Goal: Contribute content: Contribute content

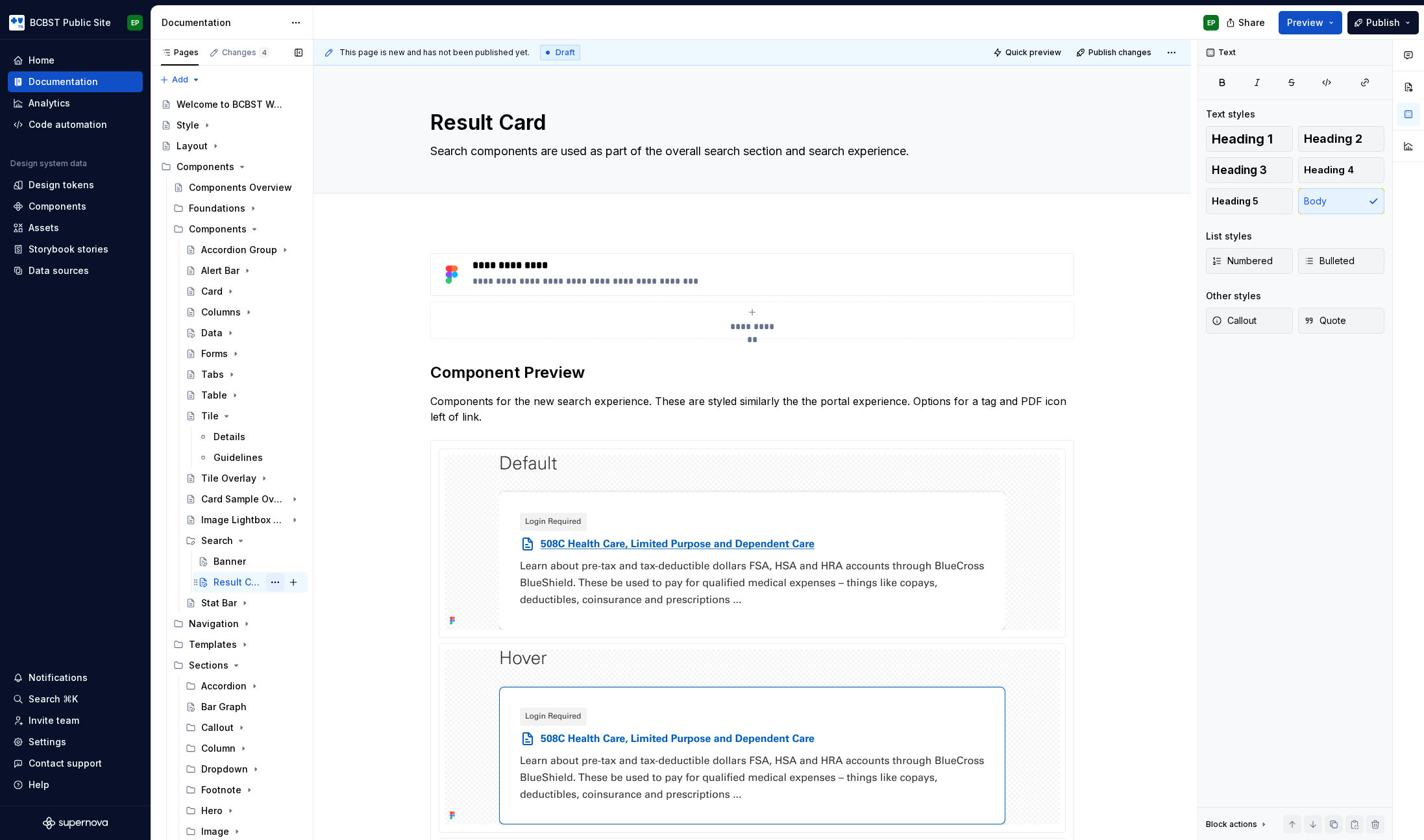
click at [266, 583] on button "Page tree" at bounding box center [275, 582] width 18 height 18
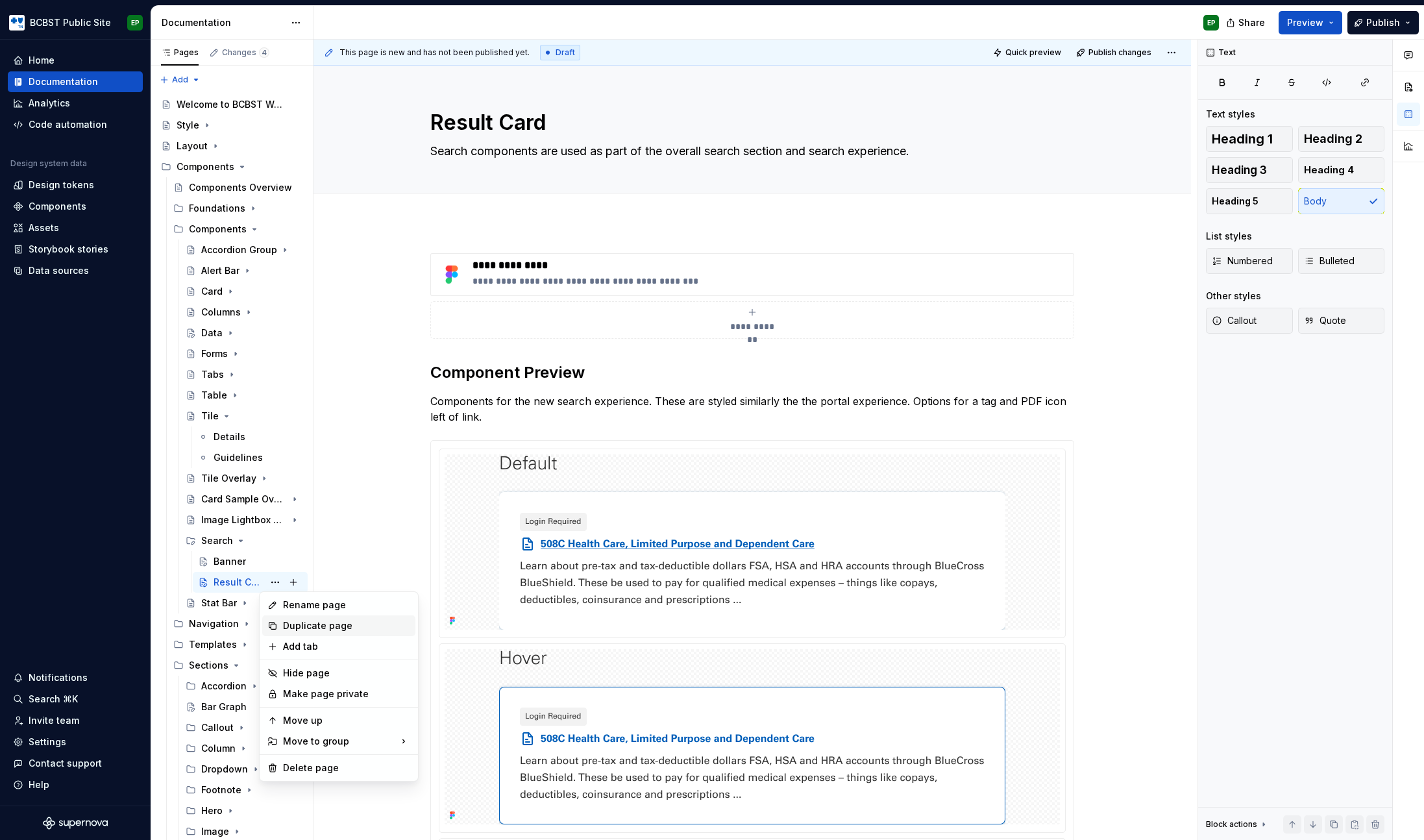
click at [332, 629] on div "Duplicate page" at bounding box center [346, 626] width 127 height 13
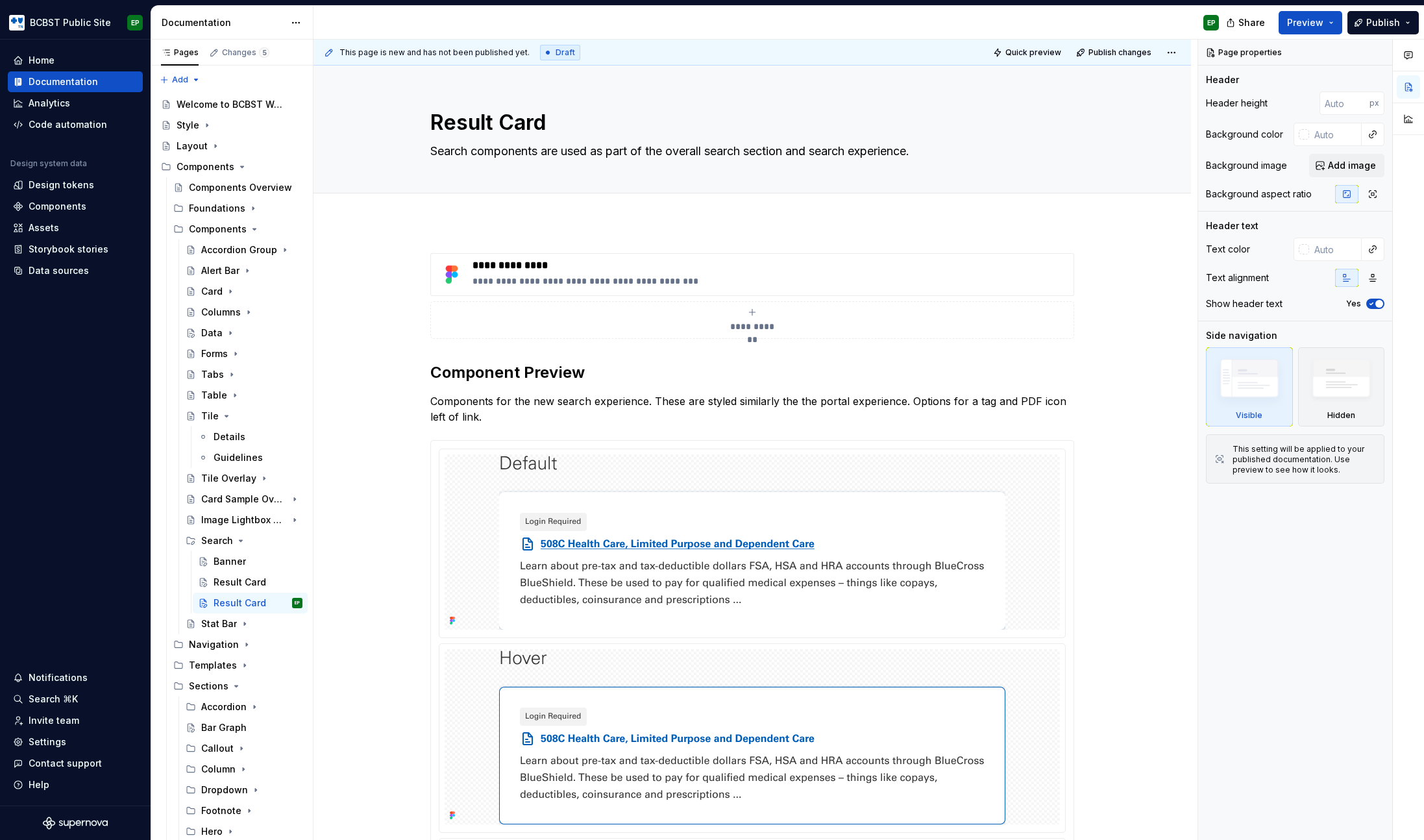
type textarea "*"
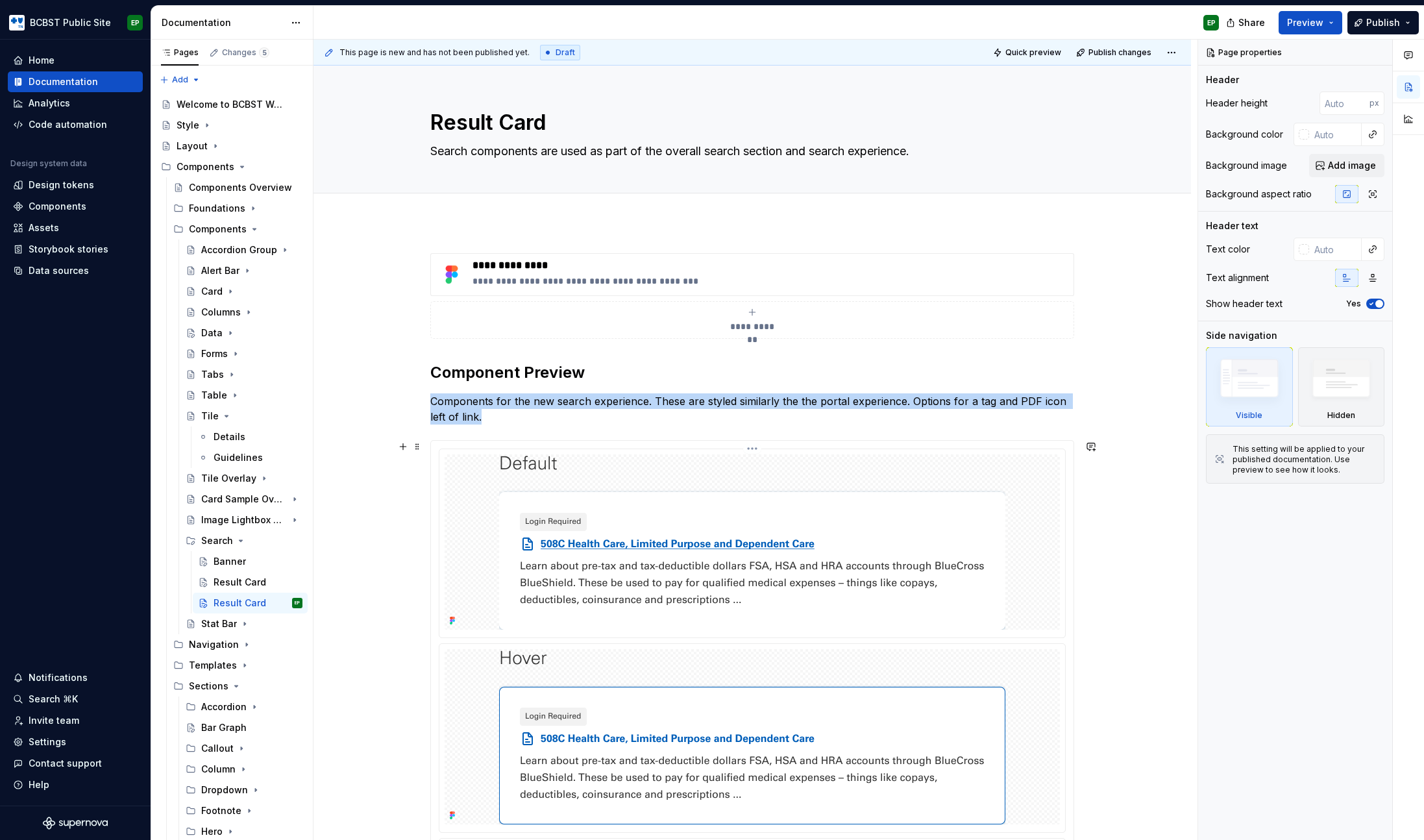
click at [590, 521] on img at bounding box center [752, 542] width 506 height 175
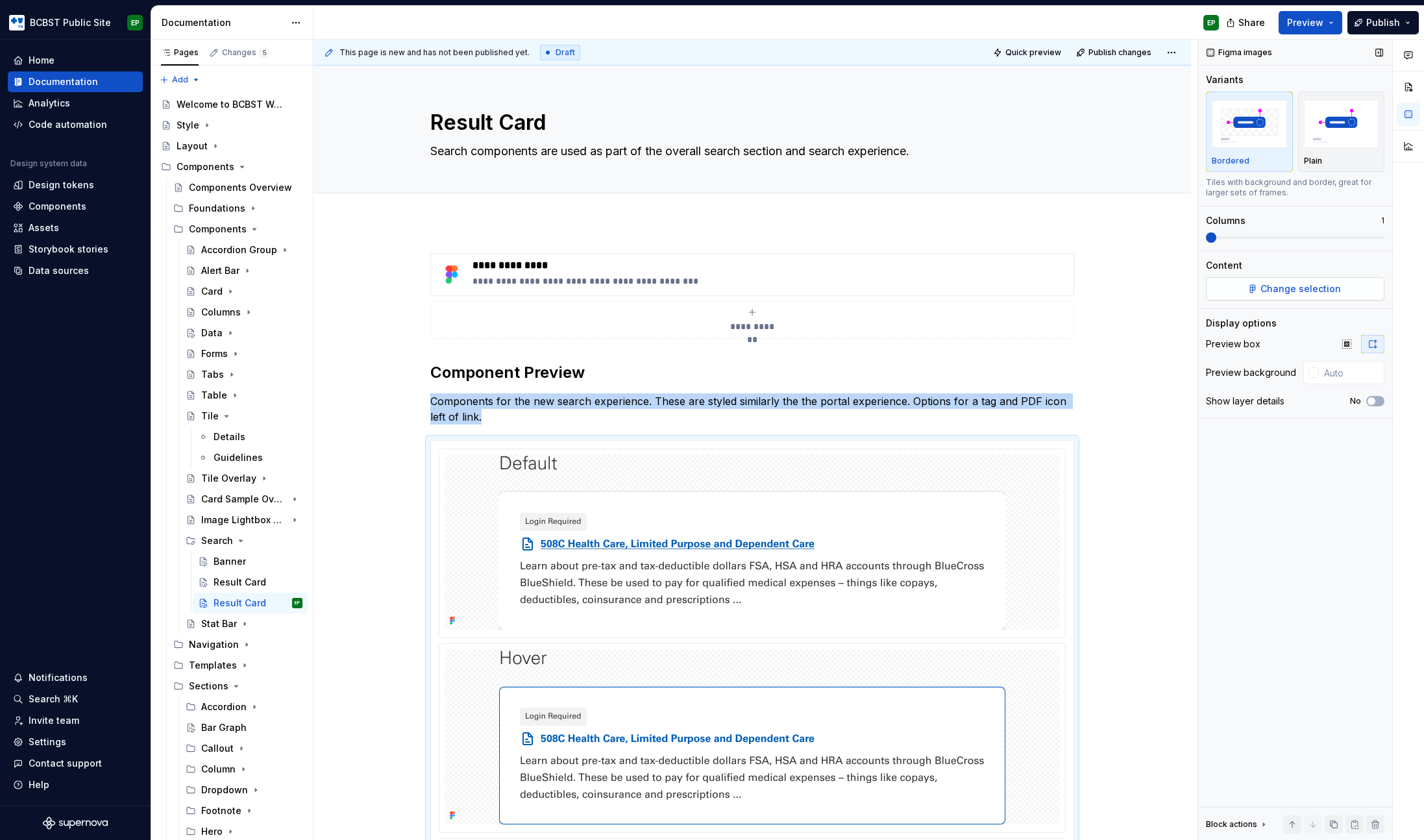
click at [1293, 292] on span "Change selection" at bounding box center [1300, 289] width 80 height 13
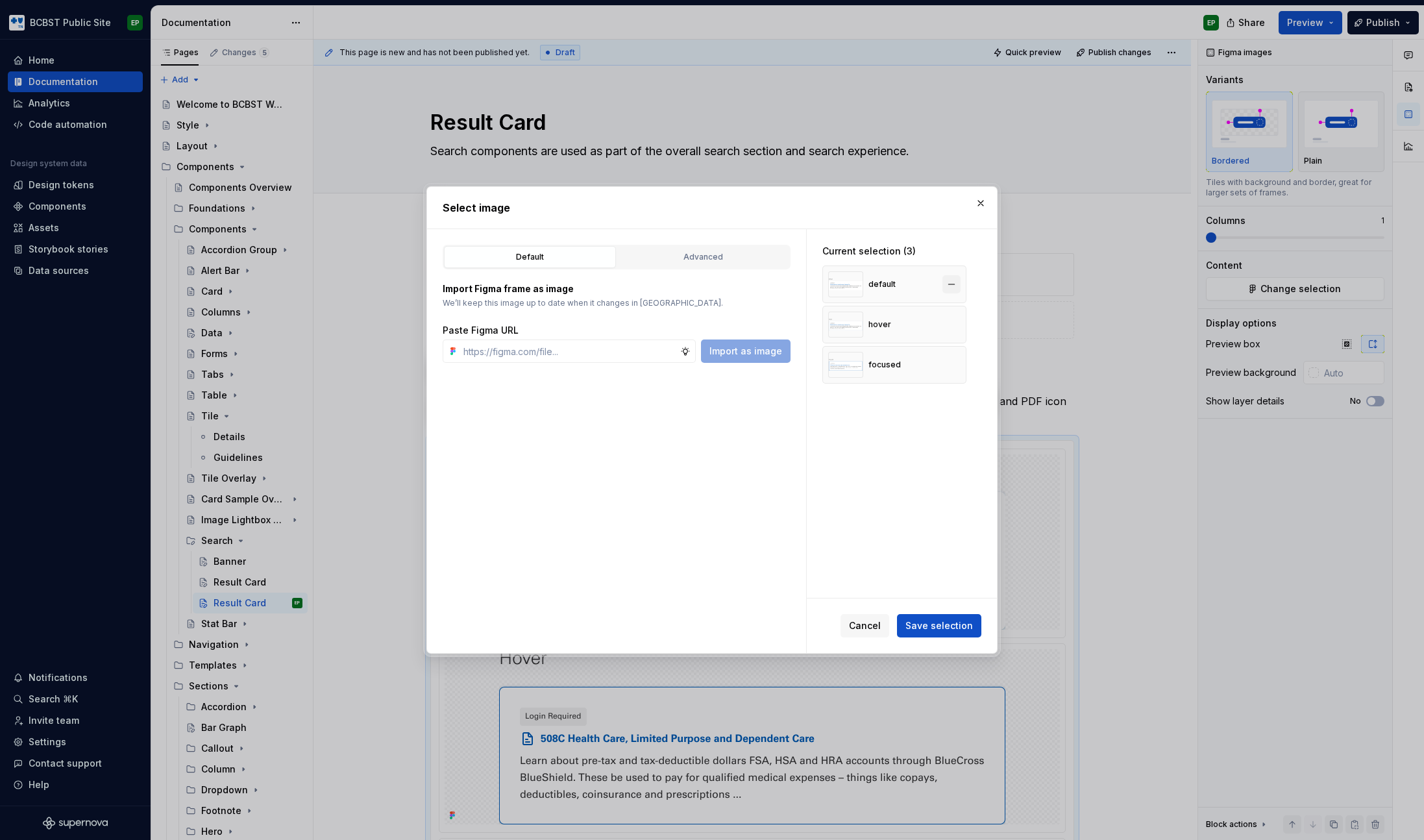
click at [947, 283] on button "button" at bounding box center [952, 284] width 18 height 18
click at [948, 315] on button "button" at bounding box center [952, 324] width 18 height 18
click at [948, 283] on button "button" at bounding box center [952, 284] width 18 height 18
click at [574, 353] on input "text" at bounding box center [569, 351] width 222 height 23
paste input "[URL][DOMAIN_NAME]"
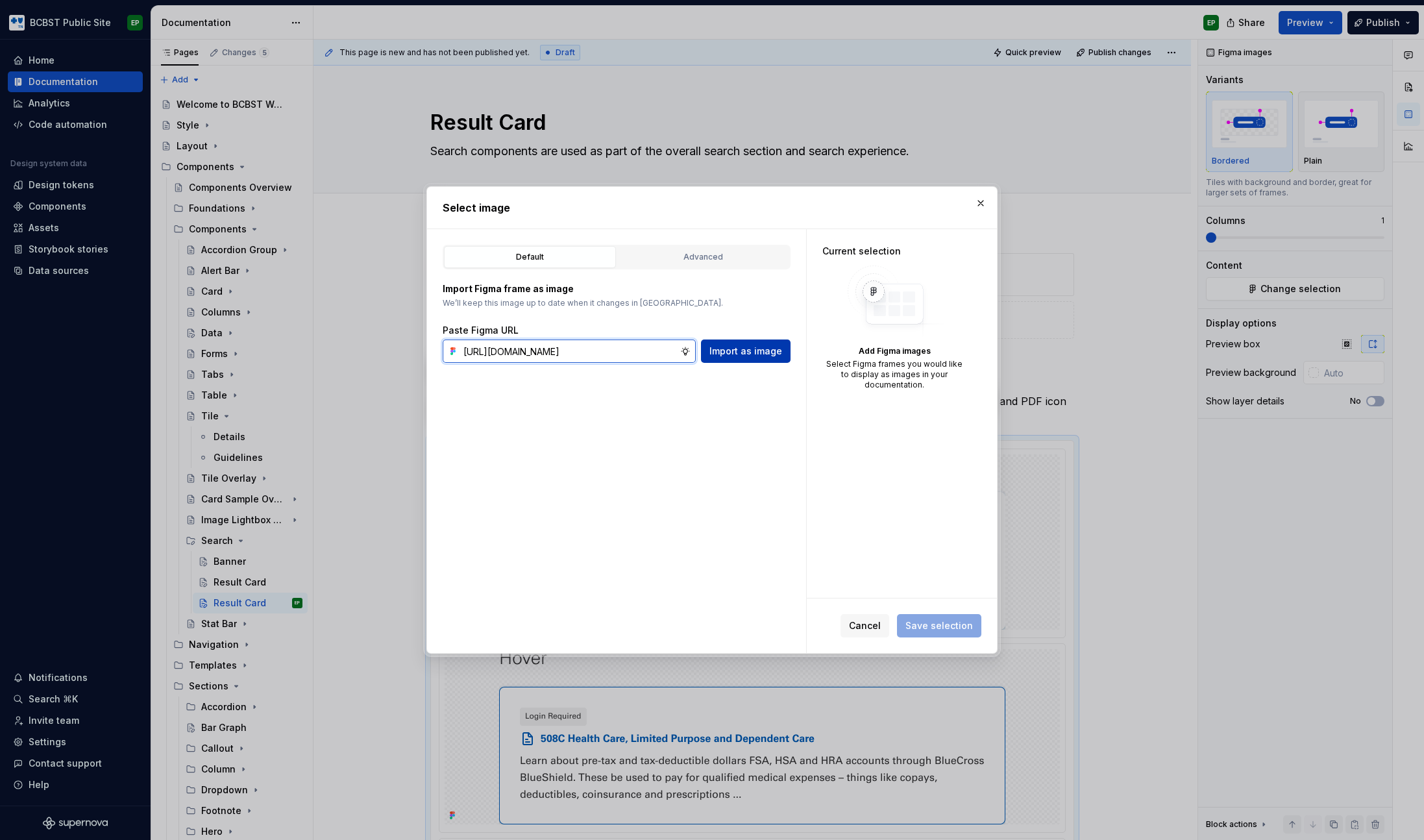
scroll to position [0, 381]
type input "[URL][DOMAIN_NAME]"
click at [745, 352] on span "Import as image" at bounding box center [746, 352] width 73 height 13
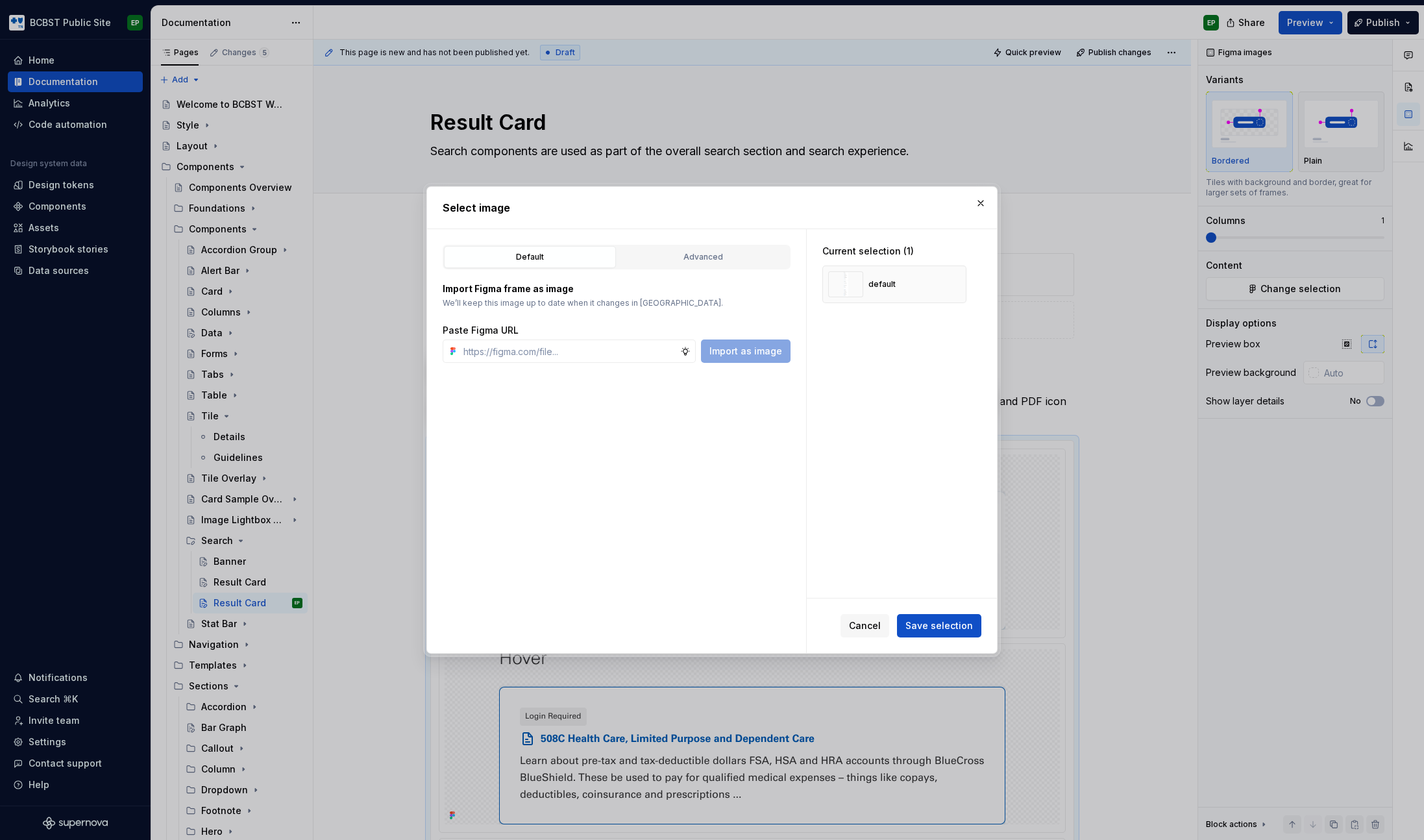
type textarea "*"
click at [616, 352] on input "text" at bounding box center [569, 351] width 222 height 23
paste input "[URL][DOMAIN_NAME]"
type input "[URL][DOMAIN_NAME]"
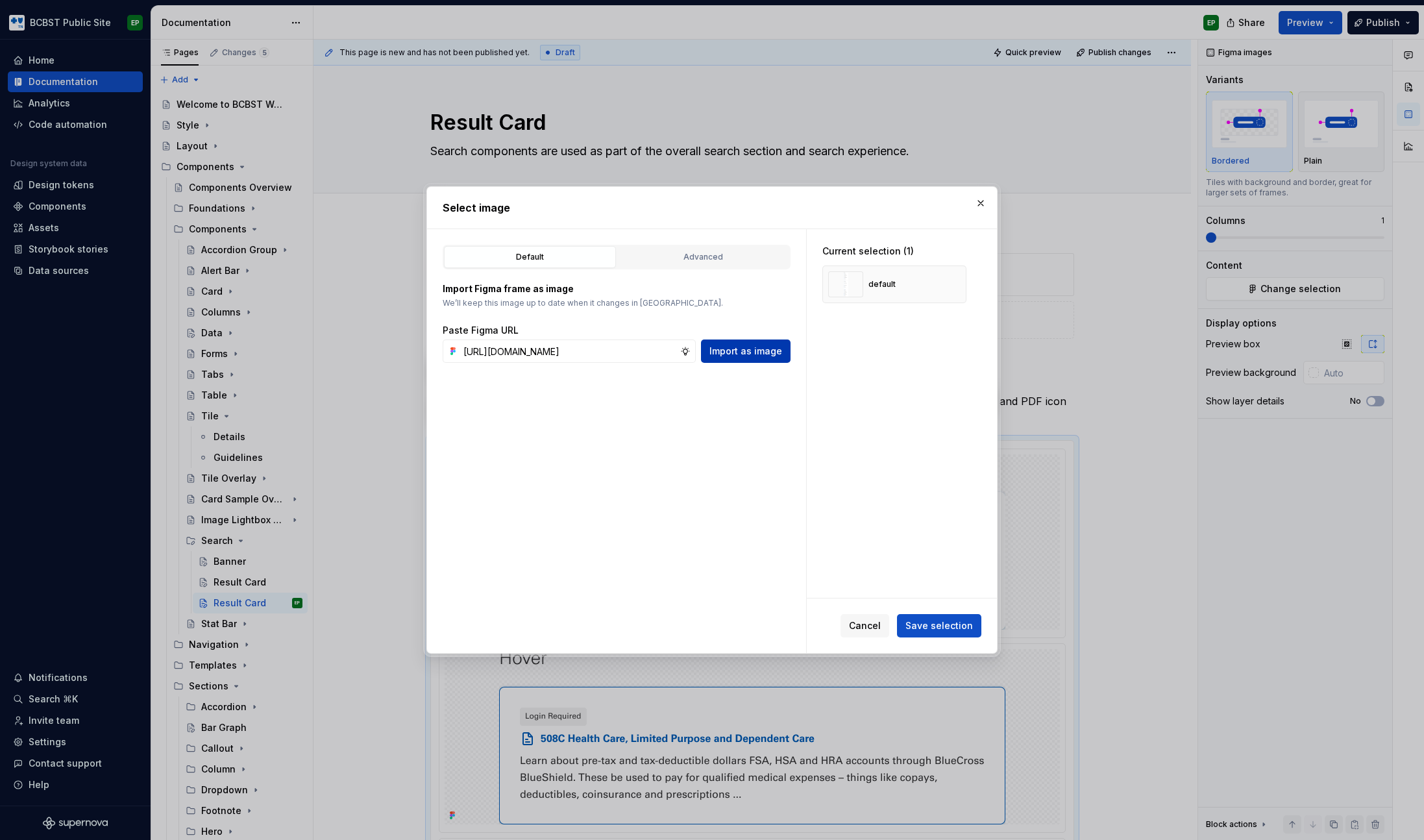
click at [748, 350] on span "Import as image" at bounding box center [746, 352] width 73 height 13
click at [564, 349] on input "text" at bounding box center [569, 351] width 222 height 23
paste input "[URL][DOMAIN_NAME]"
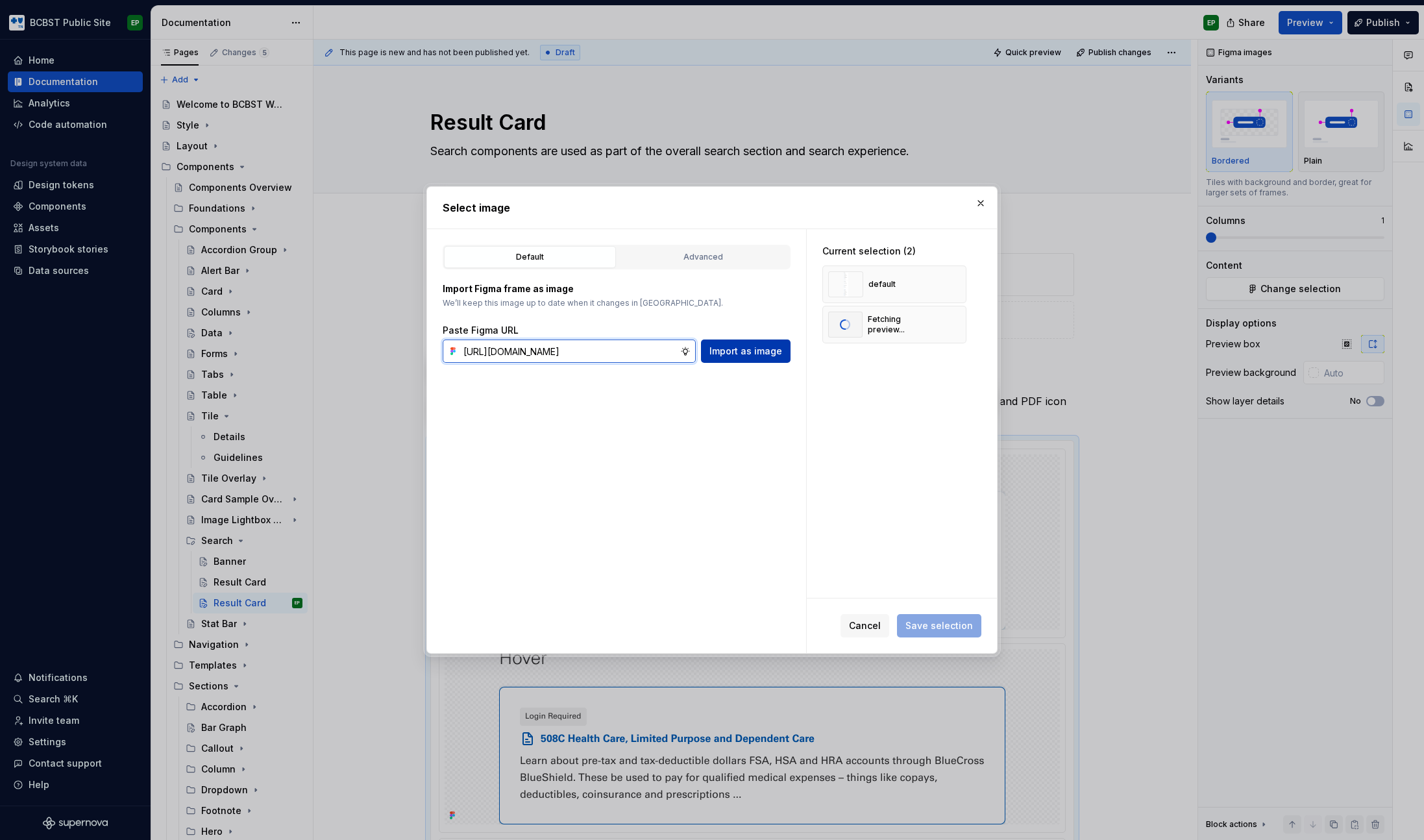
type input "[URL][DOMAIN_NAME]"
click at [752, 345] on span "Import as image" at bounding box center [746, 352] width 73 height 13
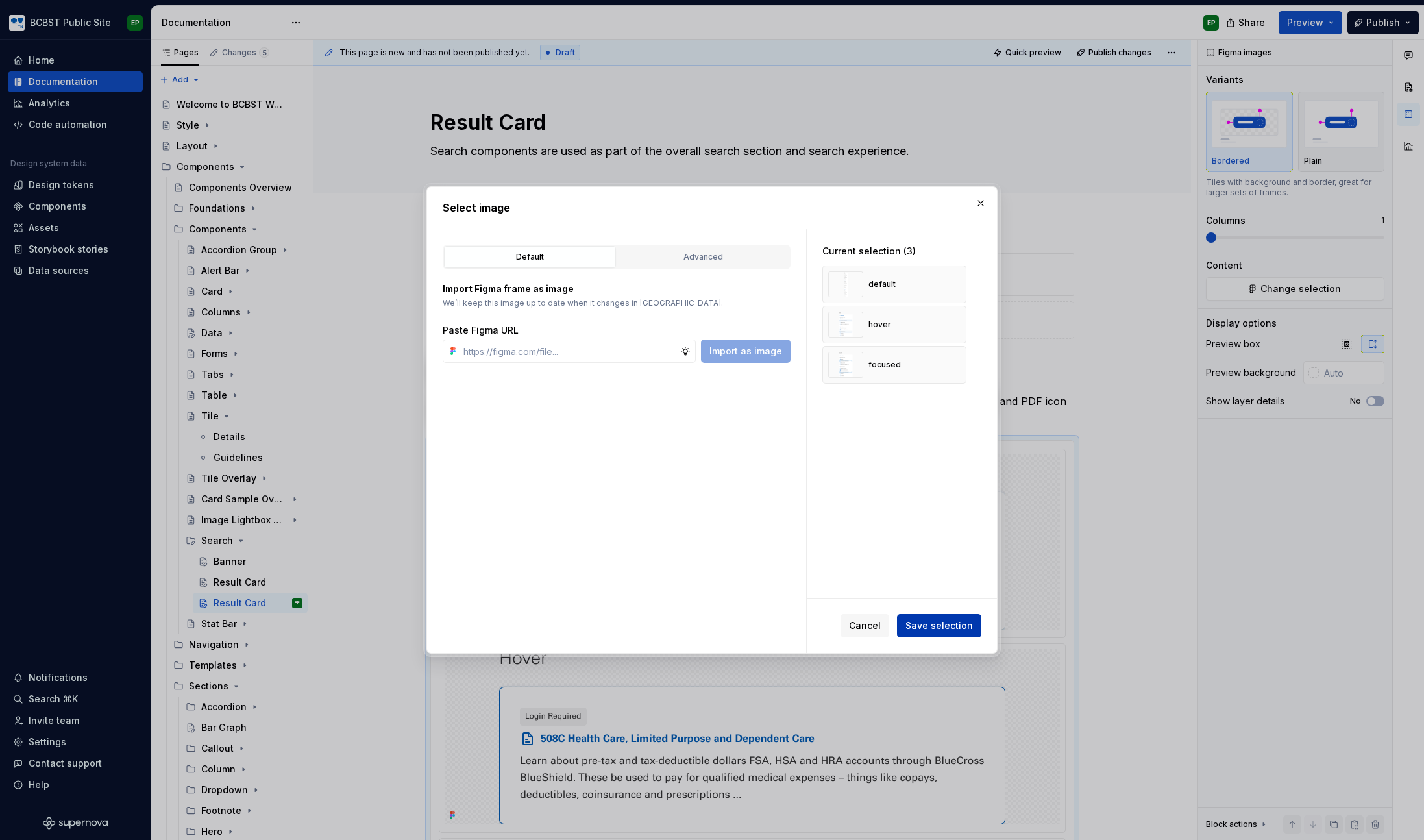
click at [932, 625] on span "Save selection" at bounding box center [939, 626] width 67 height 13
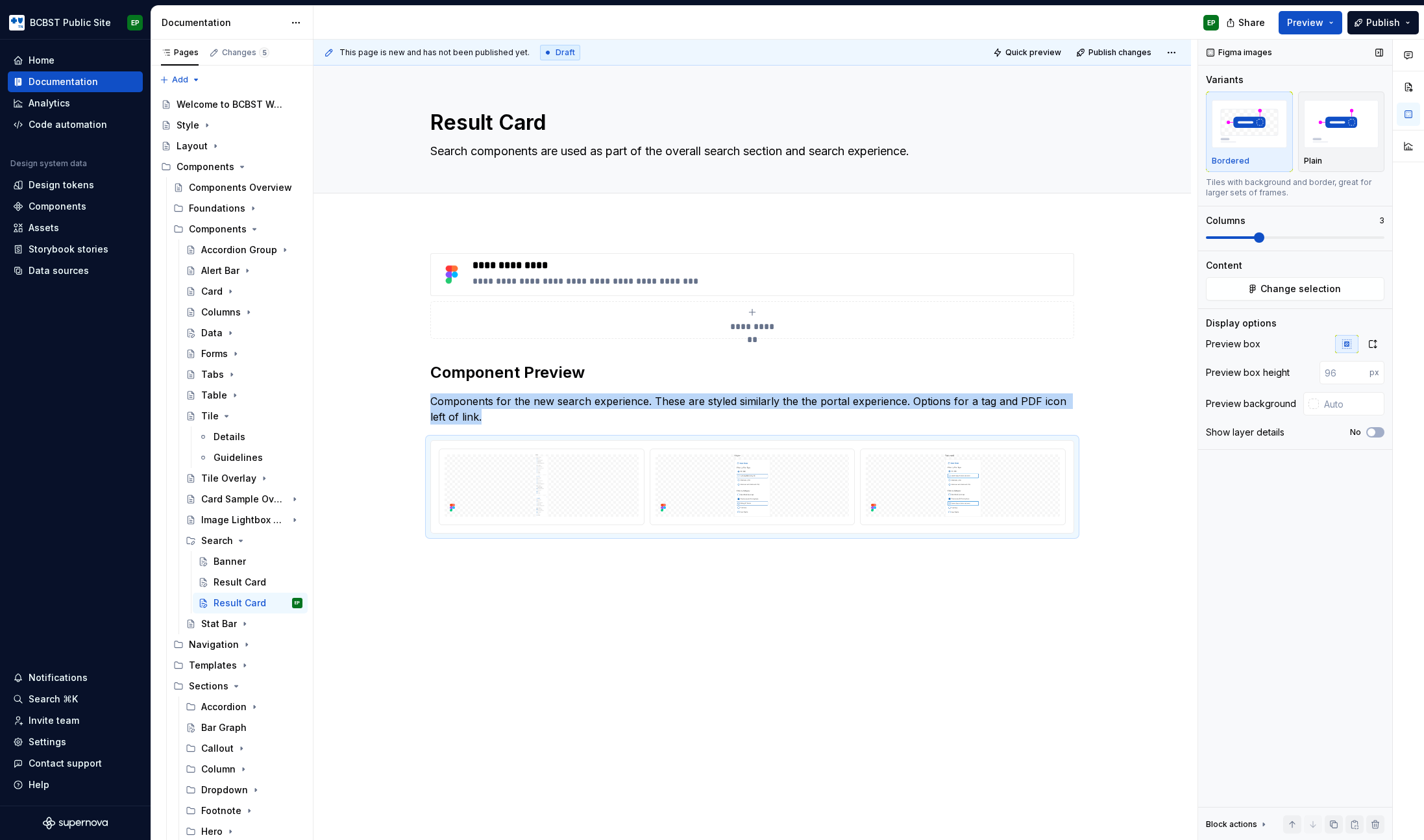
click at [1254, 237] on span at bounding box center [1259, 237] width 11 height 11
click at [1377, 345] on icon "button" at bounding box center [1373, 343] width 11 height 11
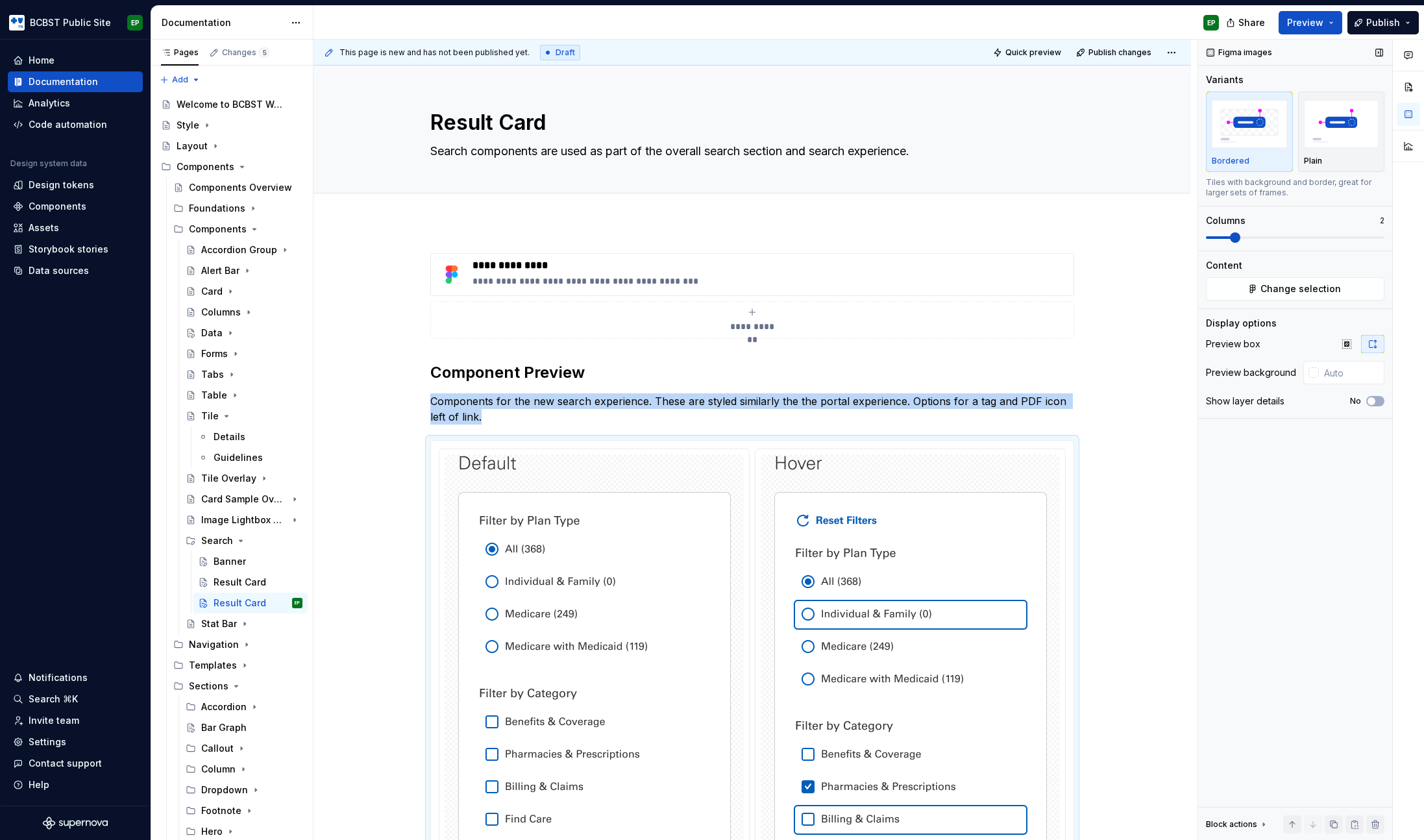
scroll to position [400, 0]
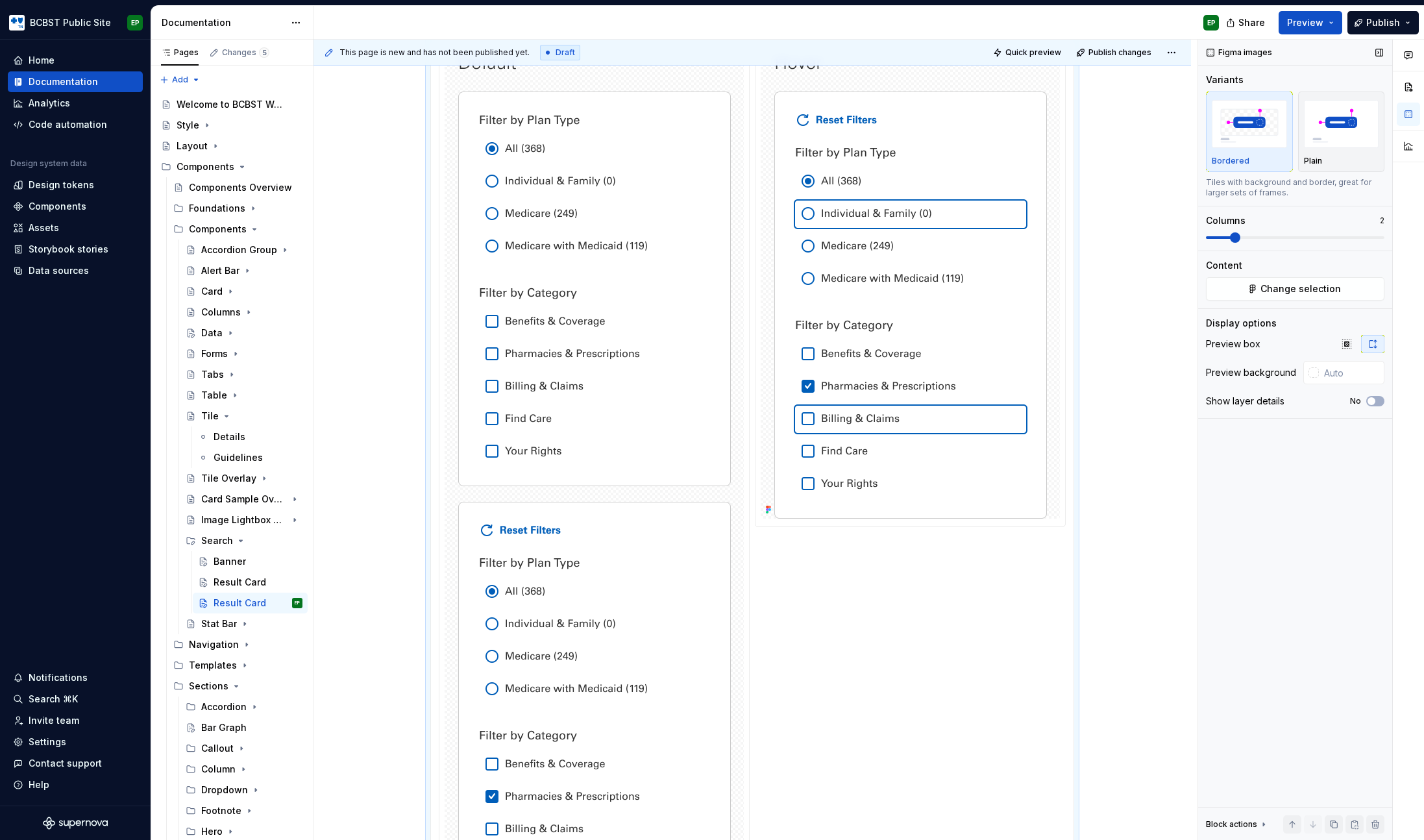
click at [1240, 236] on span at bounding box center [1235, 237] width 11 height 11
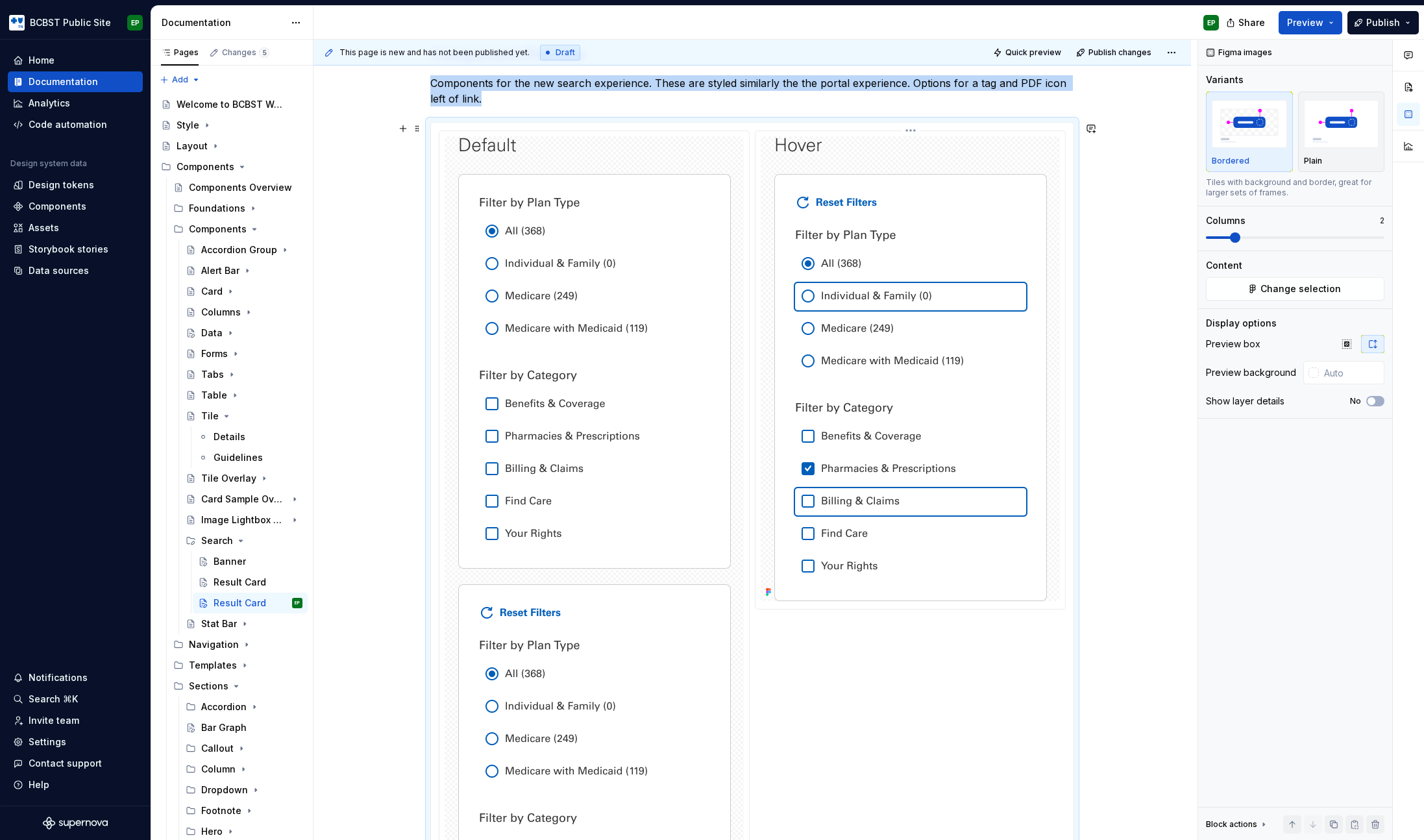
scroll to position [171, 0]
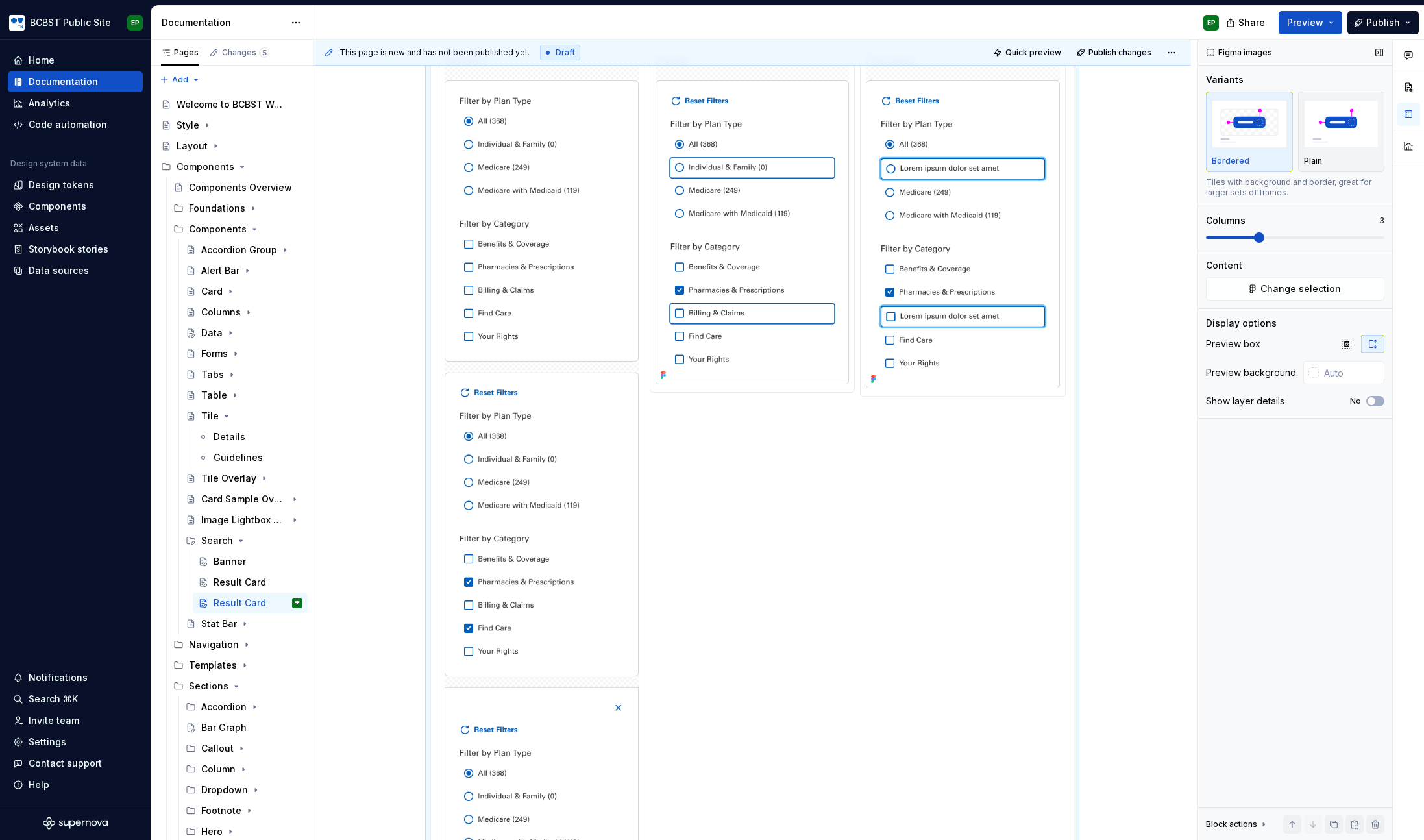
click at [1254, 237] on span at bounding box center [1259, 237] width 11 height 11
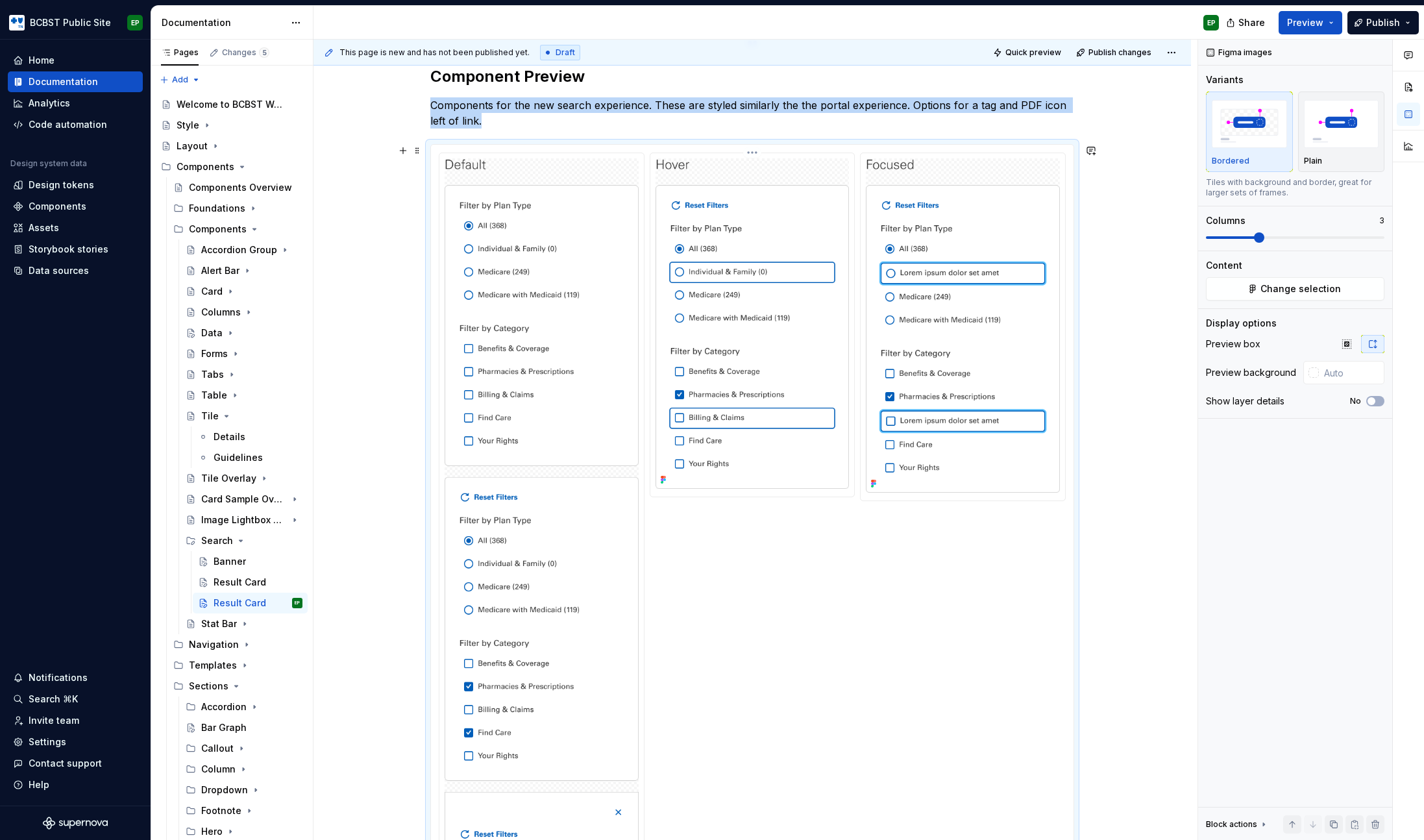
scroll to position [286, 0]
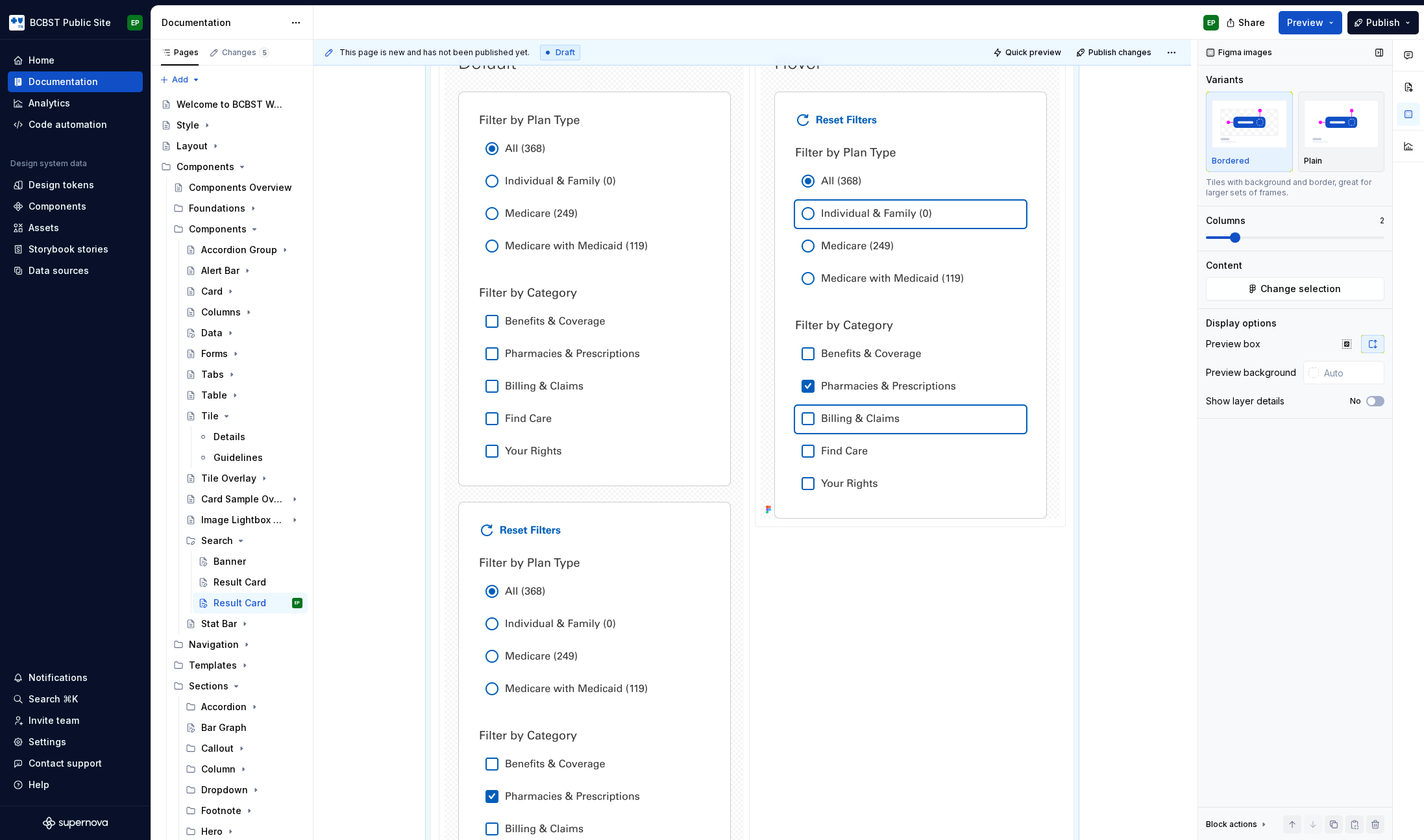
click at [1239, 239] on span at bounding box center [1235, 237] width 11 height 11
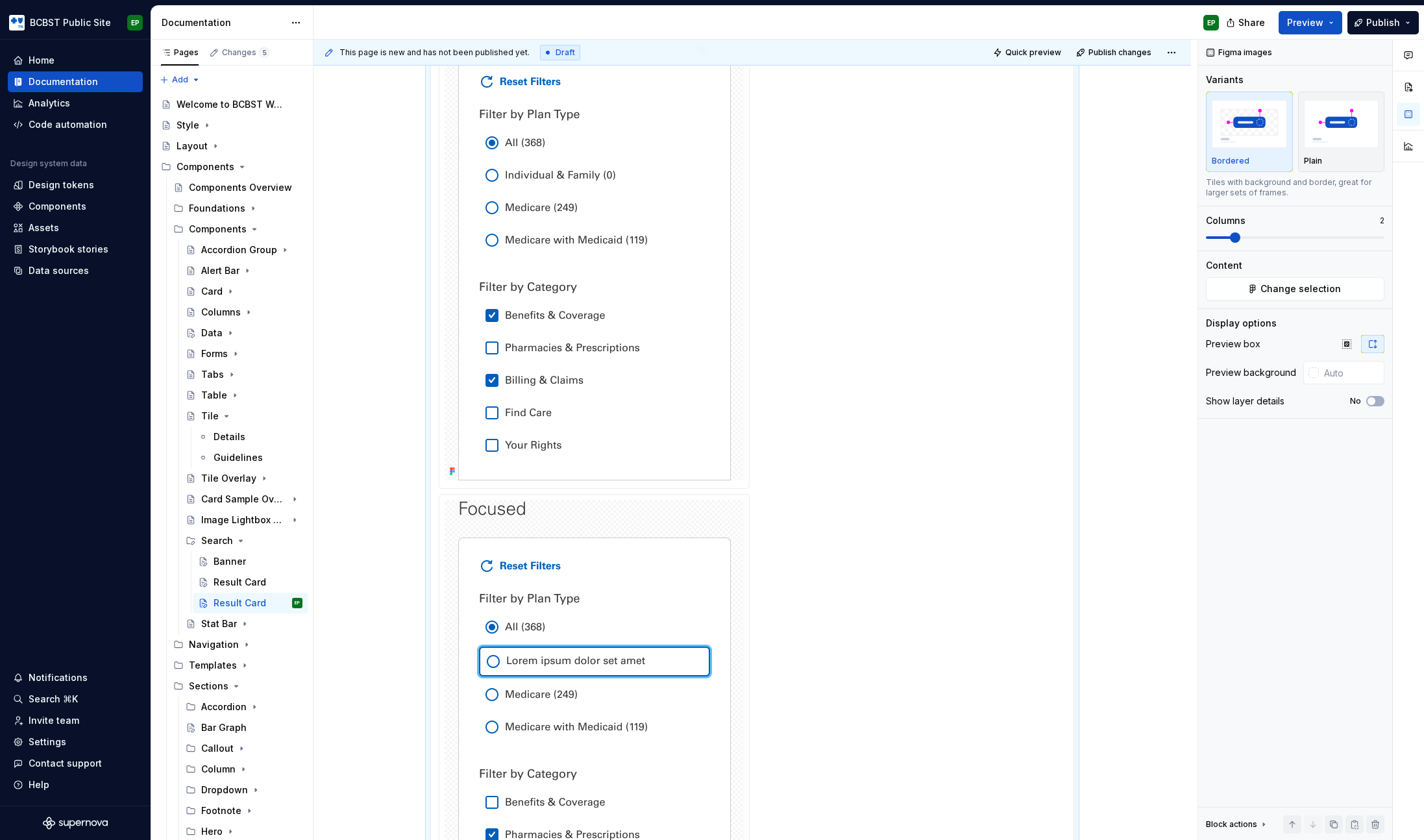
scroll to position [1318, 0]
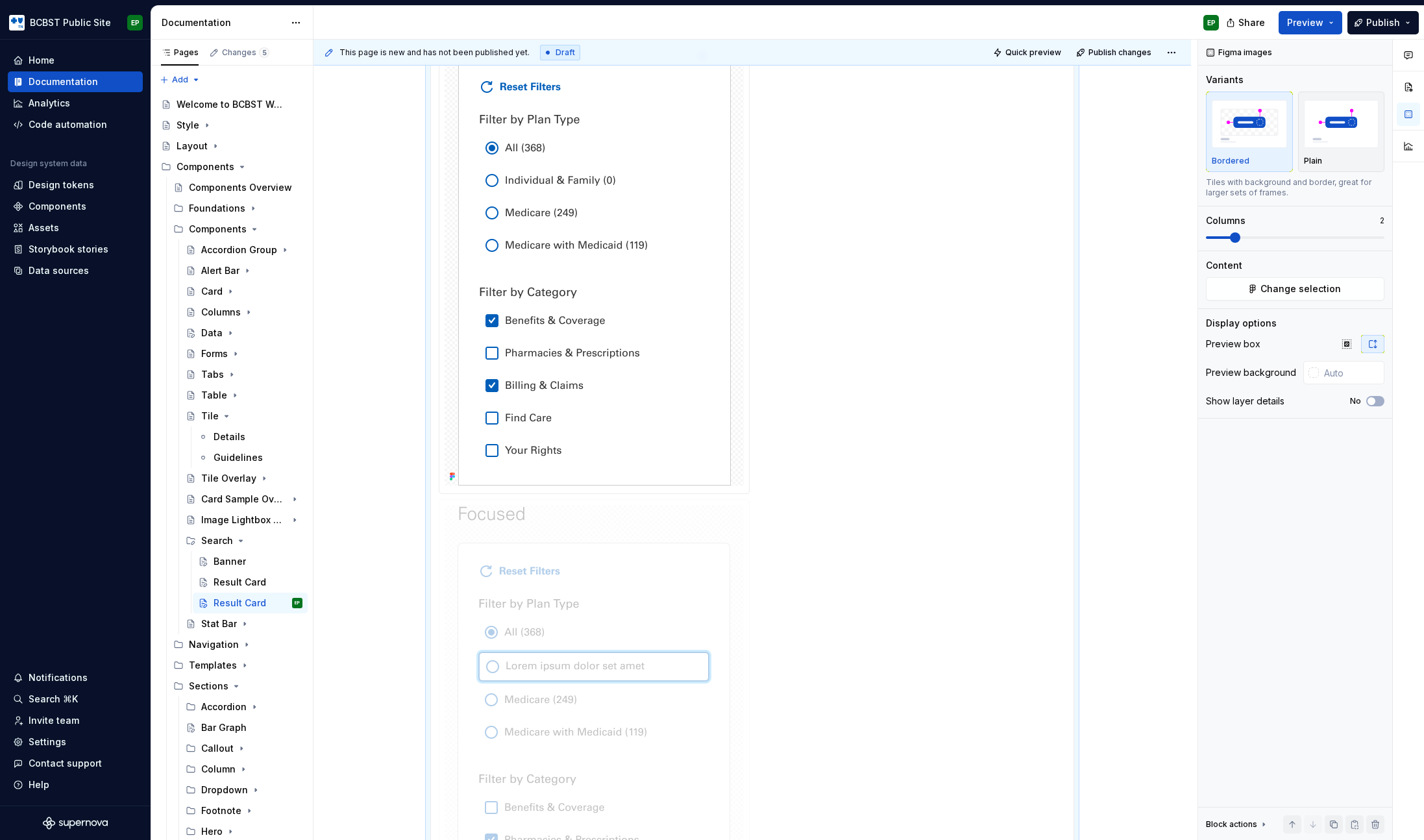
drag, startPoint x: 582, startPoint y: 609, endPoint x: 925, endPoint y: 219, distance: 519.4
click at [925, 219] on body "BCBST Public Site EP Home Documentation Analytics Code automation Design system…" at bounding box center [712, 420] width 1424 height 840
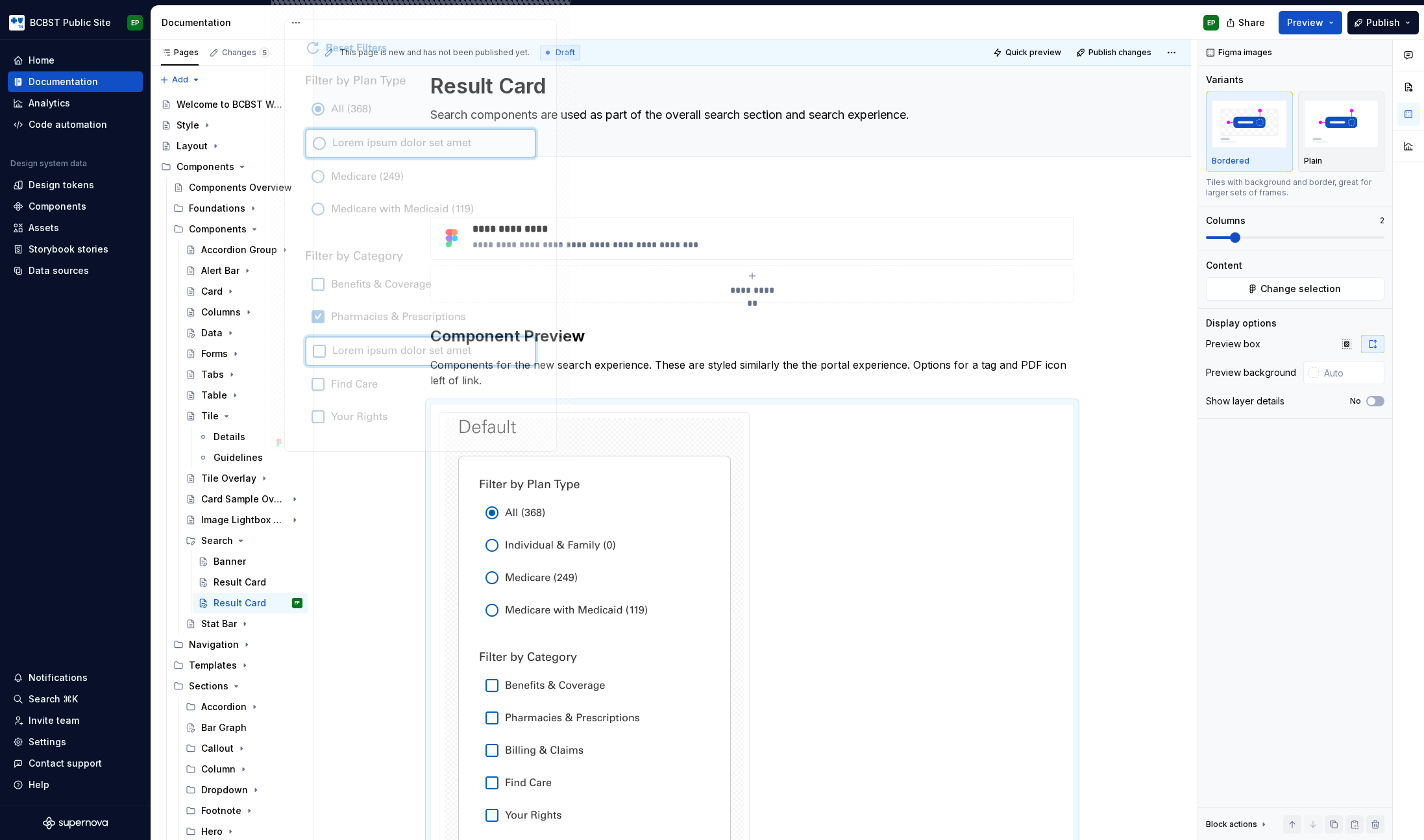
scroll to position [0, 0]
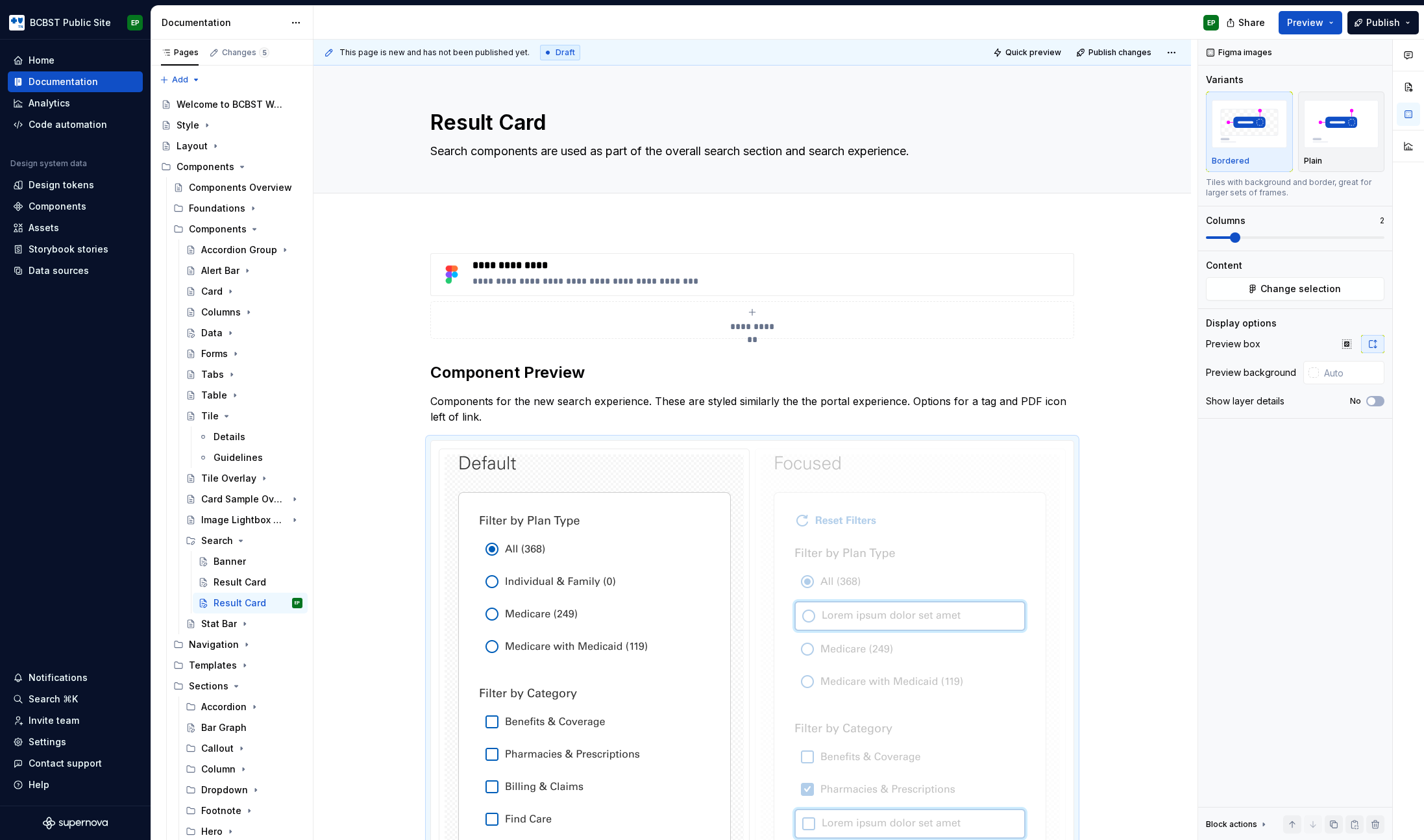
drag, startPoint x: 522, startPoint y: 446, endPoint x: 357, endPoint y: 198, distance: 297.9
click at [357, 198] on body "BCBST Public Site EP Home Documentation Analytics Code automation Design system…" at bounding box center [712, 420] width 1424 height 840
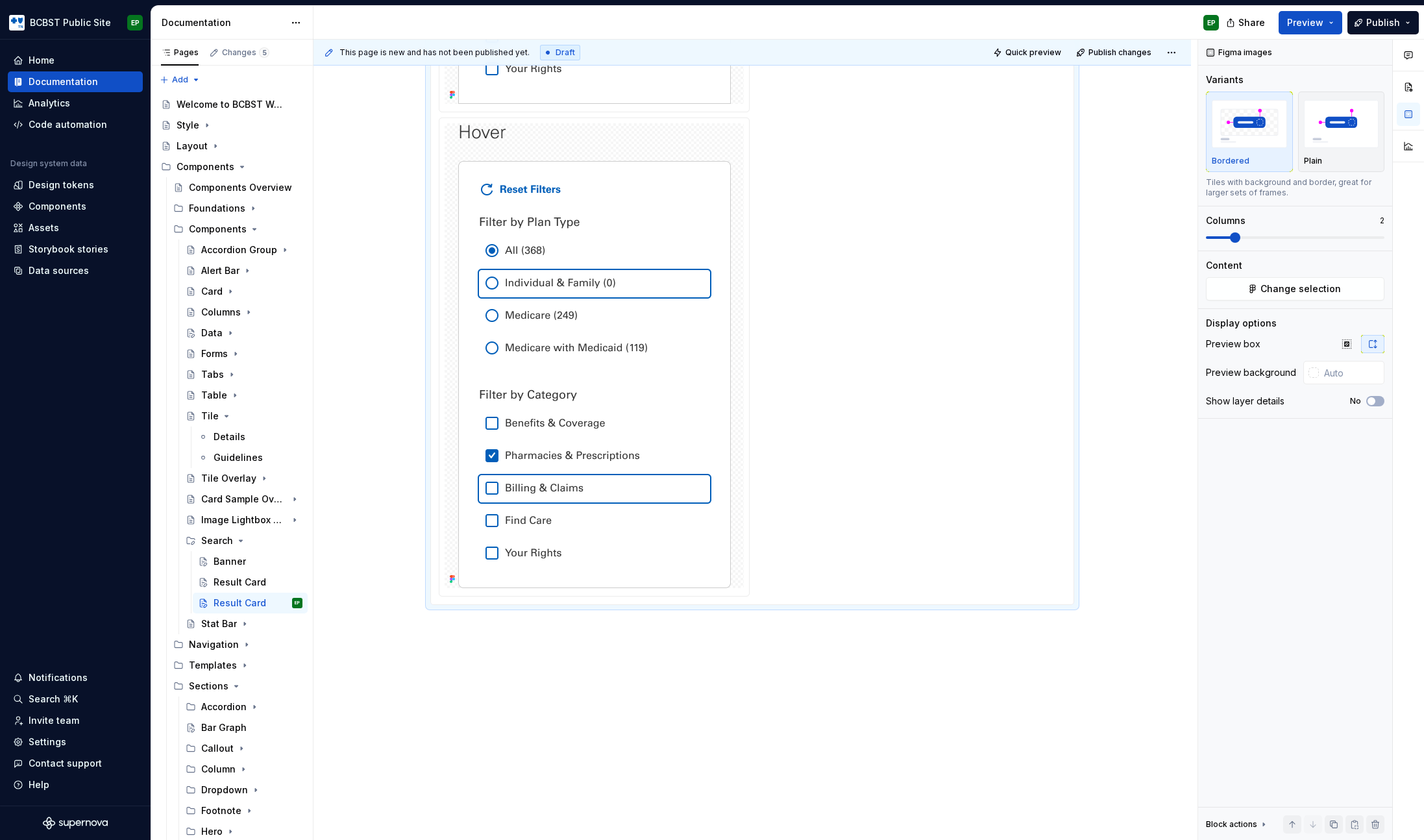
scroll to position [1616, 0]
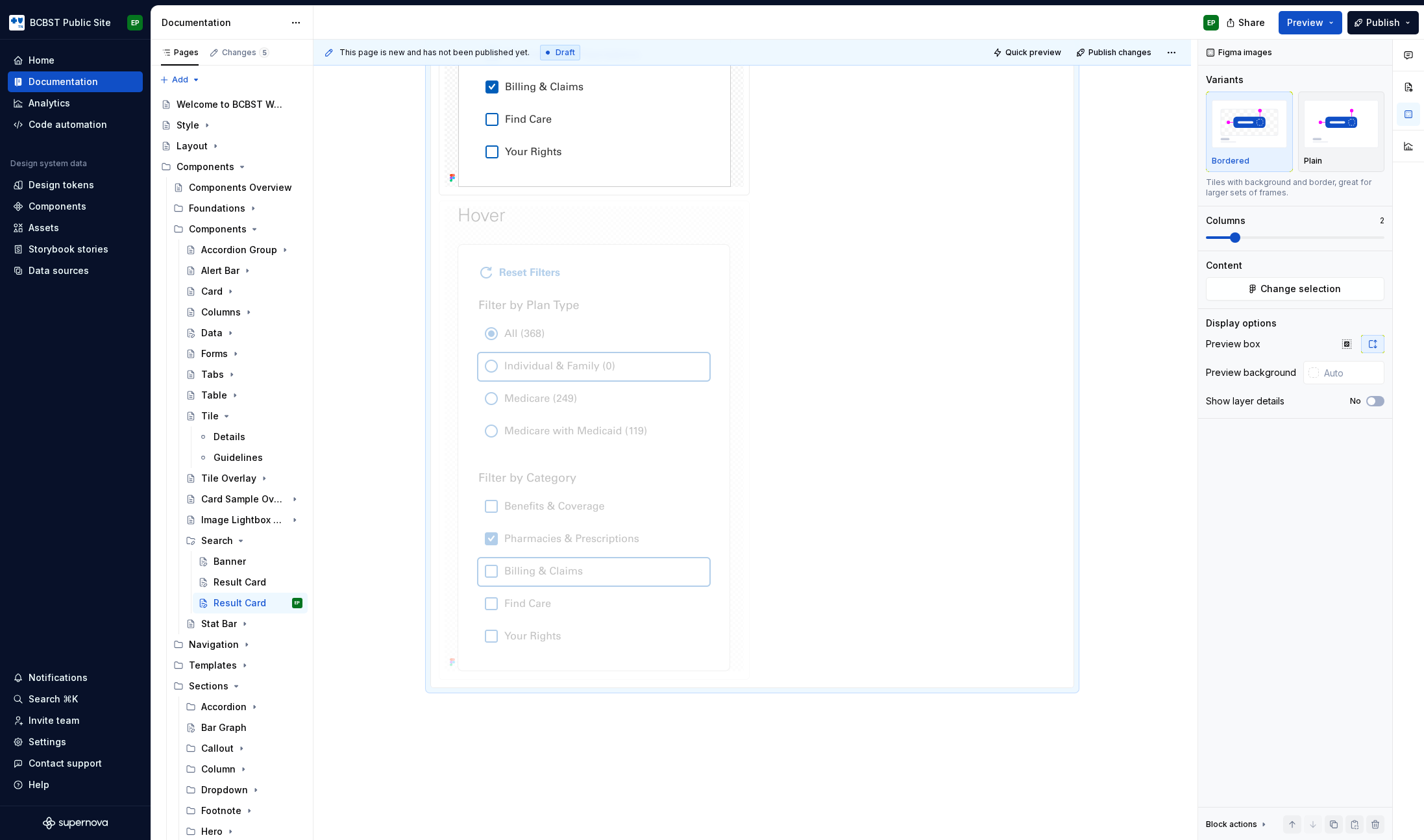
drag, startPoint x: 578, startPoint y: 394, endPoint x: 702, endPoint y: 356, distance: 129.7
click at [701, 356] on body "BCBST Public Site EP Home Documentation Analytics Code automation Design system…" at bounding box center [712, 420] width 1424 height 840
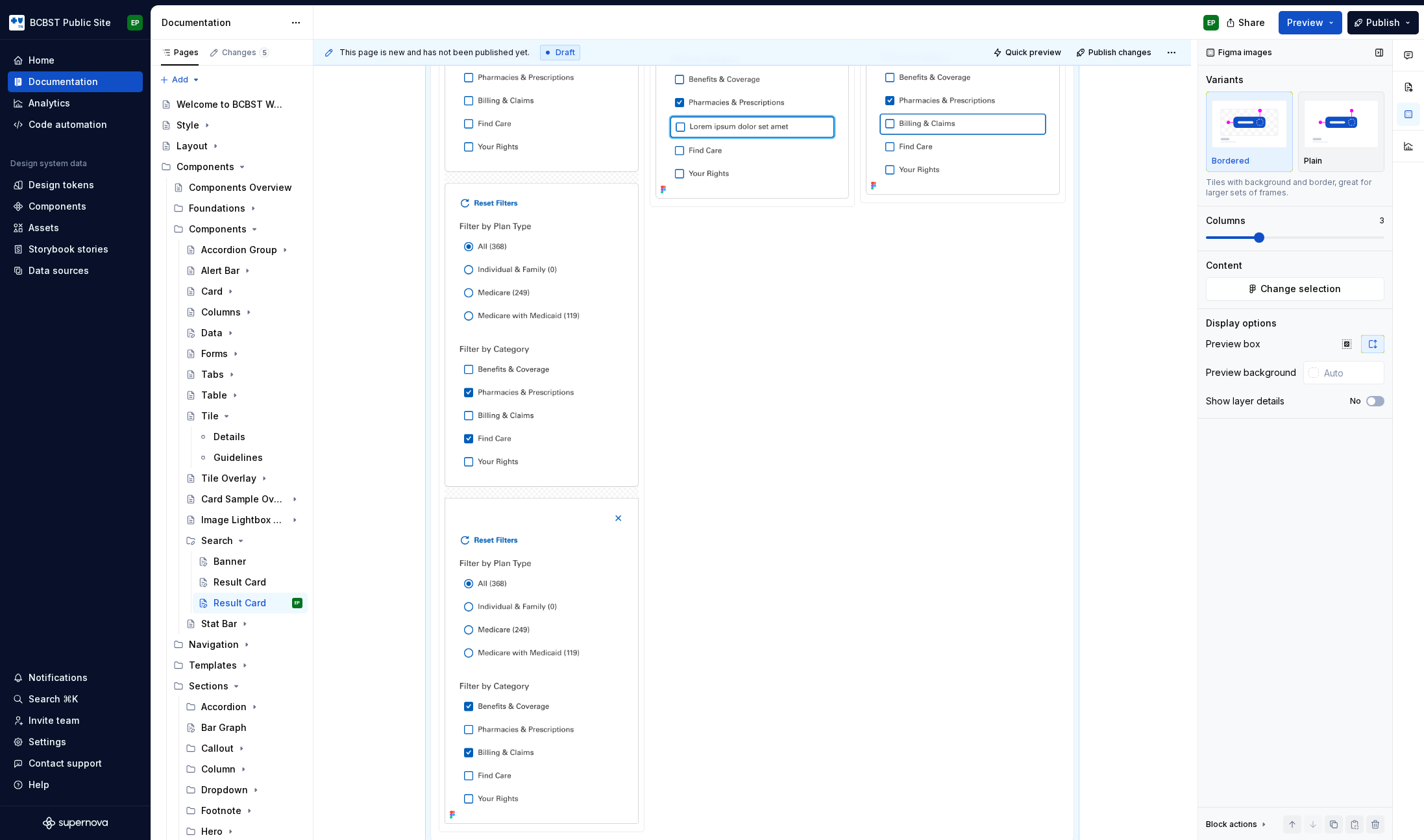
click at [1254, 238] on span at bounding box center [1259, 237] width 11 height 11
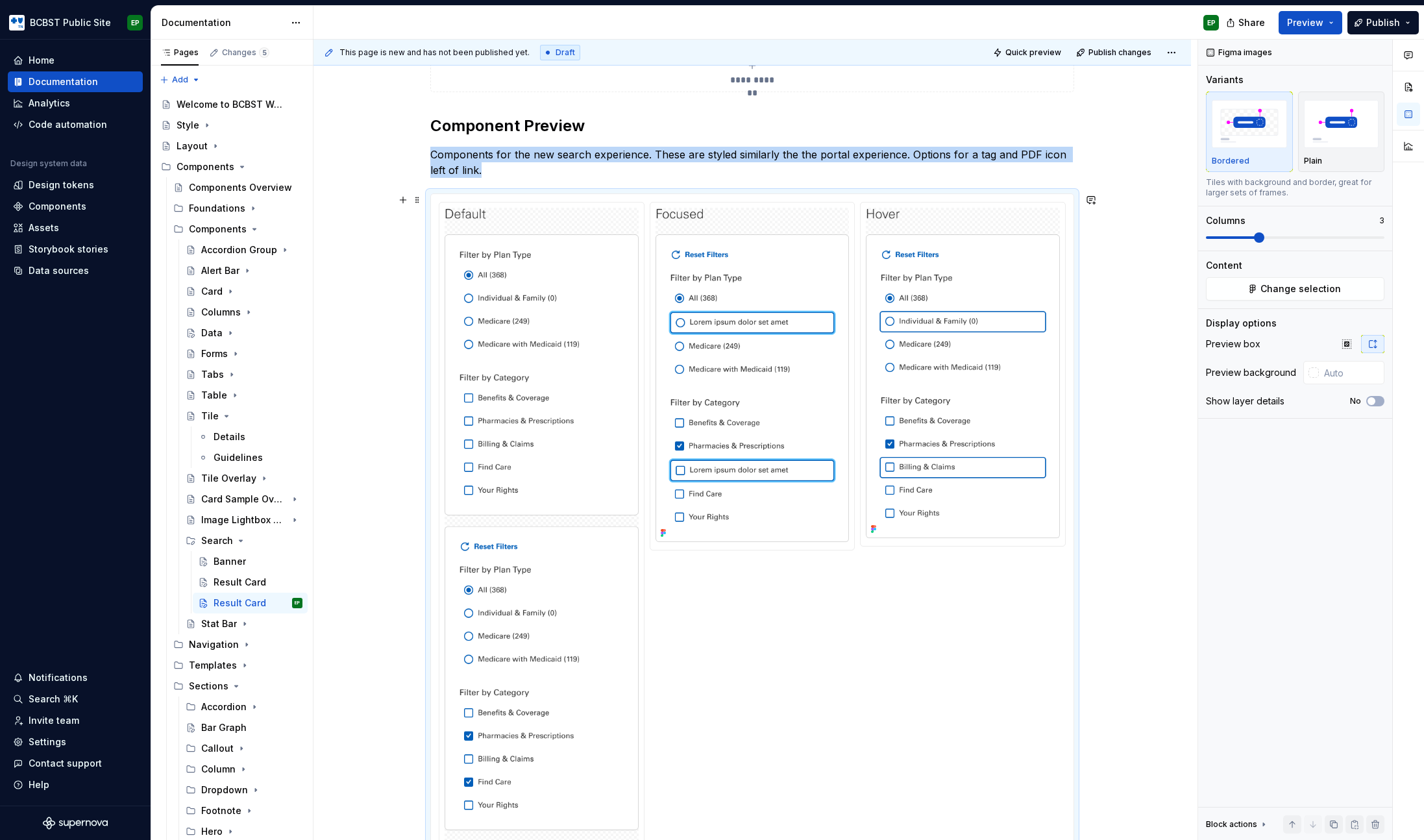
scroll to position [145, 0]
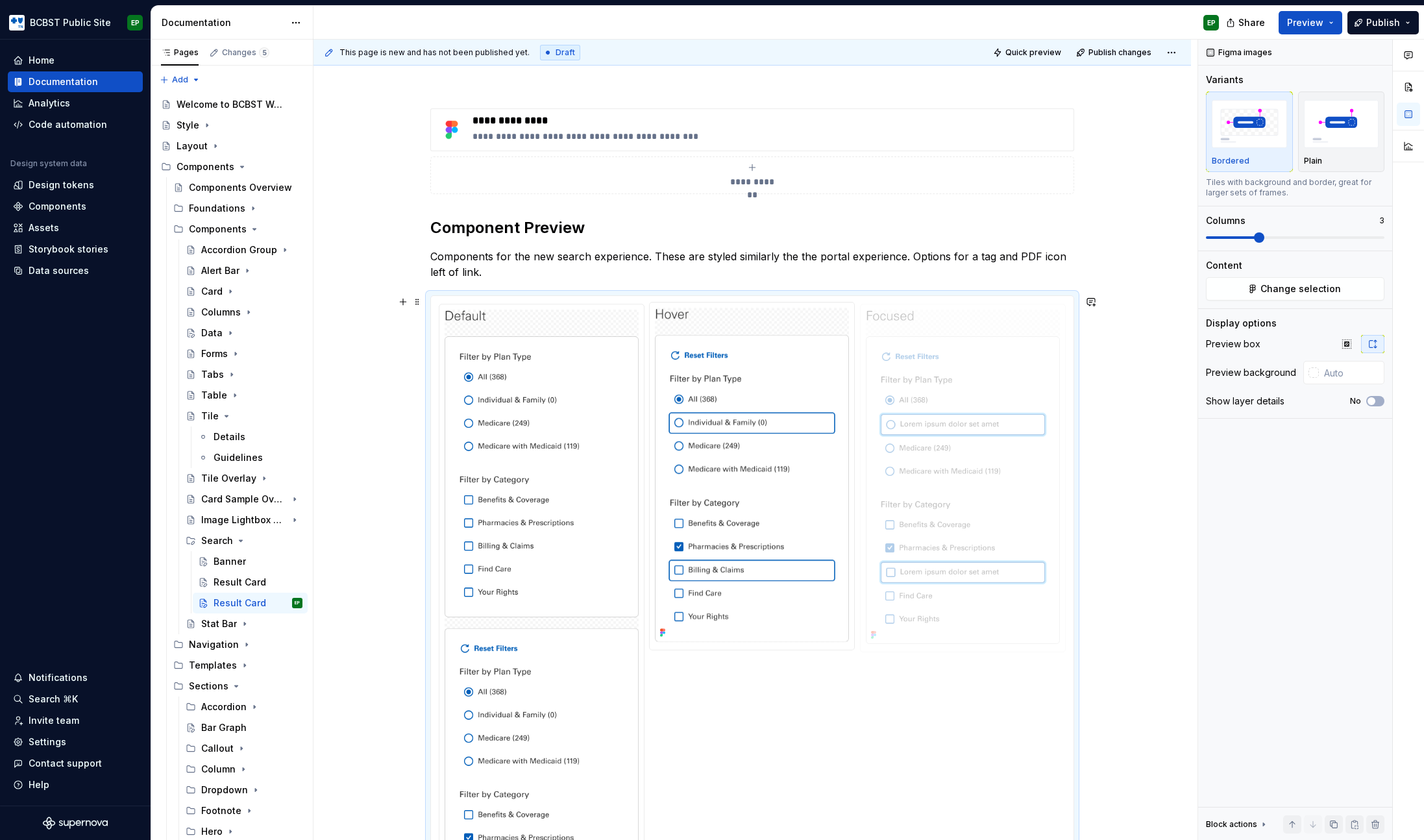
drag, startPoint x: 708, startPoint y: 390, endPoint x: 949, endPoint y: 394, distance: 241.0
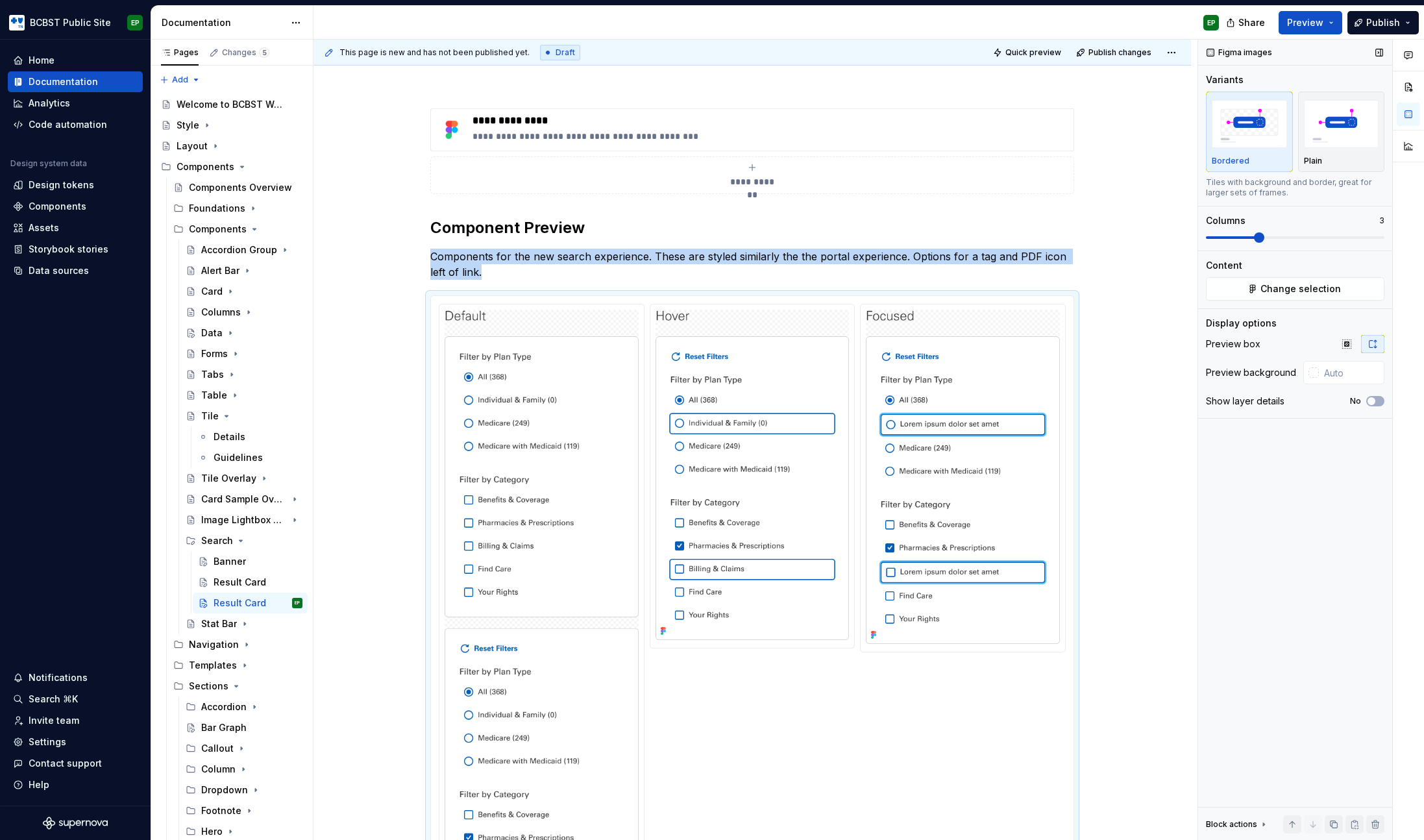
scroll to position [400, 0]
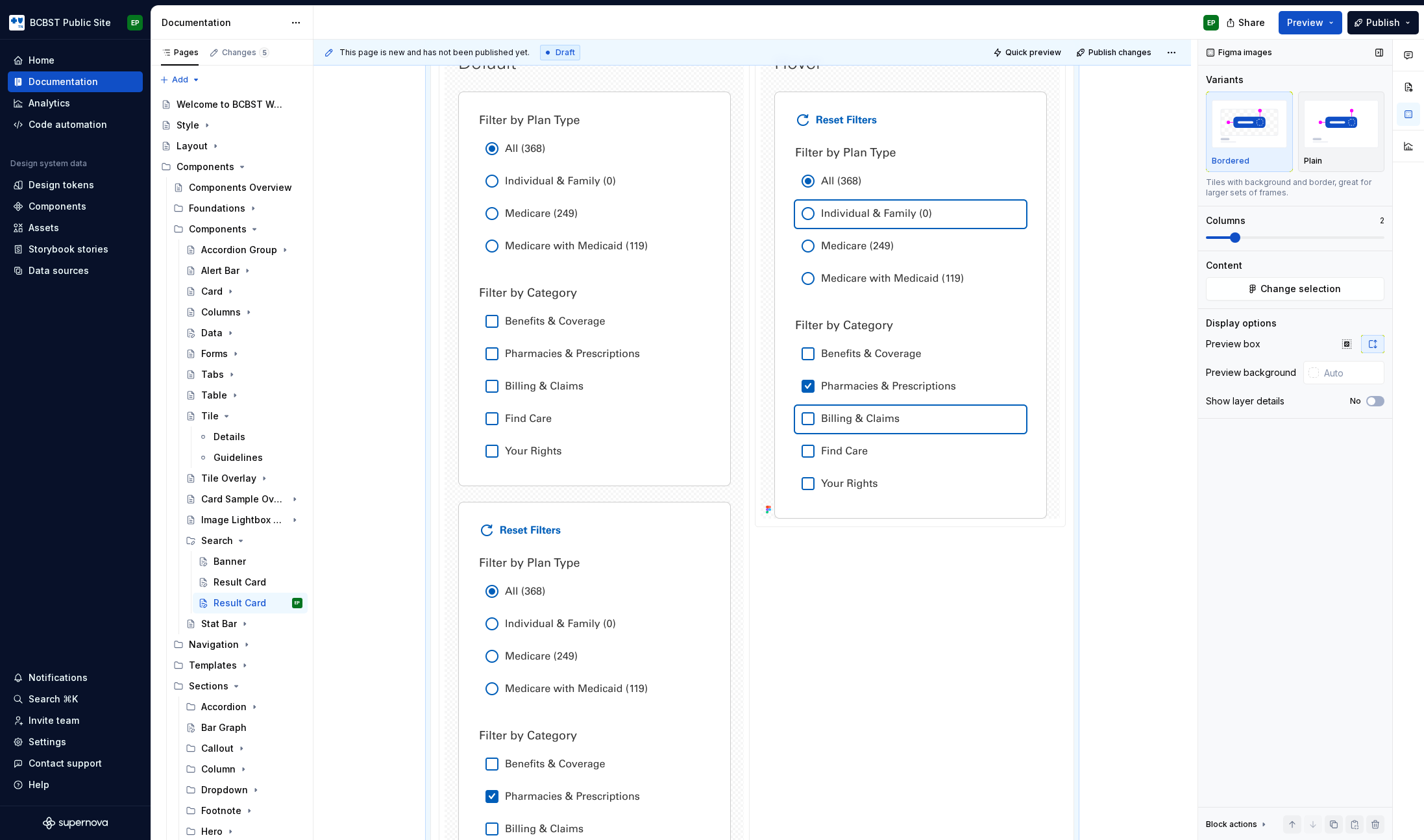
click at [1239, 239] on span at bounding box center [1235, 237] width 11 height 11
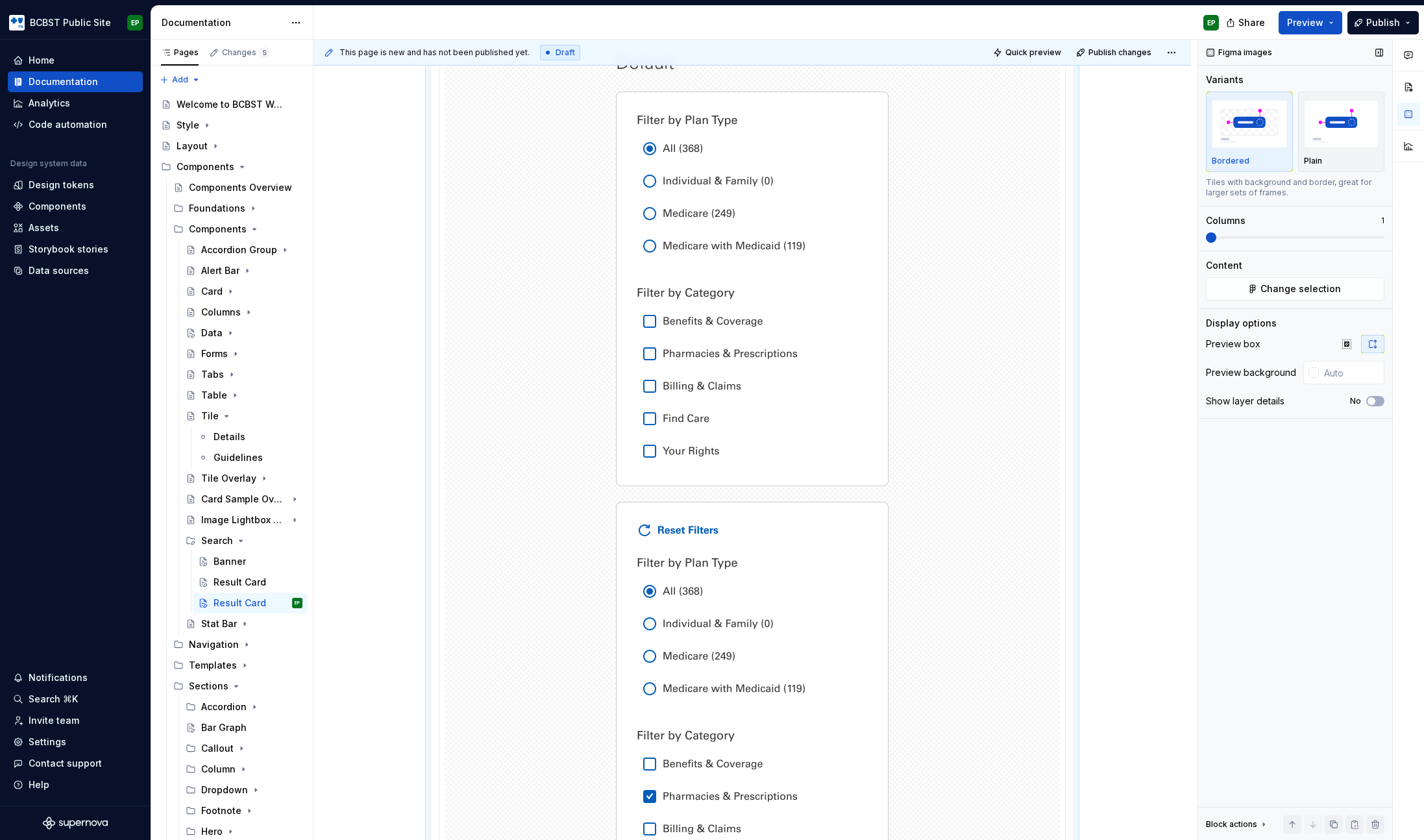
click at [1211, 241] on span at bounding box center [1211, 237] width 11 height 11
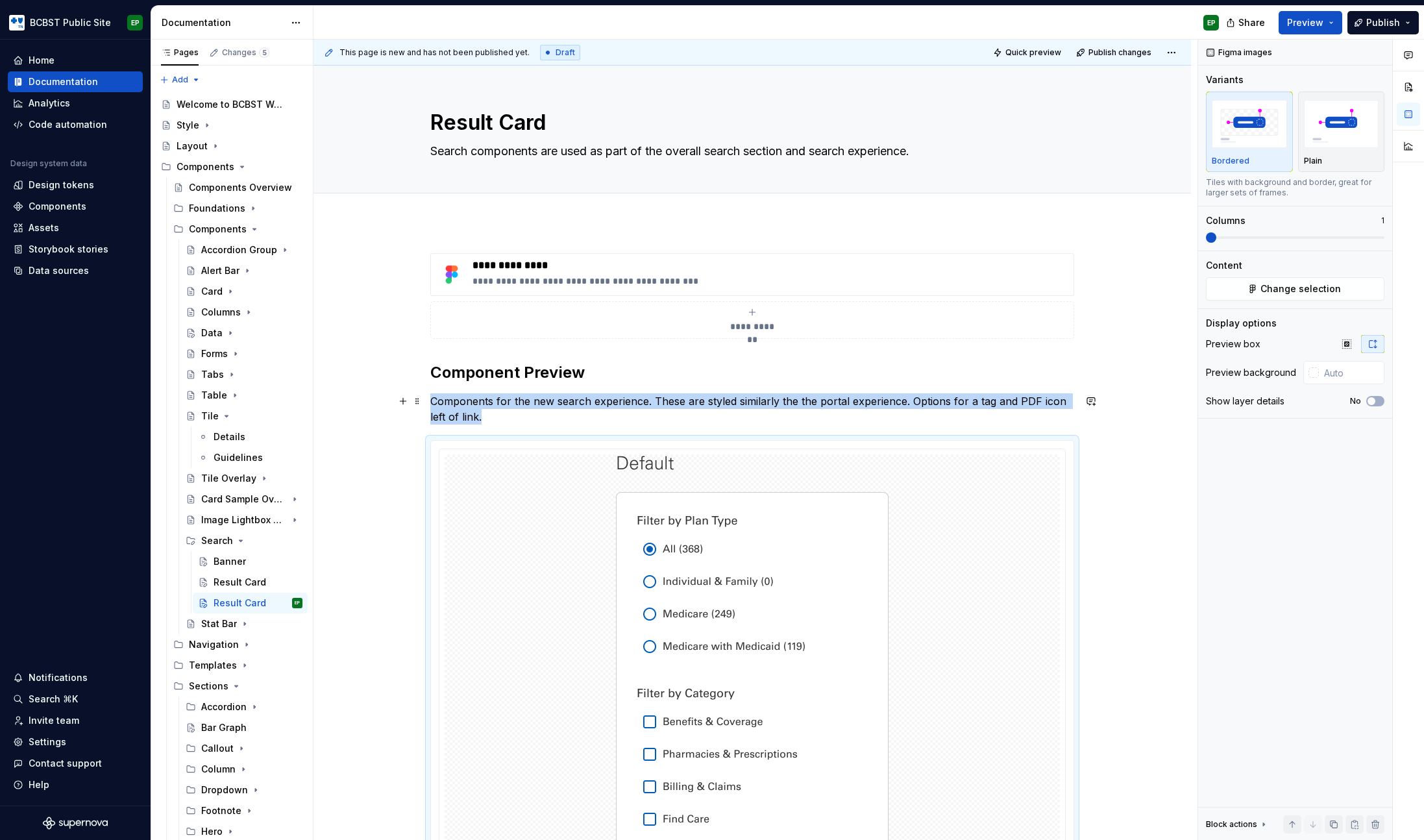
scroll to position [2, 0]
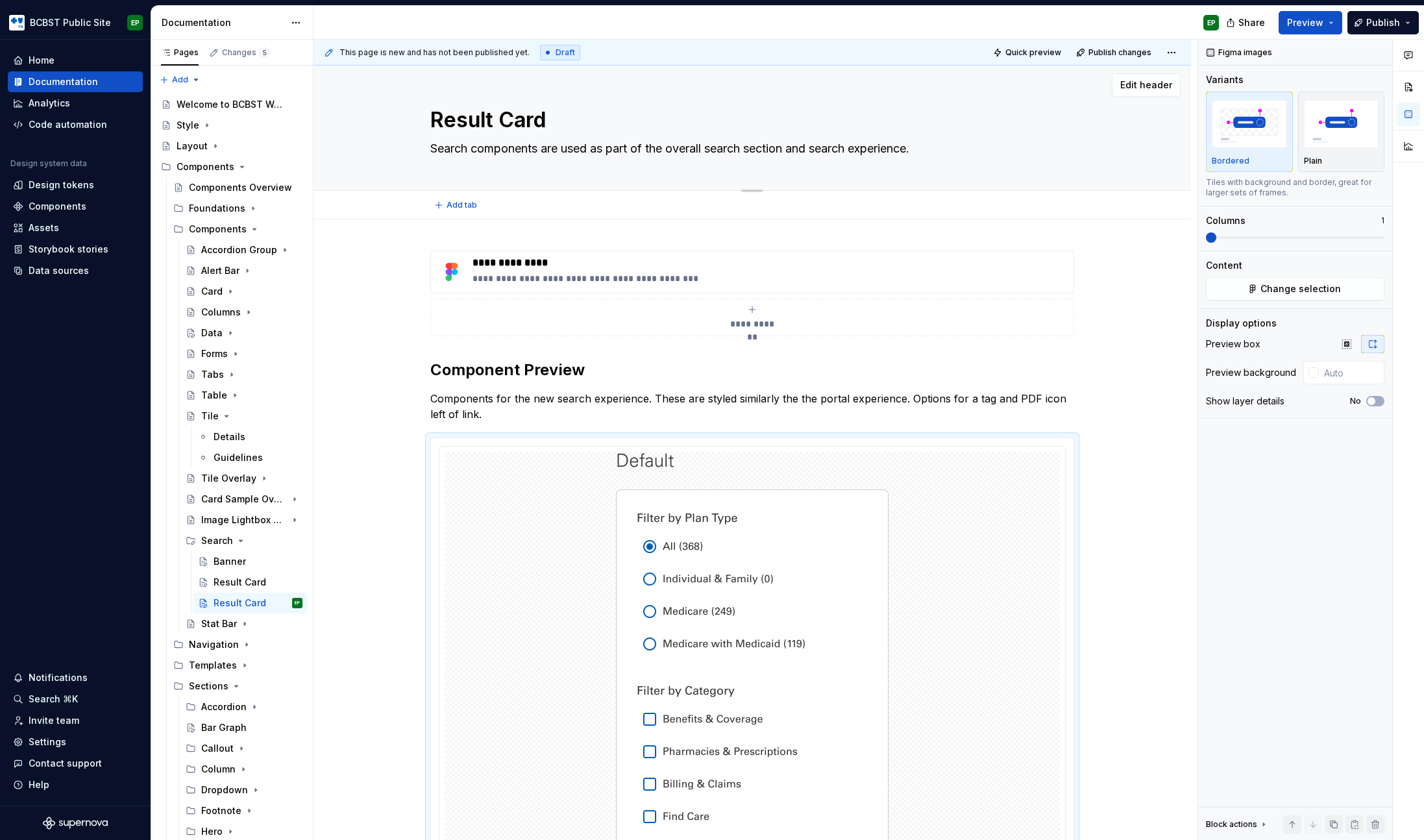
click at [516, 122] on textarea "Result Card" at bounding box center [749, 120] width 644 height 31
paste textarea "Filters Block"
type textarea "*"
type textarea "Filters Block"
type textarea "*"
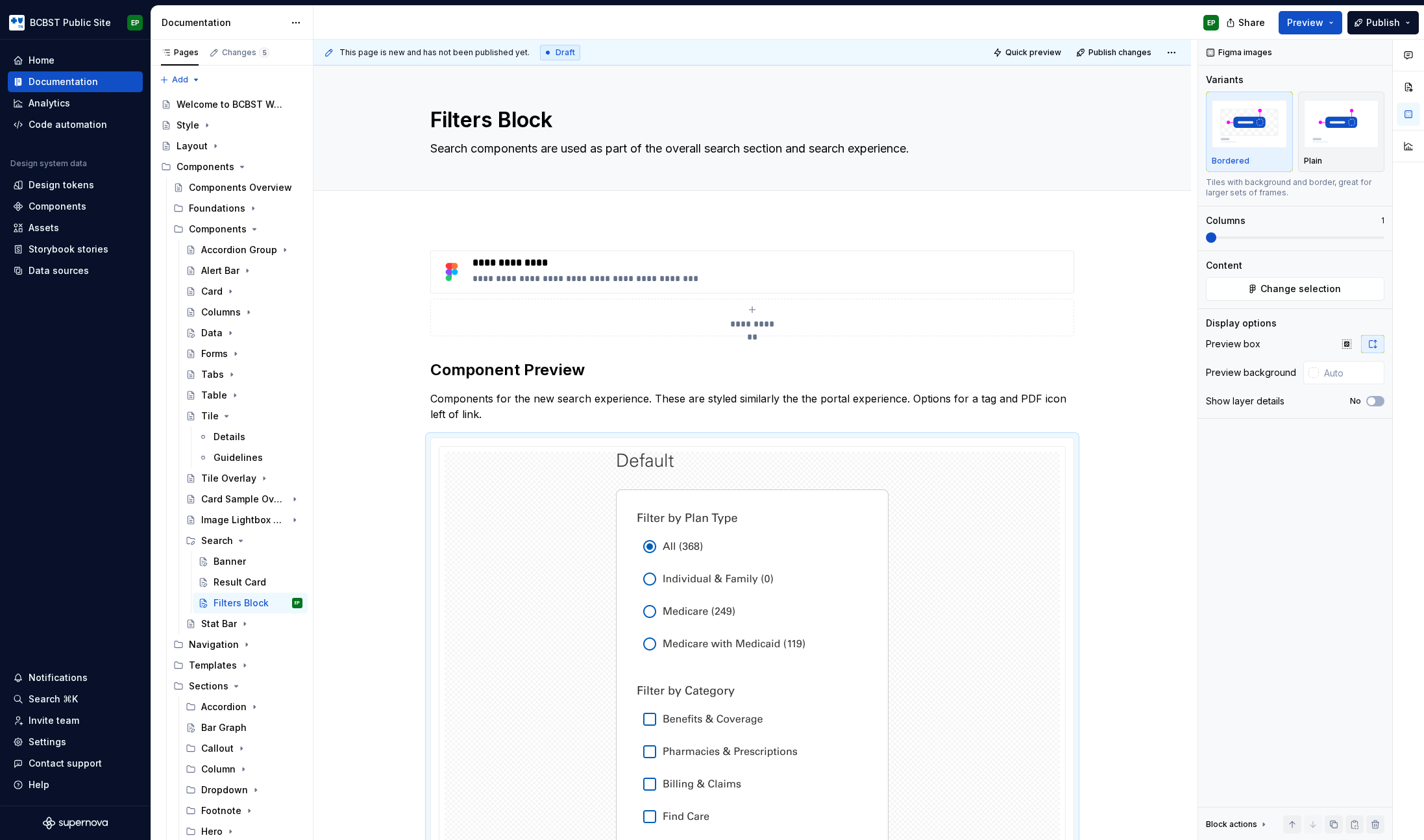
type textarea "Filters Block"
type textarea "*"
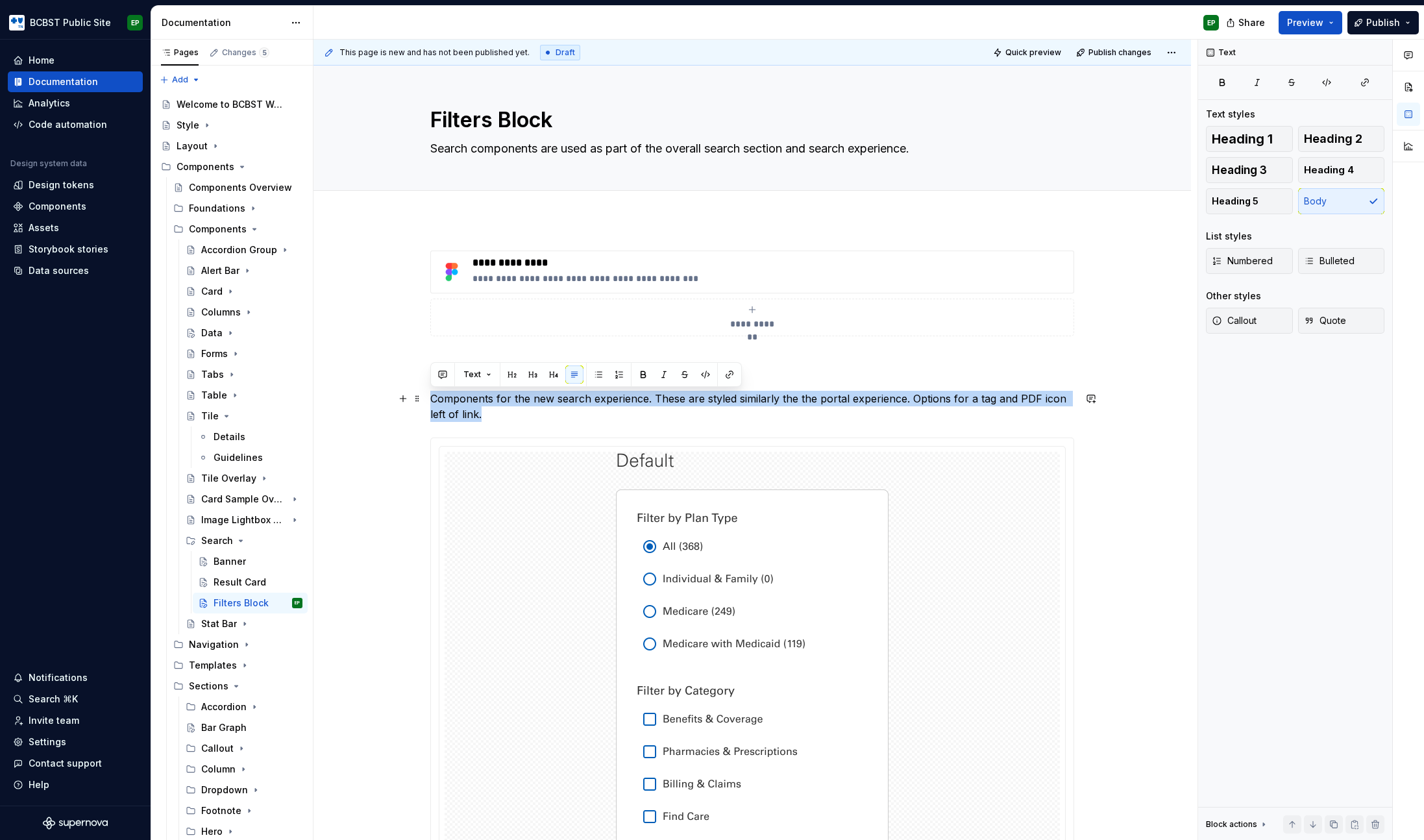
drag, startPoint x: 488, startPoint y: 416, endPoint x: 425, endPoint y: 405, distance: 64.0
paste div
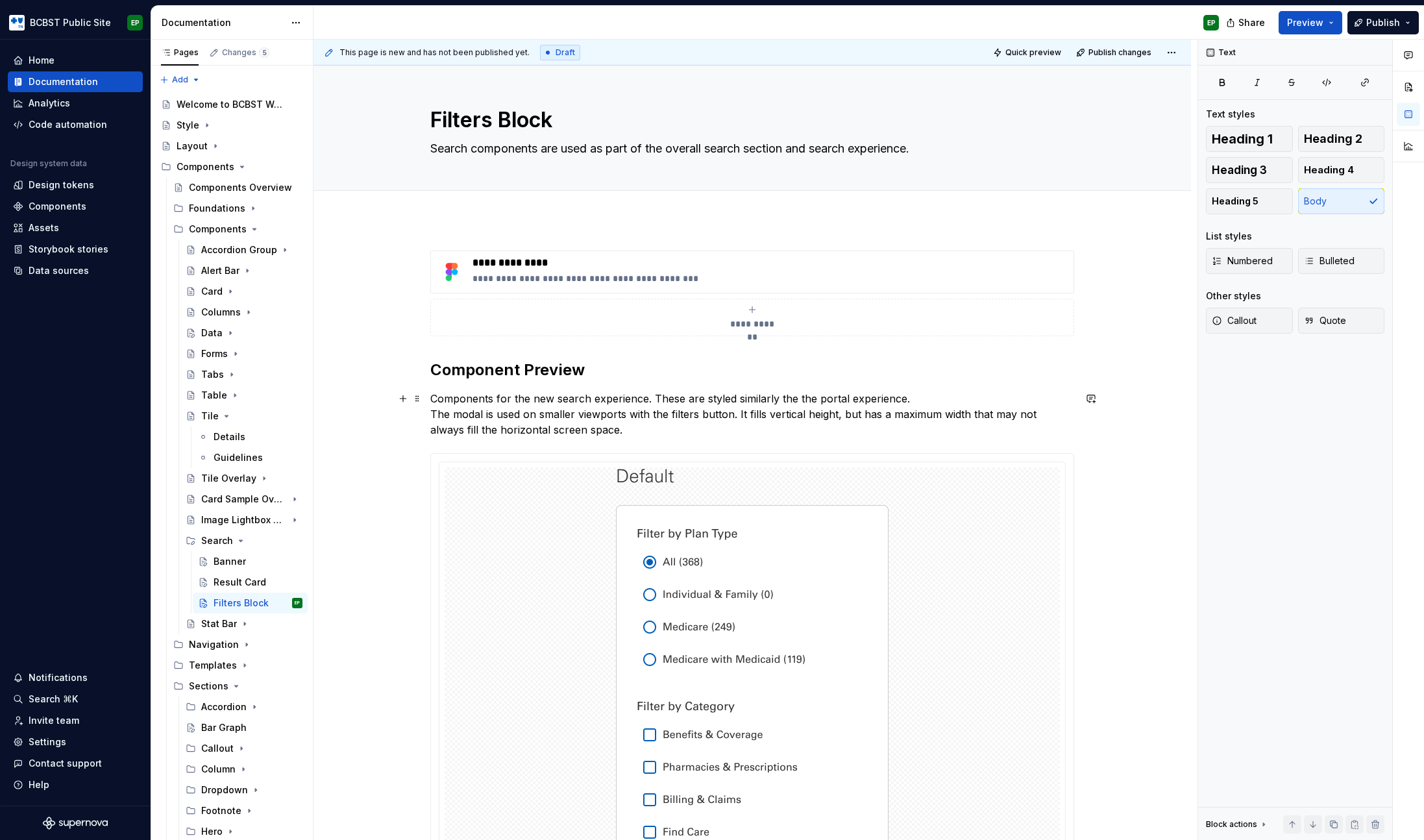
click at [431, 412] on p "Components for the new search experience. These are styled similarly the the po…" at bounding box center [752, 414] width 644 height 47
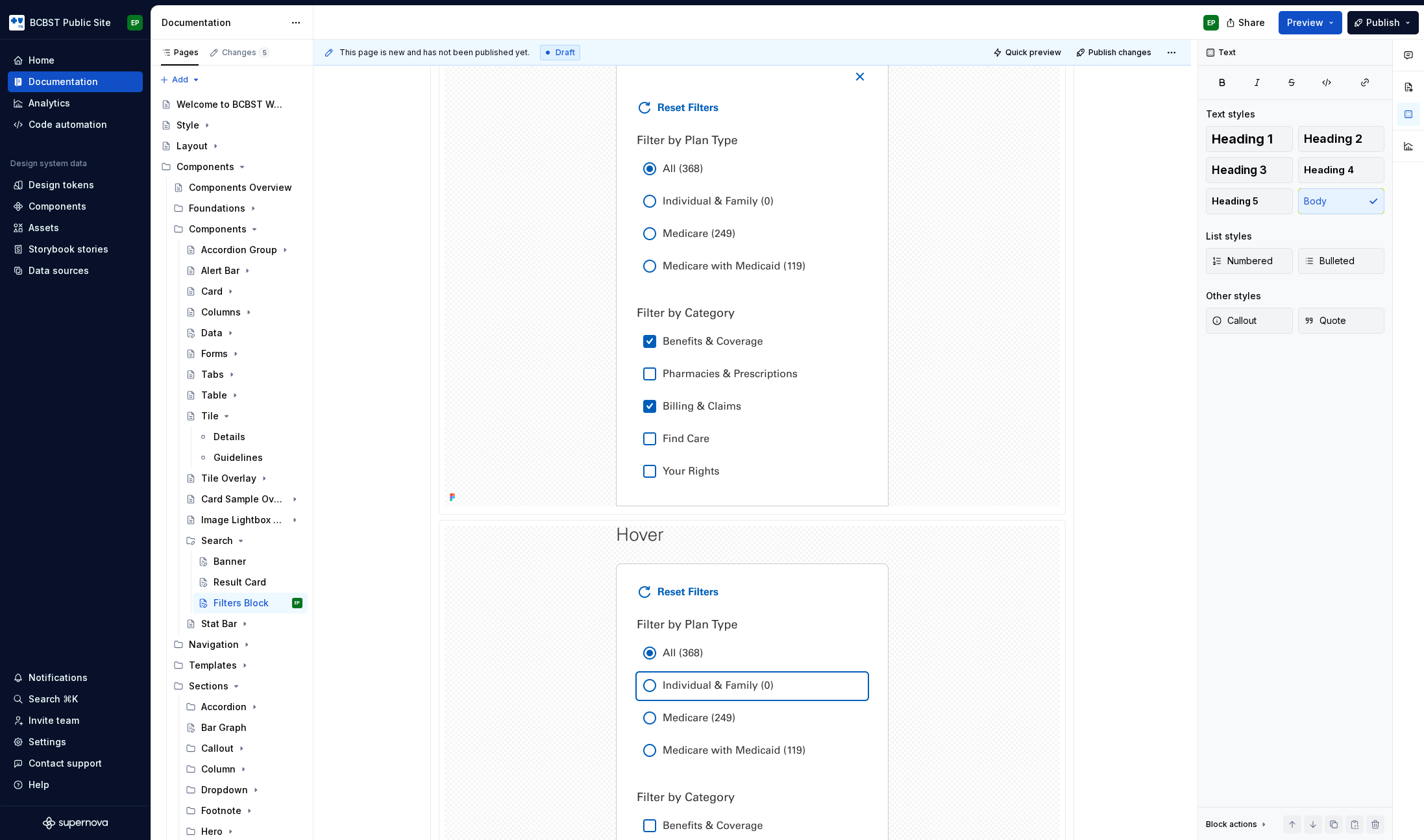
scroll to position [0, 0]
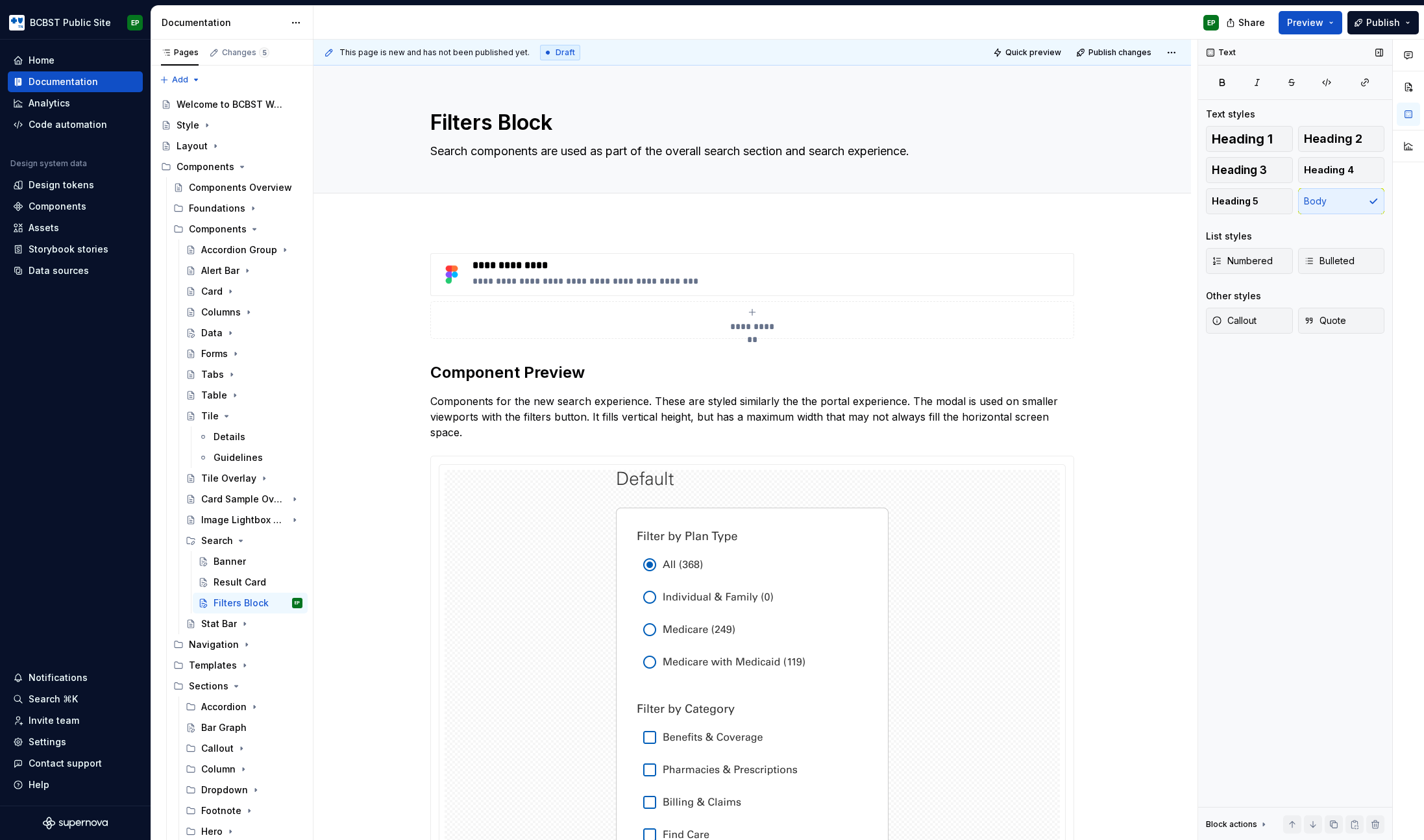
click at [1240, 433] on div "Text Text styles Heading 1 Heading 2 Heading 3 Heading 4 Heading 5 Body List st…" at bounding box center [1295, 440] width 194 height 801
click at [567, 433] on p "Components for the new search experience. These are styled similarly the the po…" at bounding box center [752, 417] width 644 height 47
click at [505, 368] on h2 "Component Preview" at bounding box center [752, 373] width 644 height 21
click at [544, 435] on p "Components for the new search experience. These are styled similarly the the po…" at bounding box center [752, 417] width 644 height 47
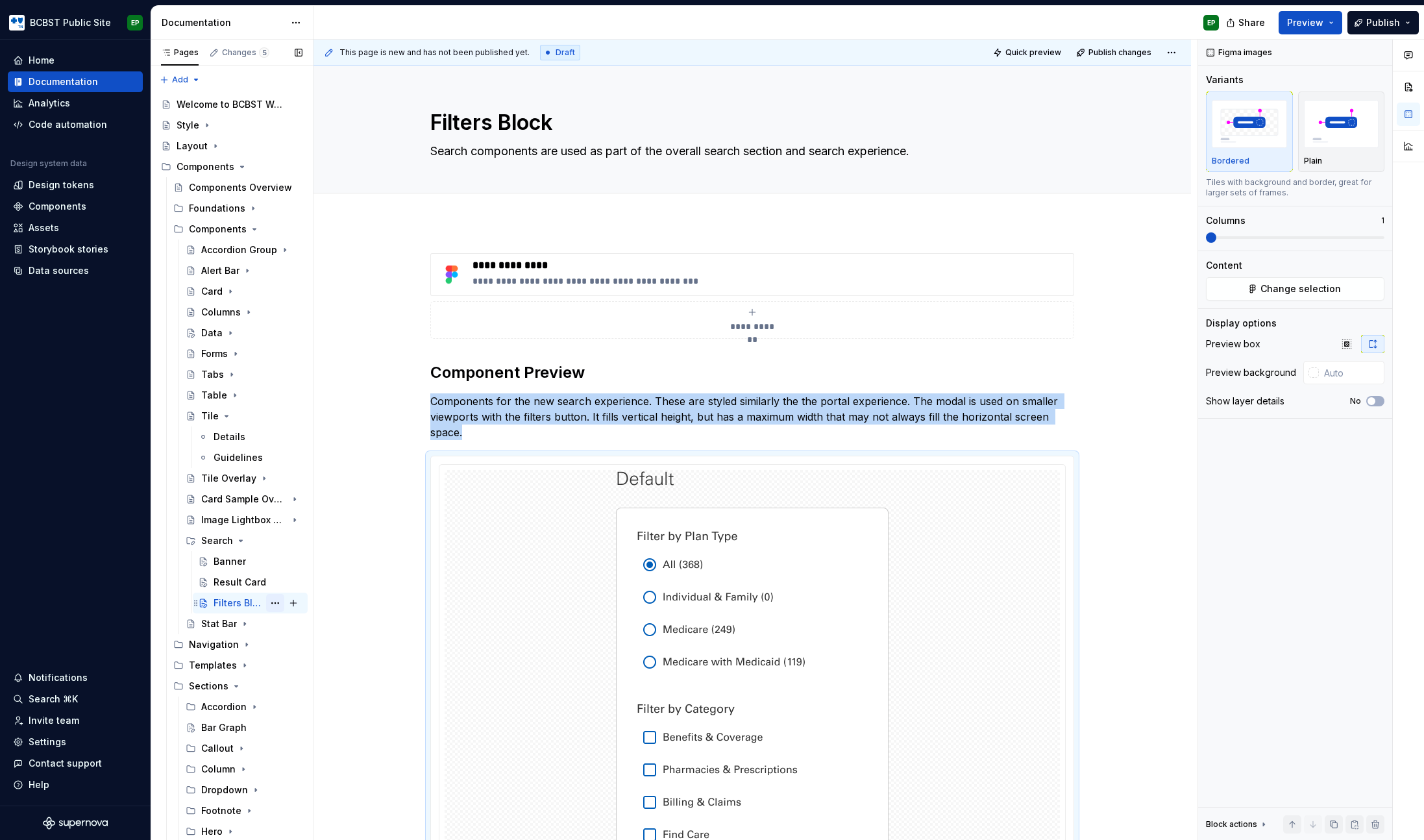
click at [269, 605] on button "Page tree" at bounding box center [275, 603] width 18 height 18
click at [325, 646] on div "Duplicate page" at bounding box center [346, 646] width 127 height 13
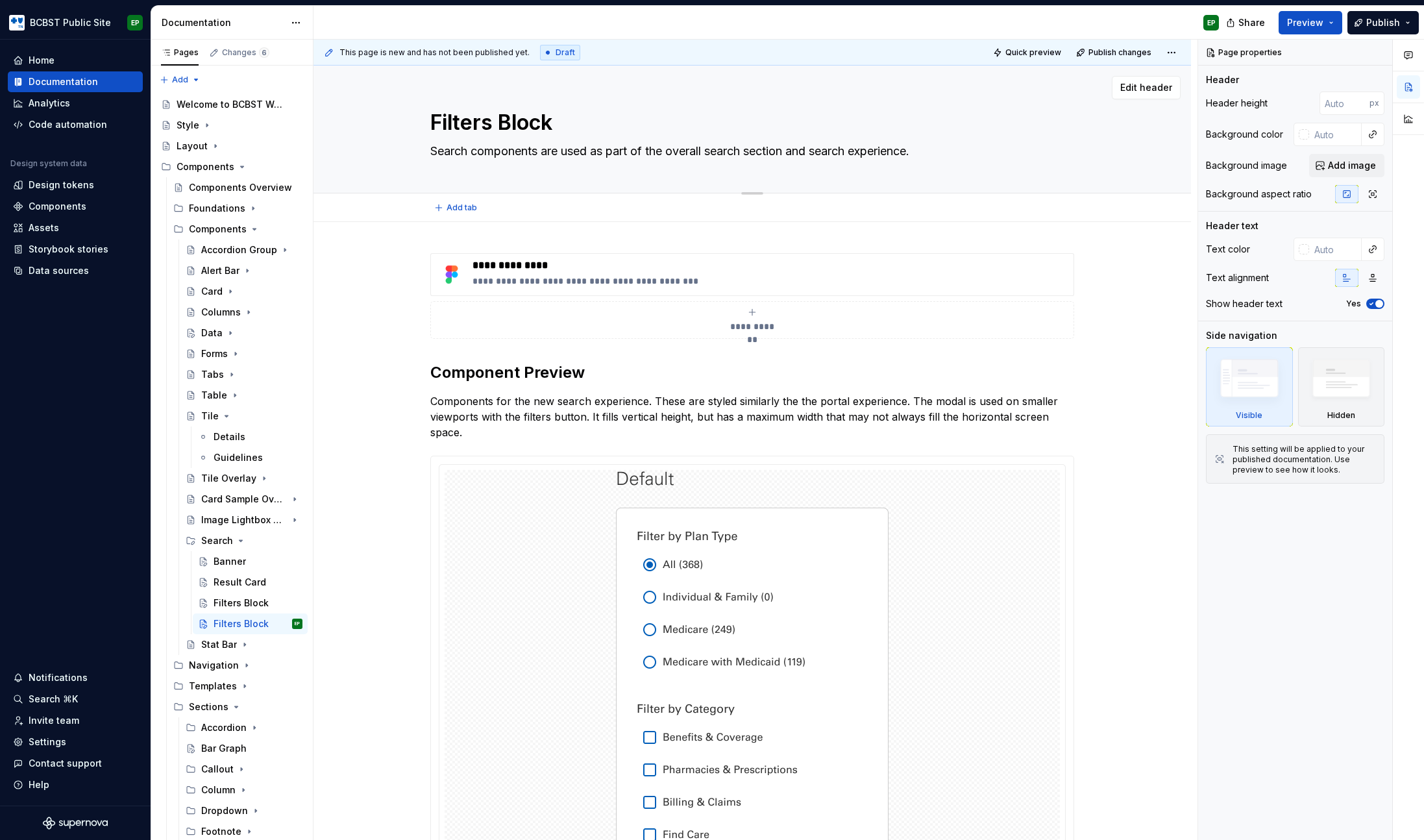
click at [541, 120] on textarea "Filters Block" at bounding box center [749, 122] width 644 height 31
paste textarea "Pagination"
type textarea "*"
type textarea "Pagination"
type textarea "*"
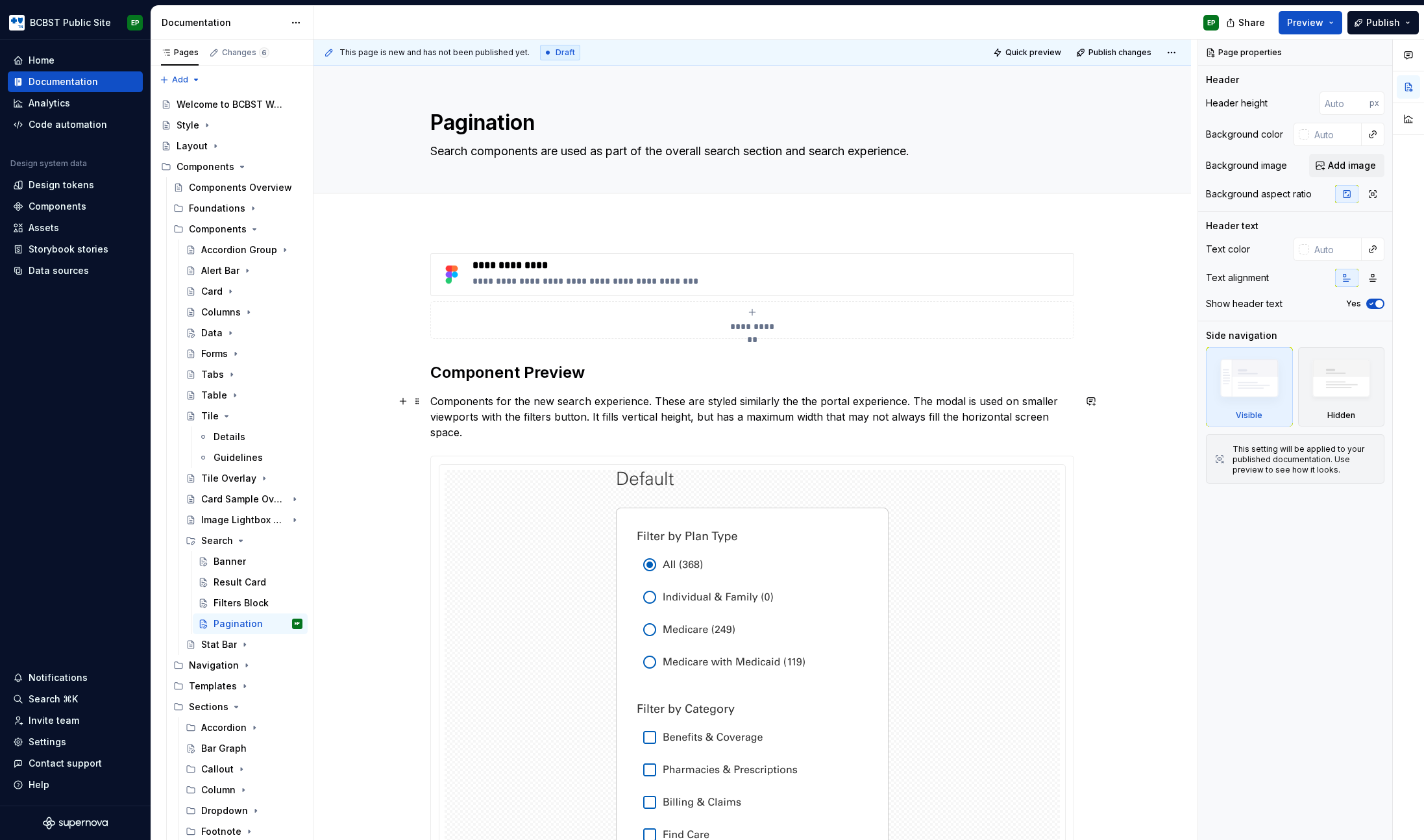
type textarea "Pagination"
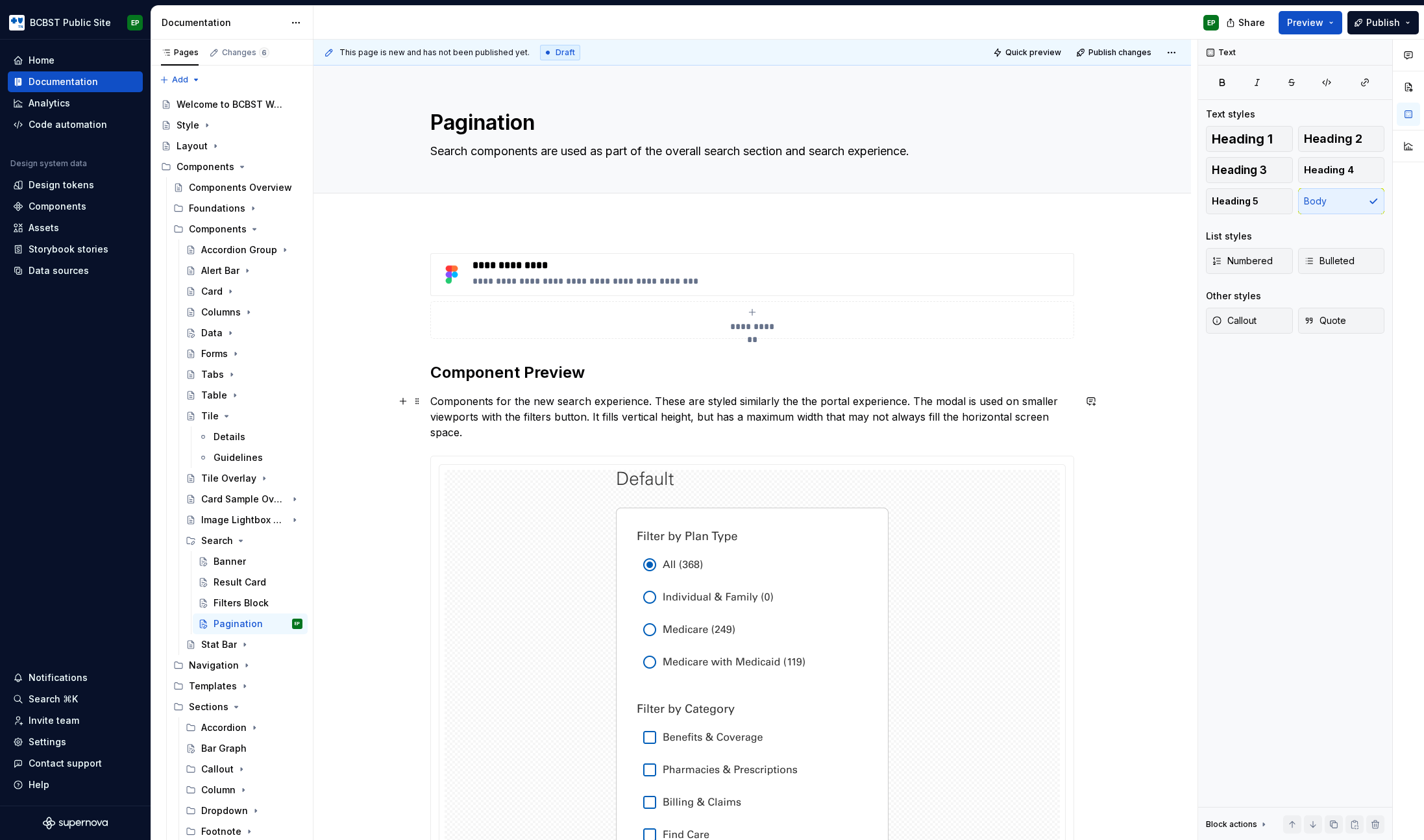
drag, startPoint x: 906, startPoint y: 400, endPoint x: 927, endPoint y: 422, distance: 30.4
click at [927, 422] on p "Components for the new search experience. These are styled similarly the the po…" at bounding box center [752, 417] width 644 height 47
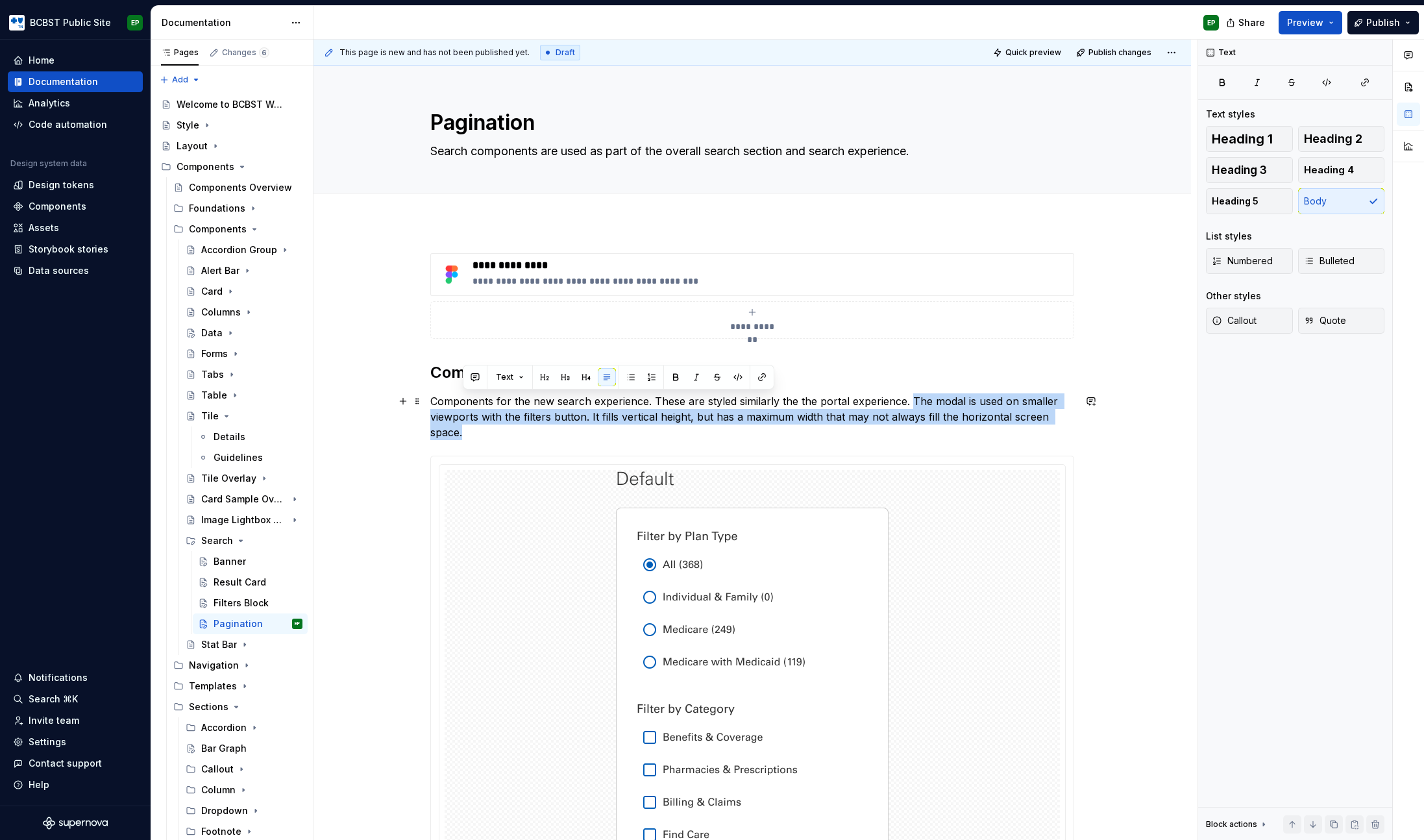
drag, startPoint x: 809, startPoint y: 437, endPoint x: 907, endPoint y: 396, distance: 106.2
click at [907, 396] on p "Components for the new search experience. These are styled similarly the the po…" at bounding box center [752, 417] width 644 height 47
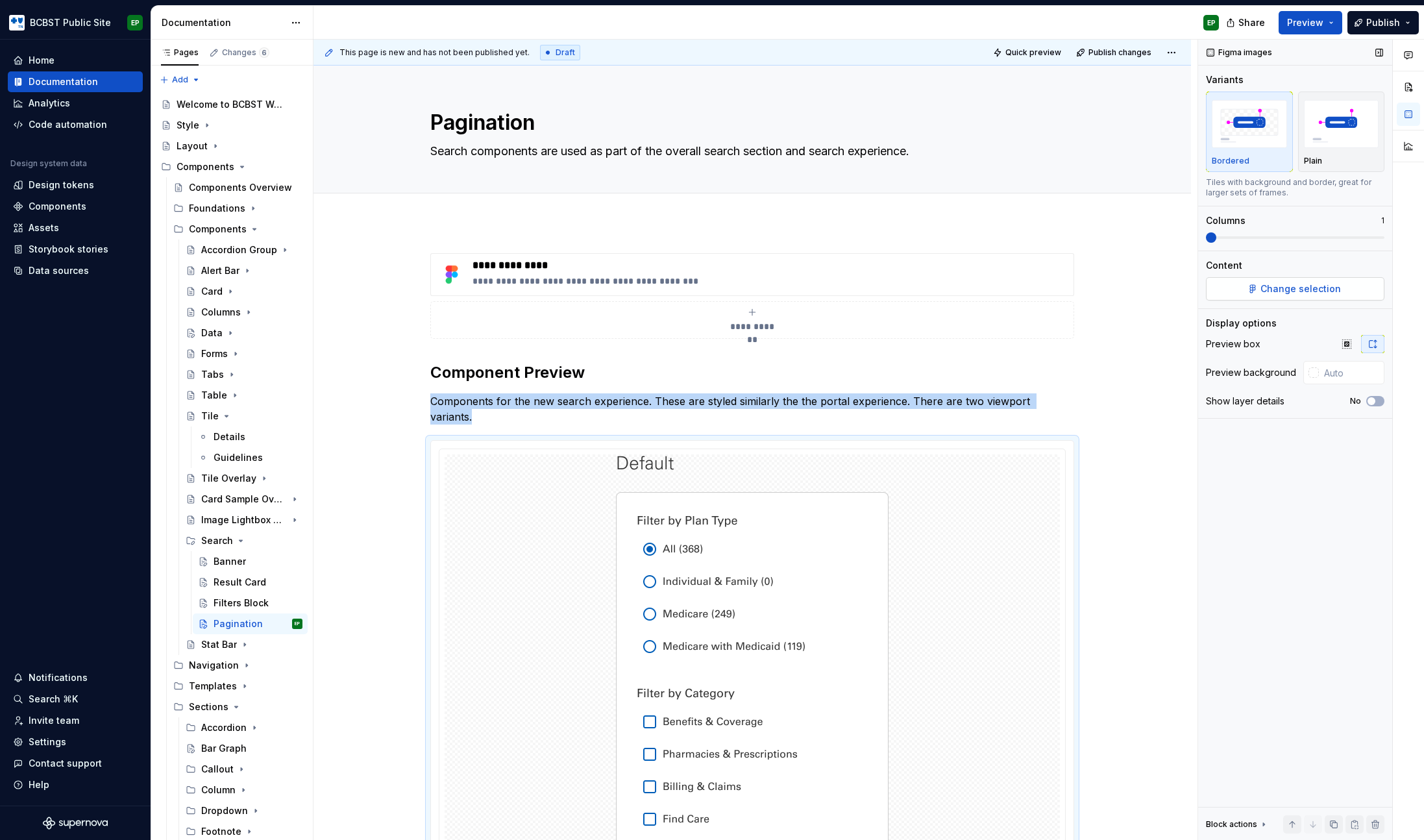
click at [1280, 284] on span "Change selection" at bounding box center [1300, 289] width 80 height 13
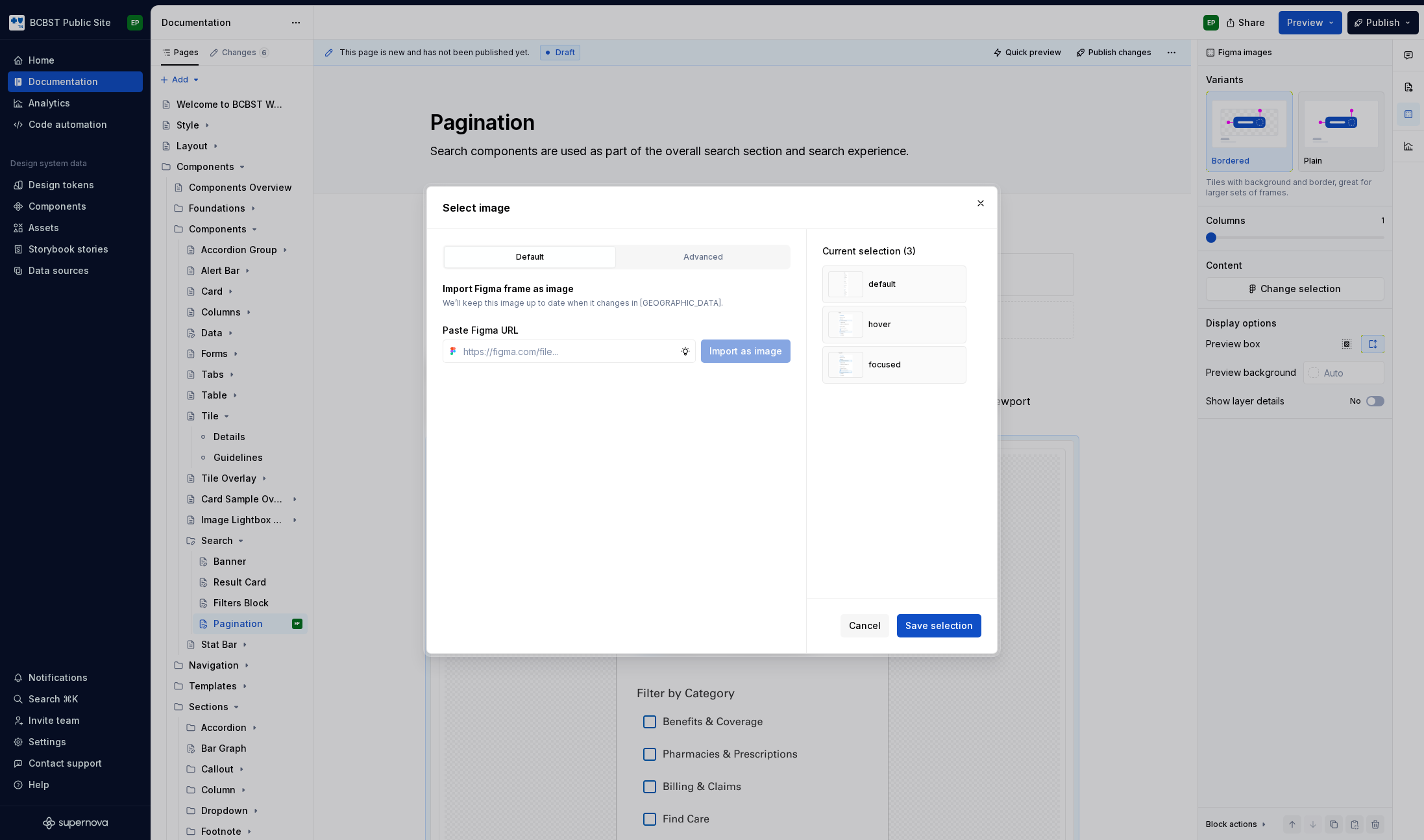
type textarea "*"
click at [955, 279] on button "button" at bounding box center [952, 284] width 18 height 18
click at [534, 355] on input "text" at bounding box center [569, 351] width 222 height 23
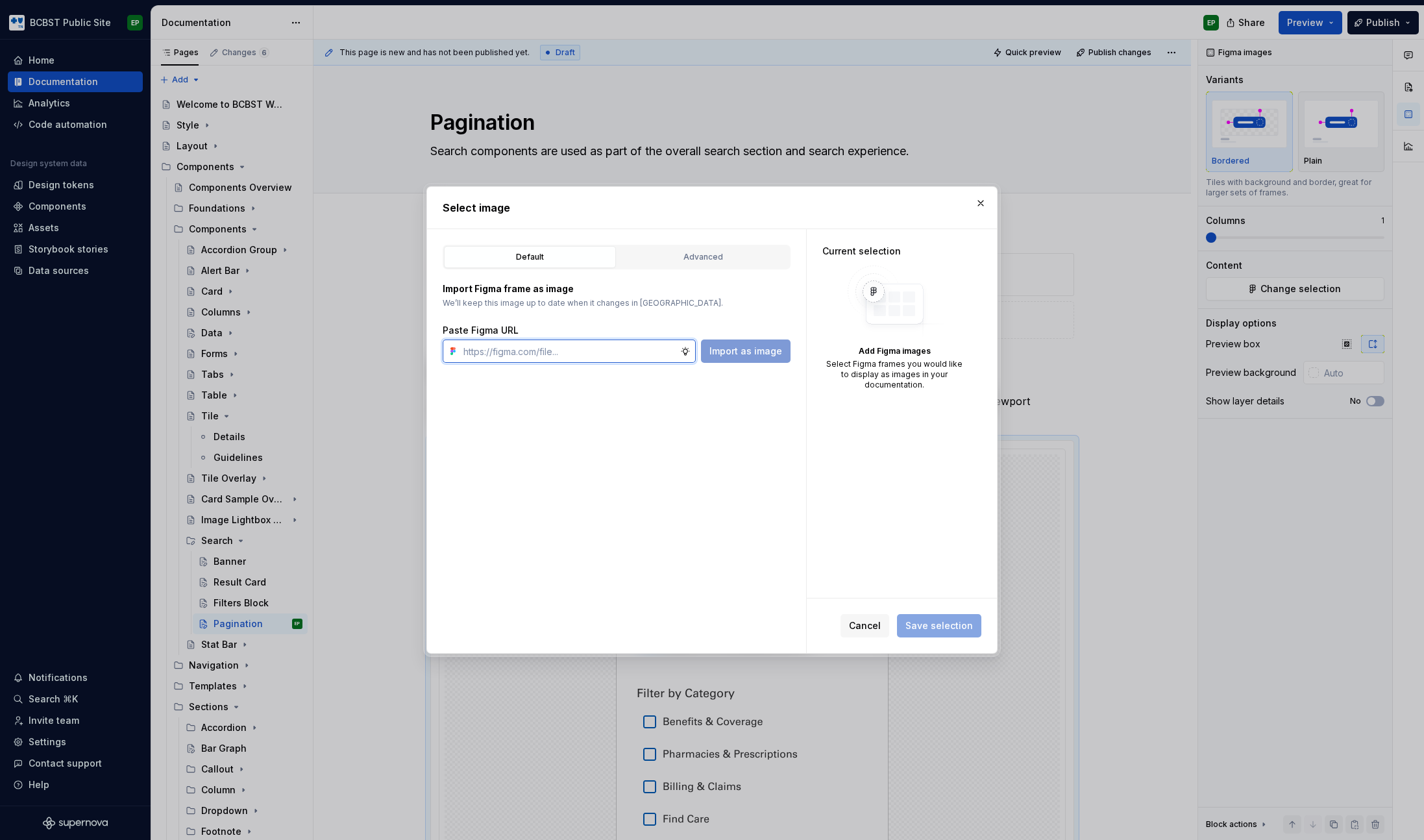
paste input "[URL][DOMAIN_NAME]"
type input "[URL][DOMAIN_NAME]"
click at [744, 356] on span "Import as image" at bounding box center [746, 352] width 73 height 13
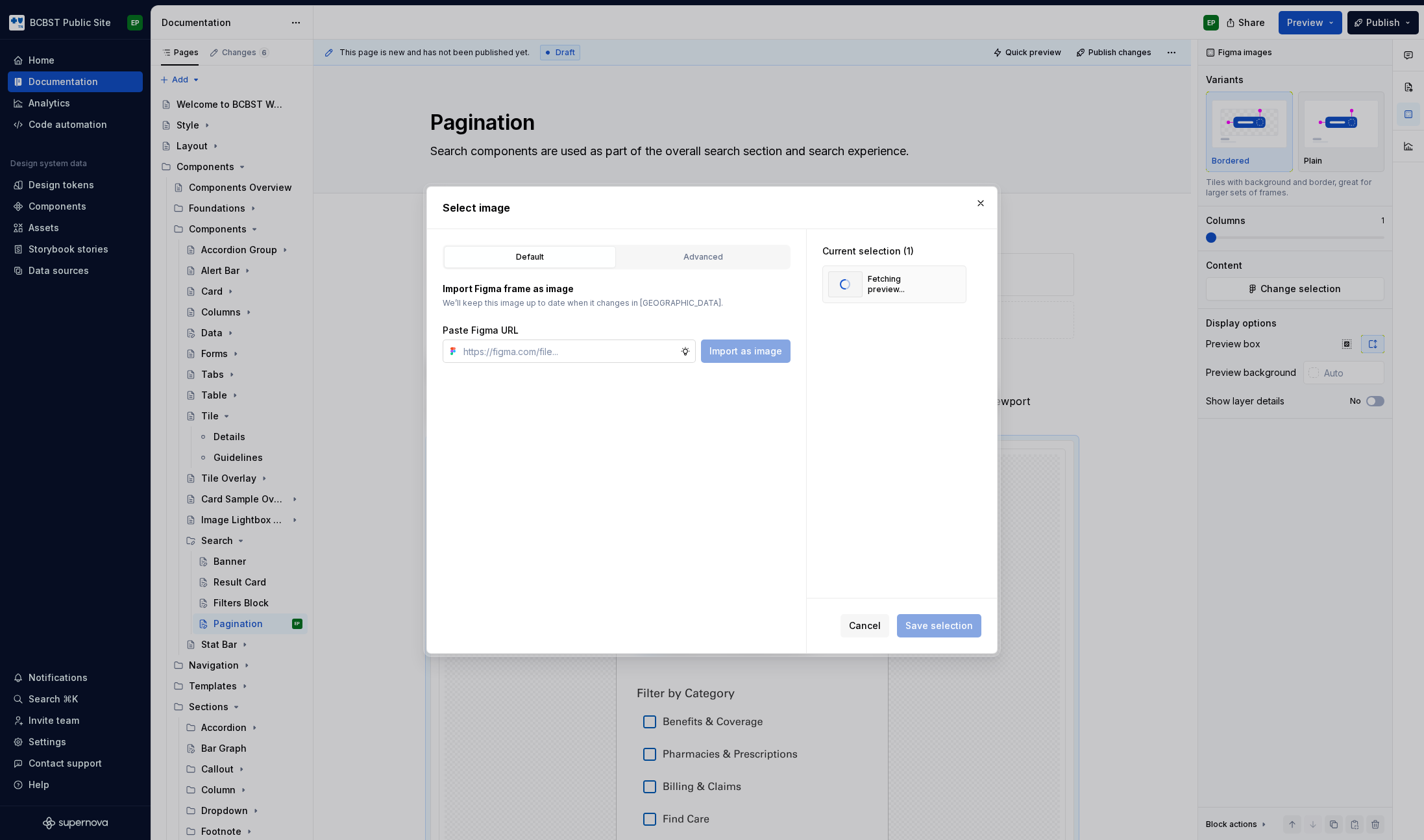
click at [606, 351] on input "text" at bounding box center [569, 351] width 222 height 23
paste input "[URL][DOMAIN_NAME]"
type input "[URL][DOMAIN_NAME]"
click at [763, 354] on span "Import as image" at bounding box center [746, 352] width 73 height 13
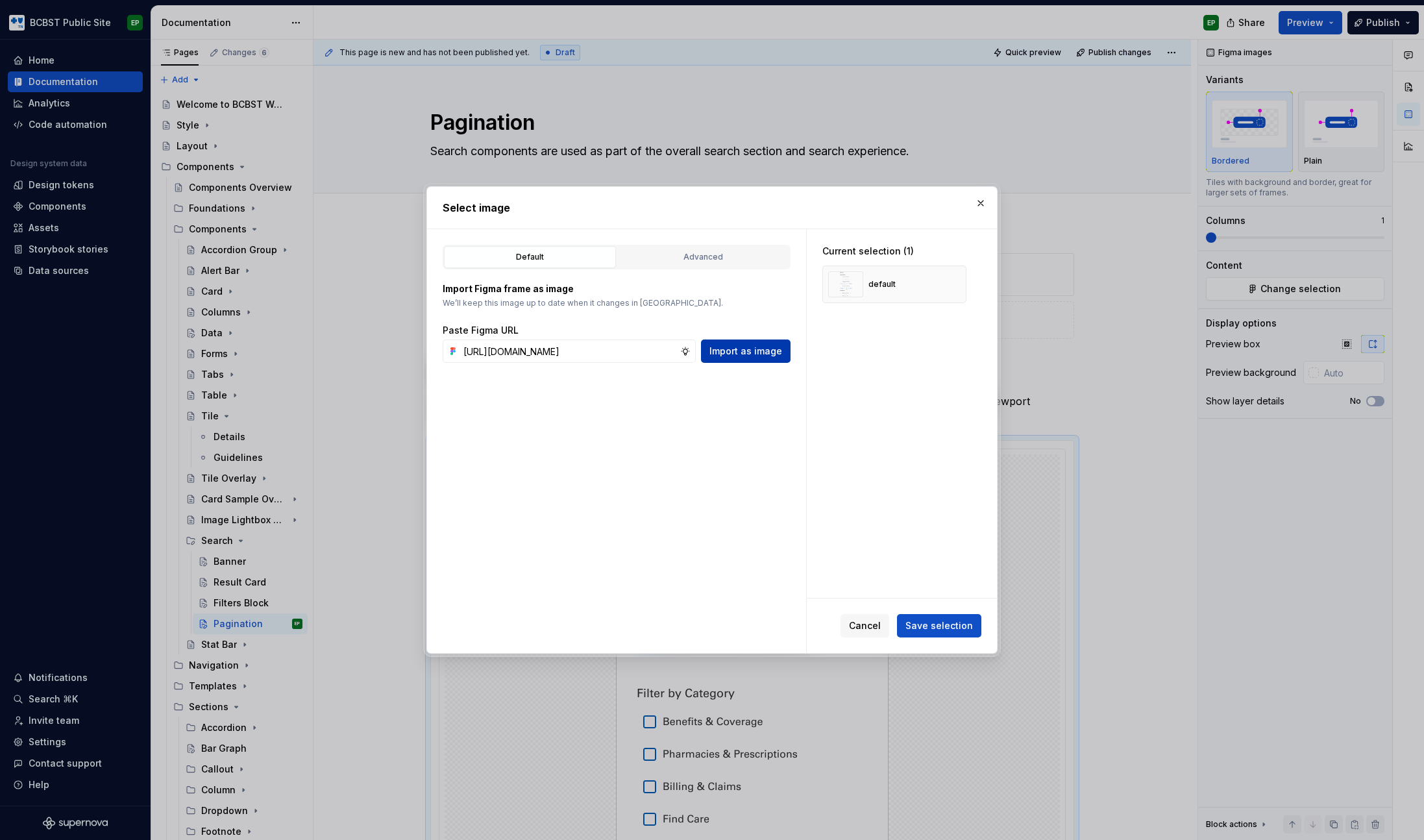
scroll to position [0, 0]
click at [591, 353] on input "text" at bounding box center [569, 351] width 222 height 23
paste input "[URL][DOMAIN_NAME]"
type input "[URL][DOMAIN_NAME]"
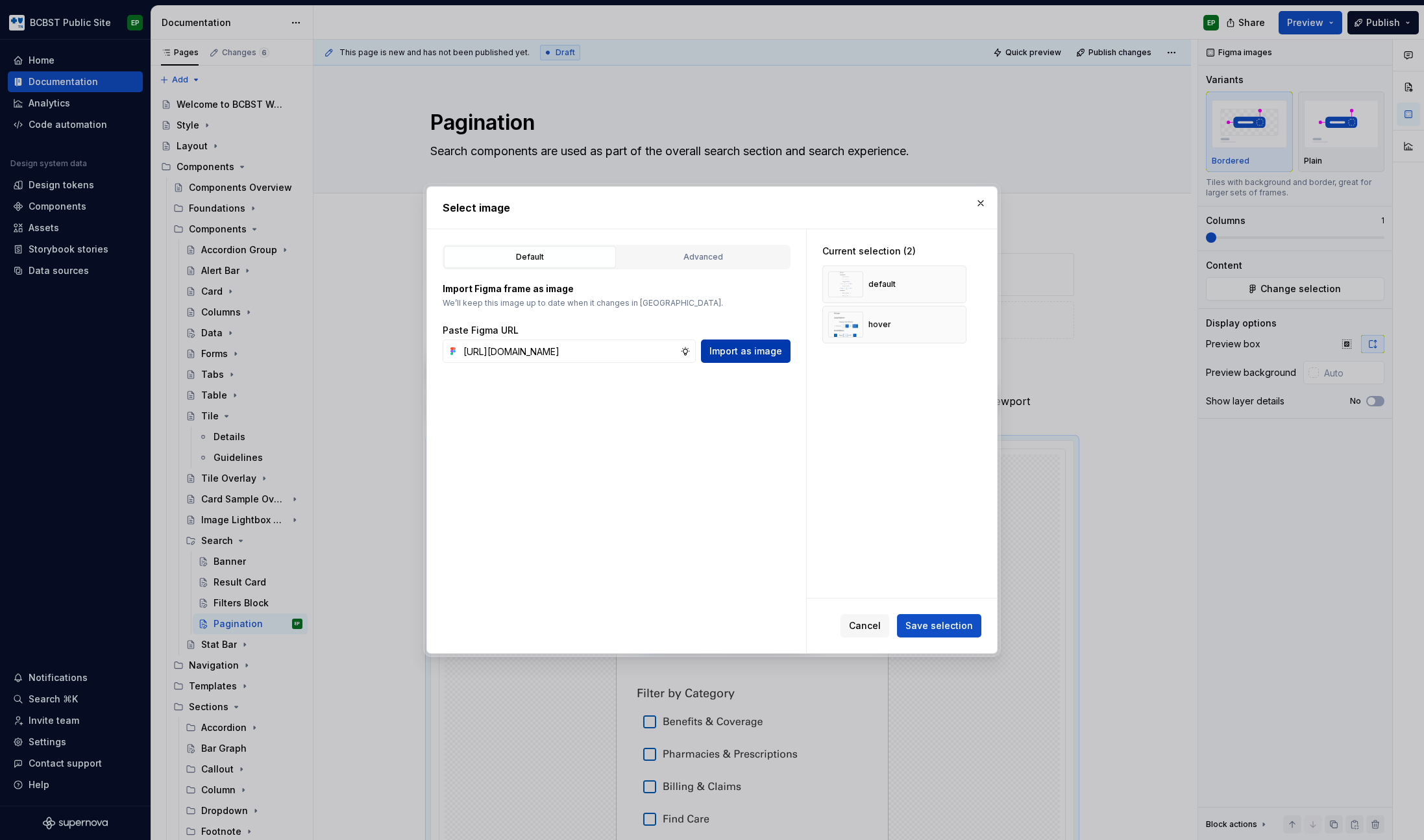
click at [766, 353] on span "Import as image" at bounding box center [746, 352] width 73 height 13
click at [587, 344] on input "text" at bounding box center [569, 351] width 222 height 23
paste input "[URL][DOMAIN_NAME]"
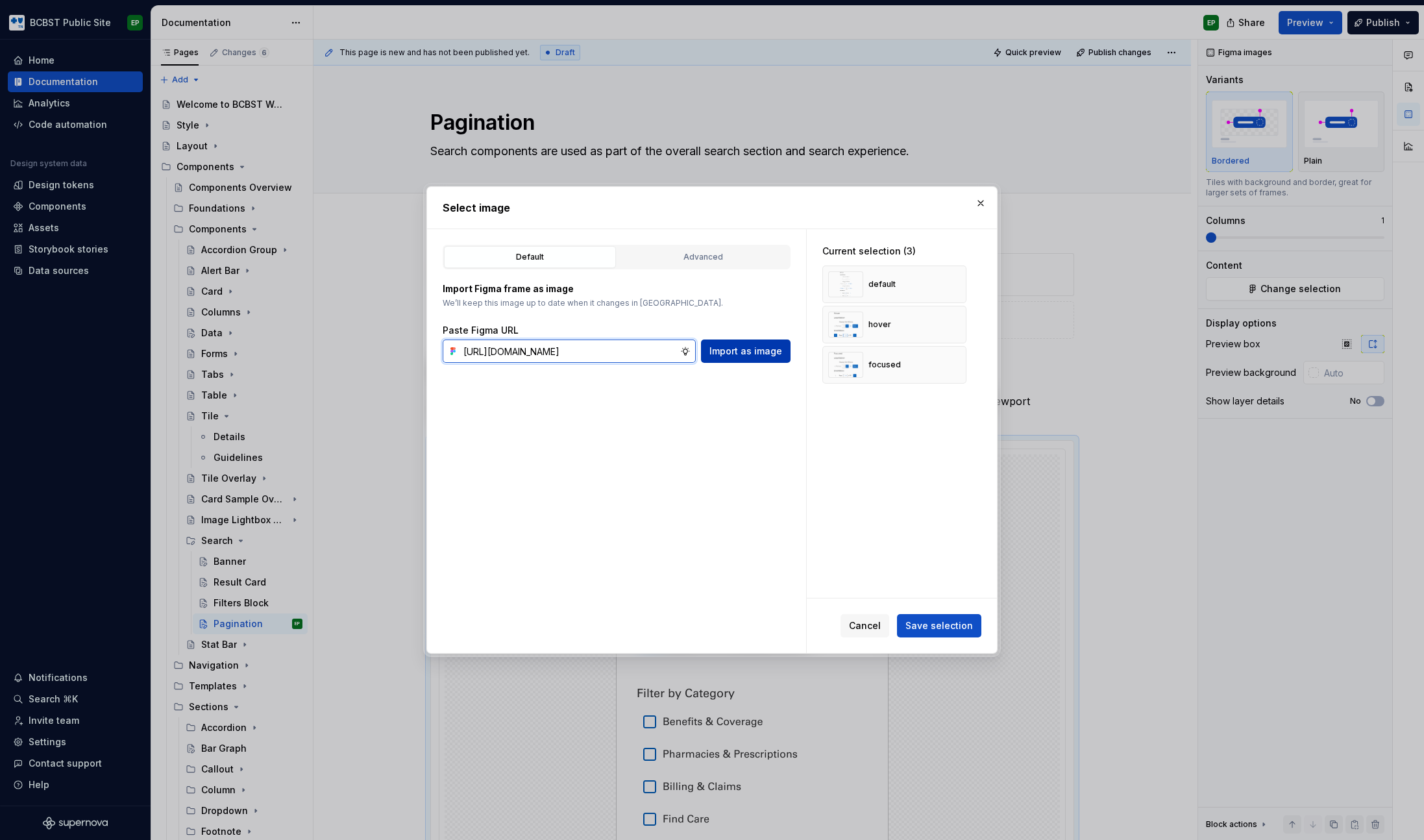
type input "[URL][DOMAIN_NAME]"
click at [737, 346] on span "Import as image" at bounding box center [746, 352] width 73 height 13
type textarea "*"
click at [950, 631] on span "Save selection" at bounding box center [939, 626] width 67 height 13
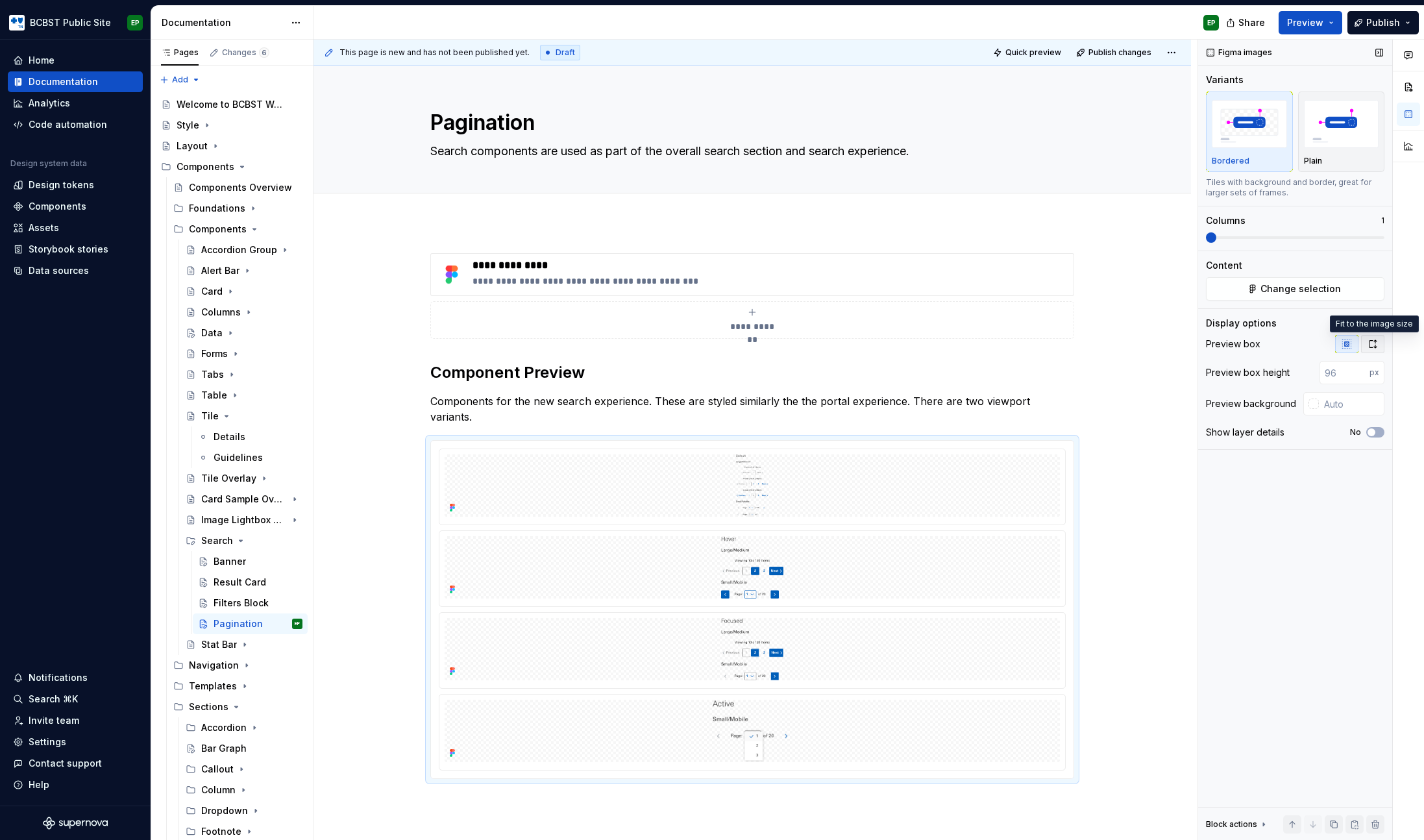
click at [1373, 348] on icon "button" at bounding box center [1373, 343] width 11 height 11
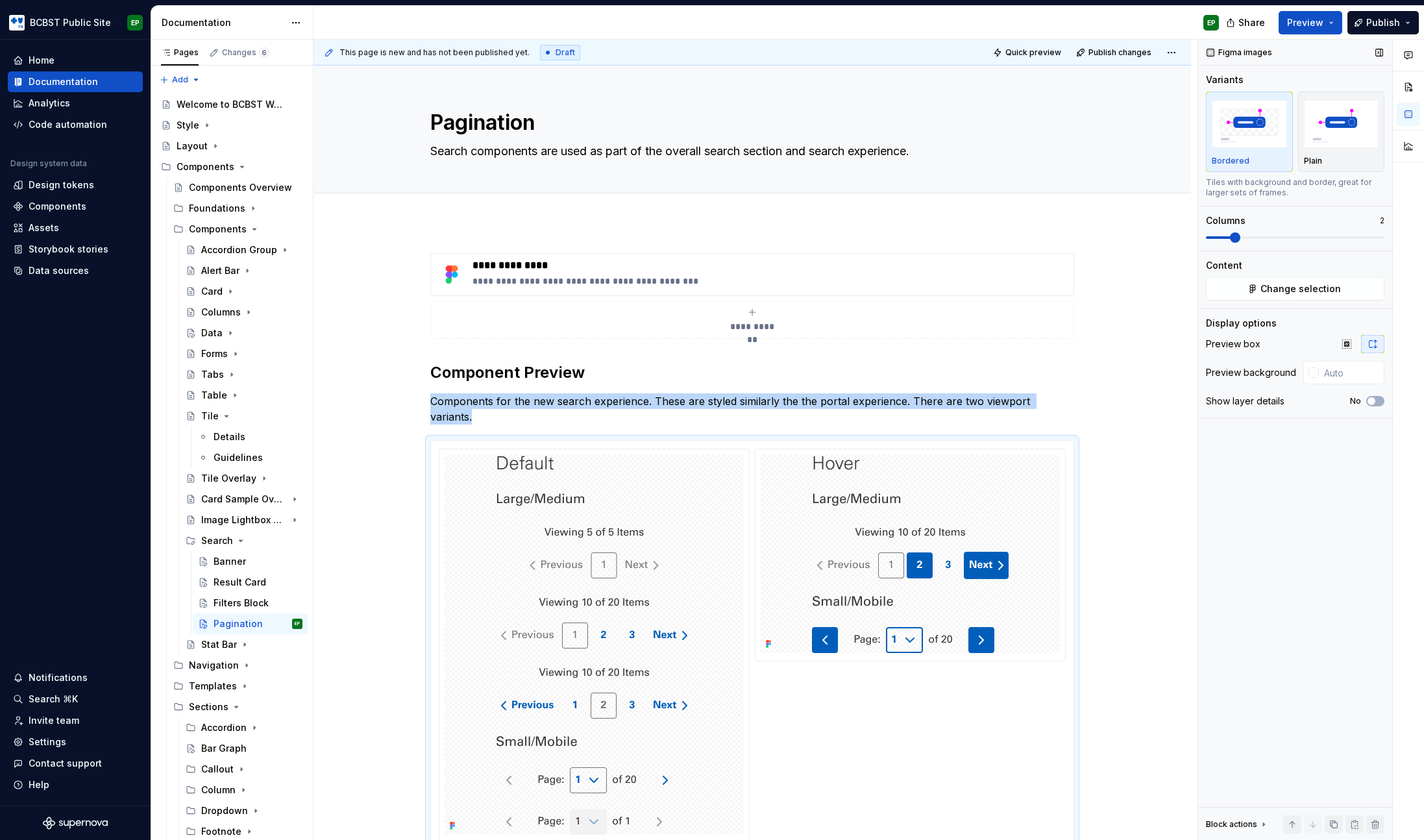
scroll to position [214, 0]
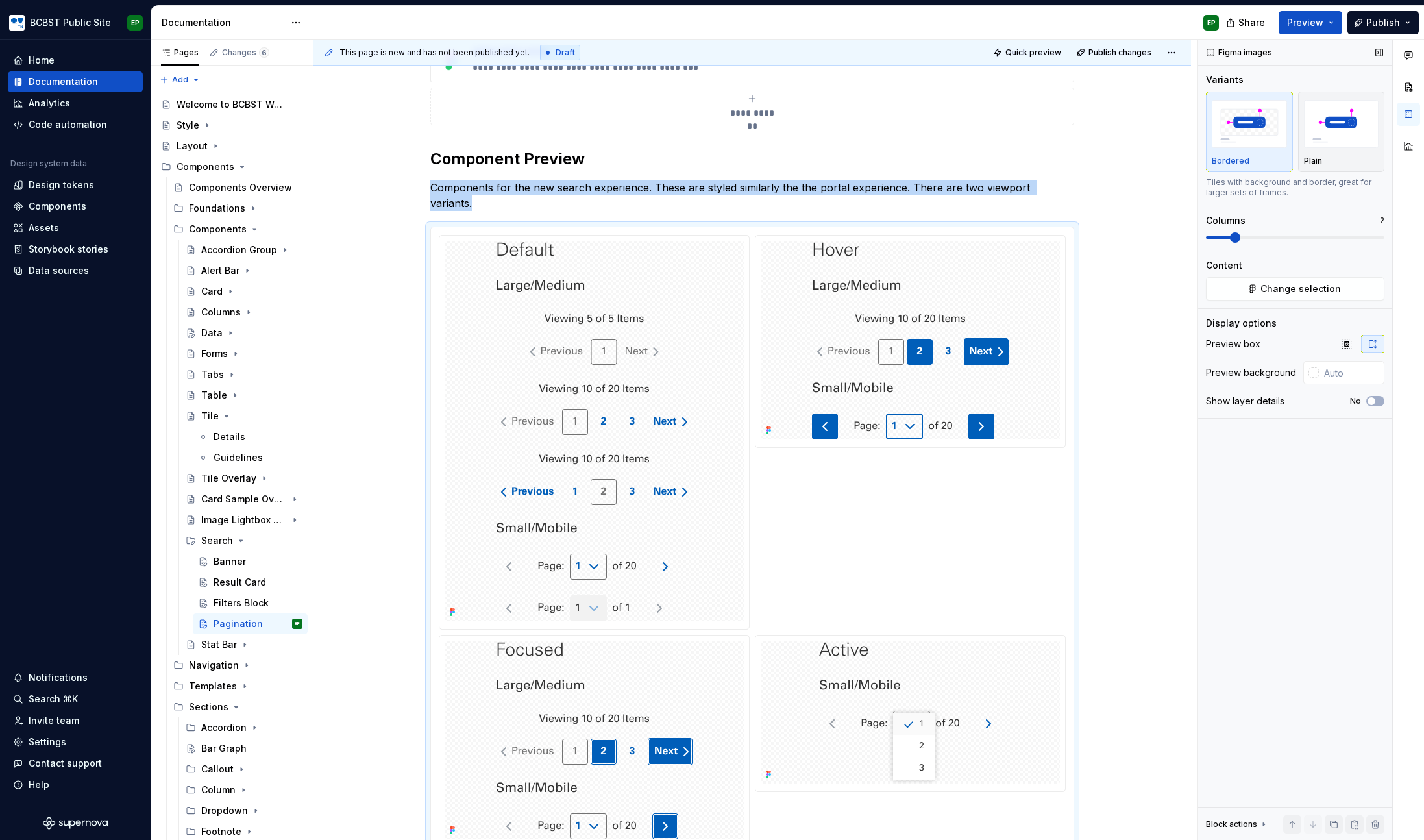
click at [1230, 236] on span at bounding box center [1235, 237] width 11 height 11
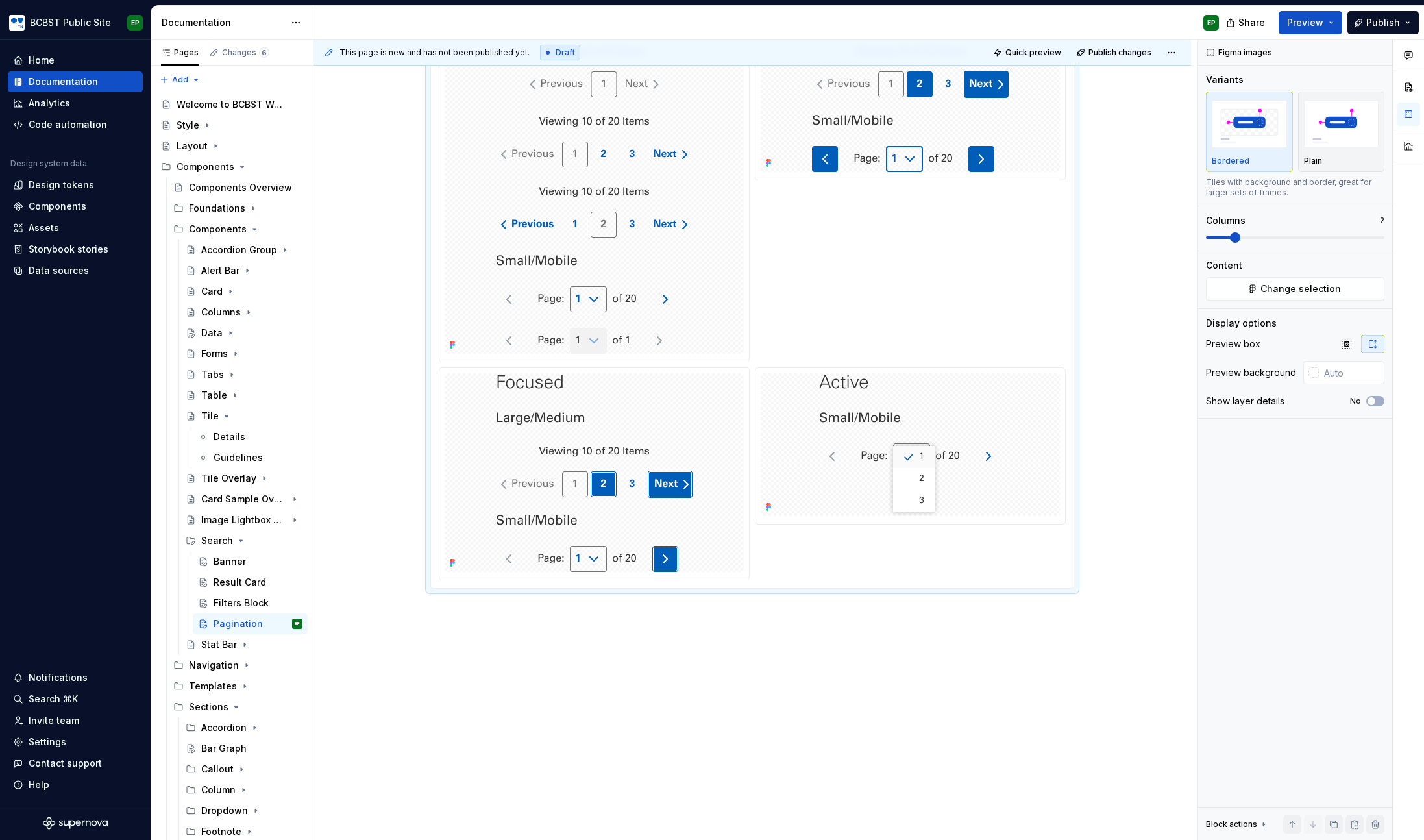
scroll to position [0, 0]
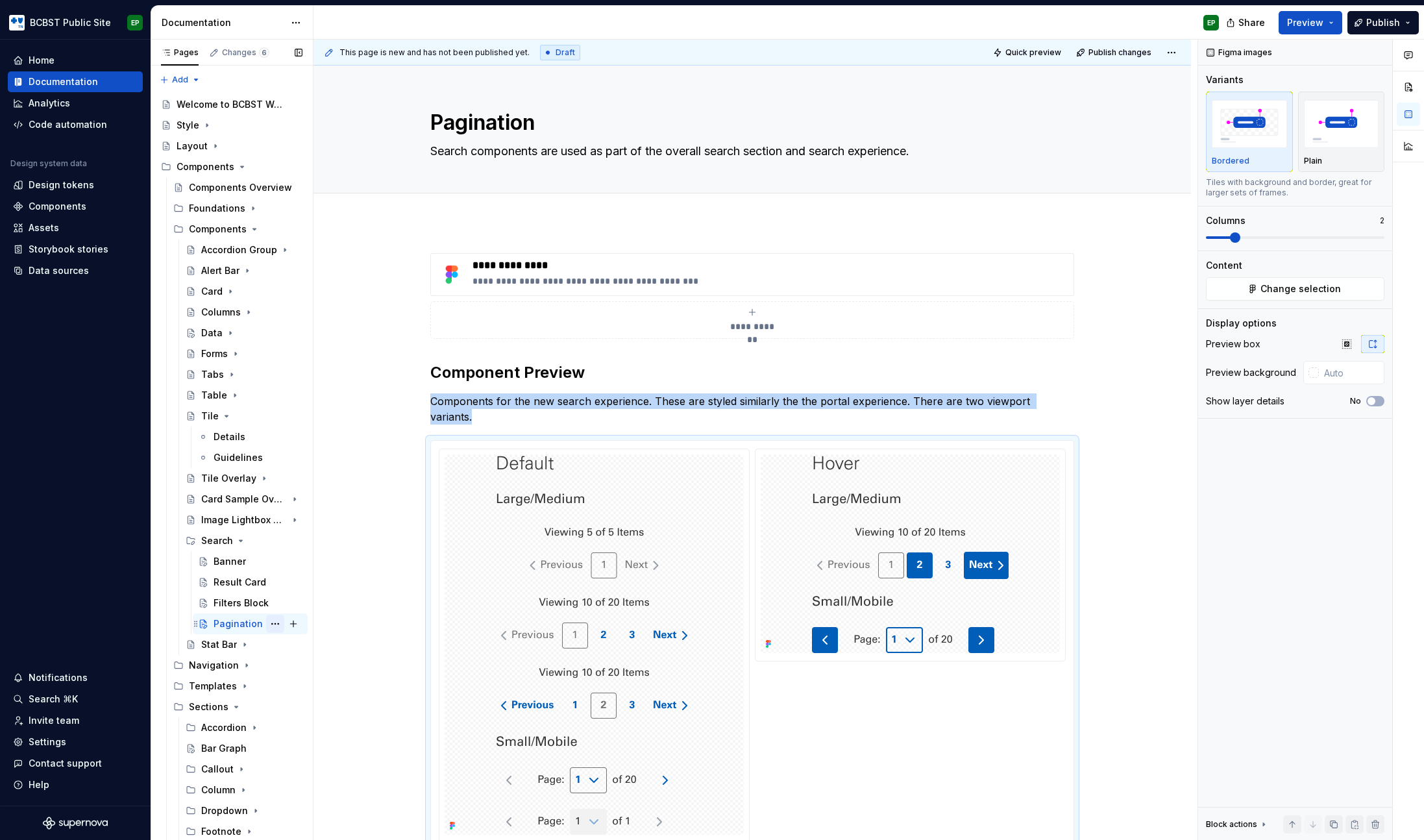
click at [267, 626] on button "Page tree" at bounding box center [275, 624] width 18 height 18
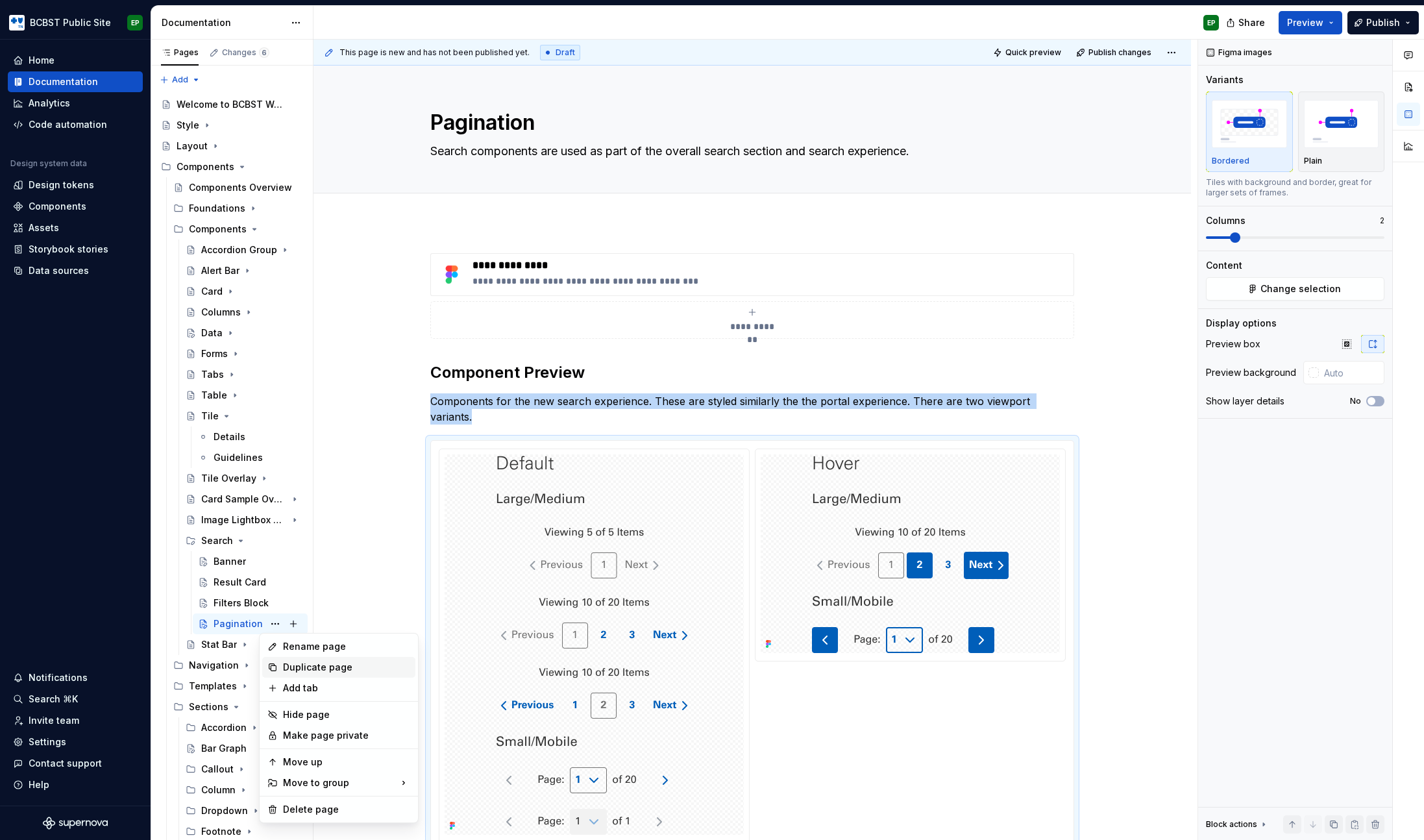
click at [340, 661] on div "Duplicate page" at bounding box center [346, 667] width 127 height 13
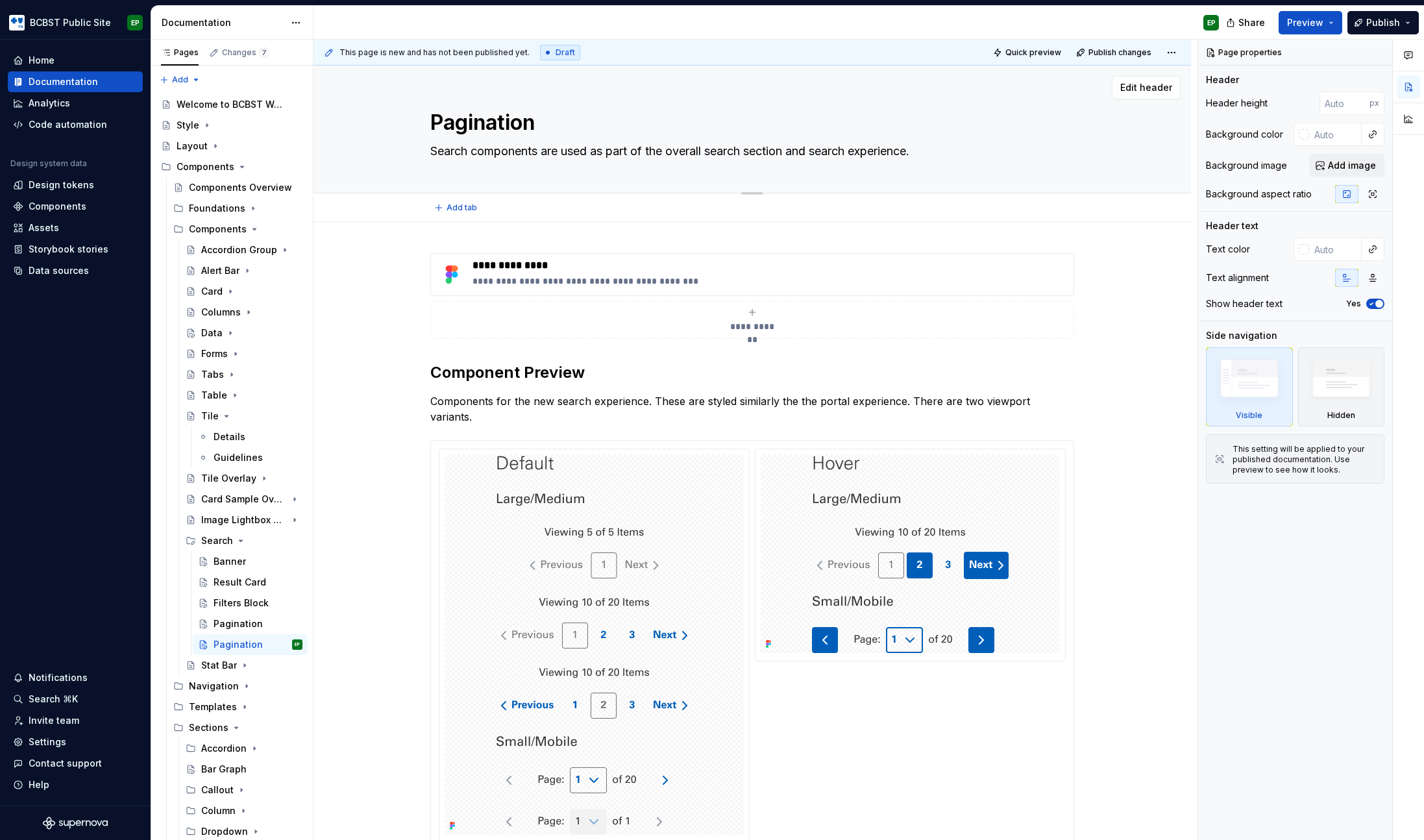
click at [505, 116] on textarea "Pagination" at bounding box center [749, 122] width 644 height 31
paste textarea "Sort Results"
type textarea "*"
type textarea "Sort Resultsion"
paste textarea
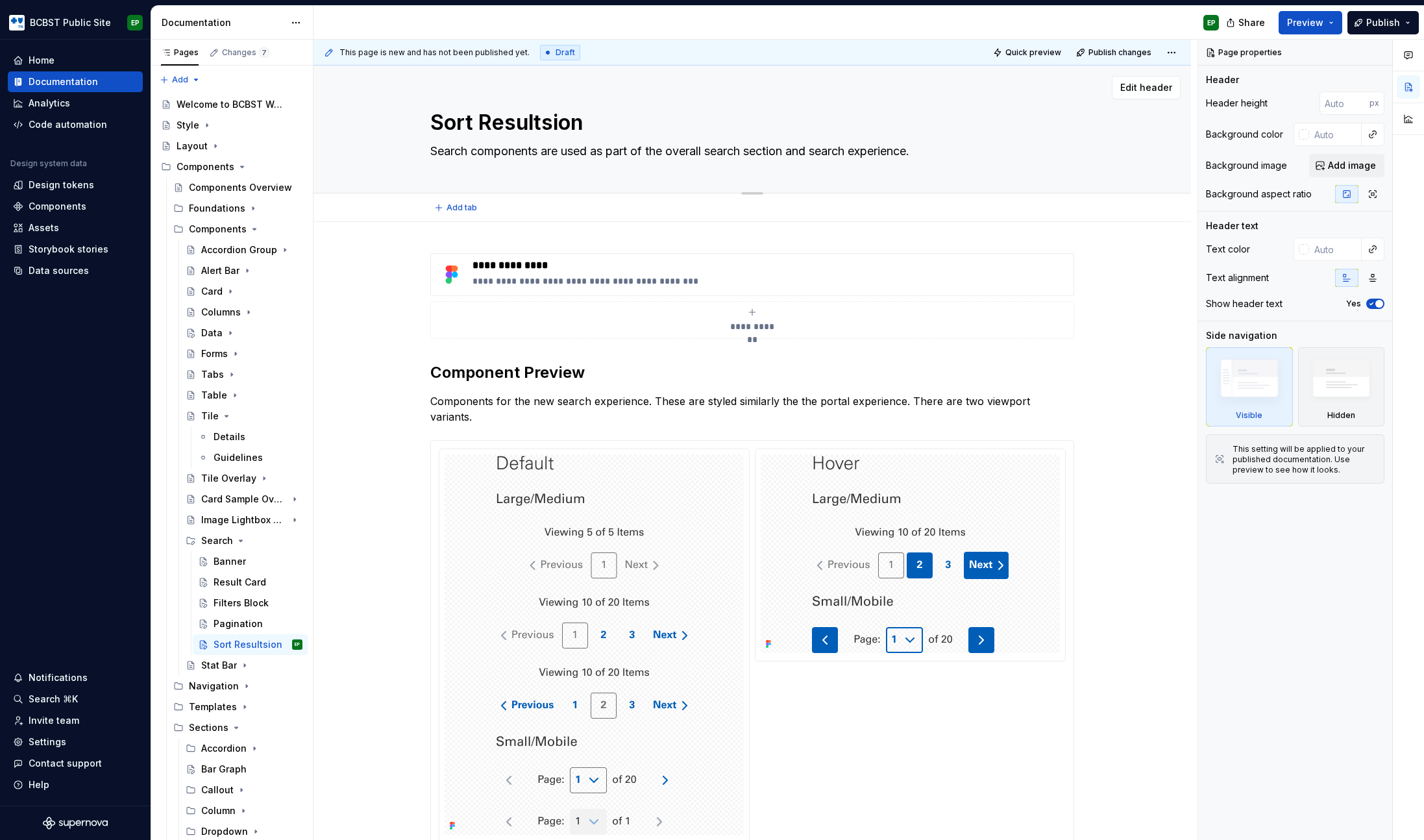
type textarea "*"
type textarea "Sort Results"
type textarea "*"
type textarea "Sort Results"
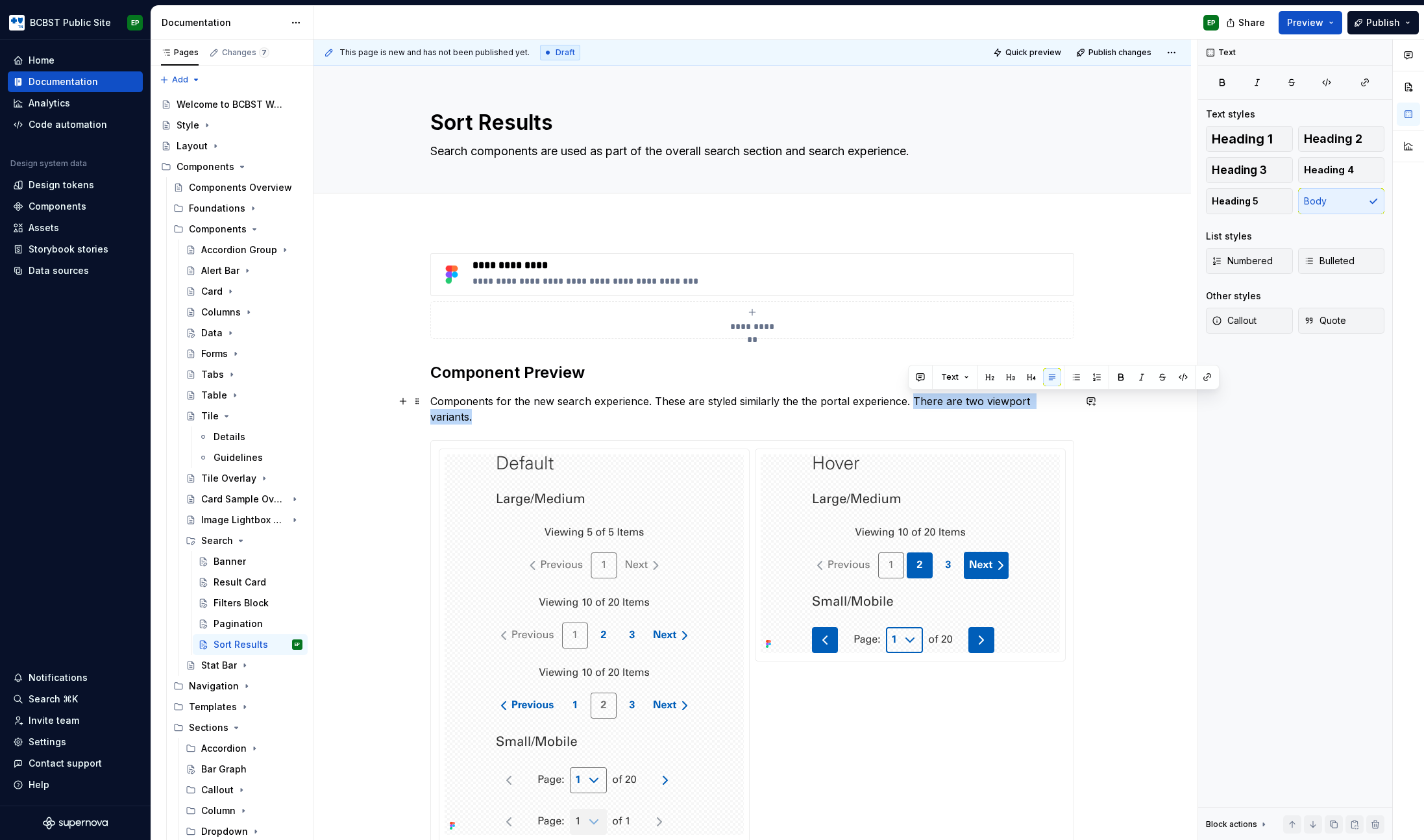
drag, startPoint x: 909, startPoint y: 399, endPoint x: 1068, endPoint y: 398, distance: 159.0
click at [1068, 398] on p "Components for the new search experience. These are styled similarly the the po…" at bounding box center [752, 409] width 644 height 31
type textarea "*"
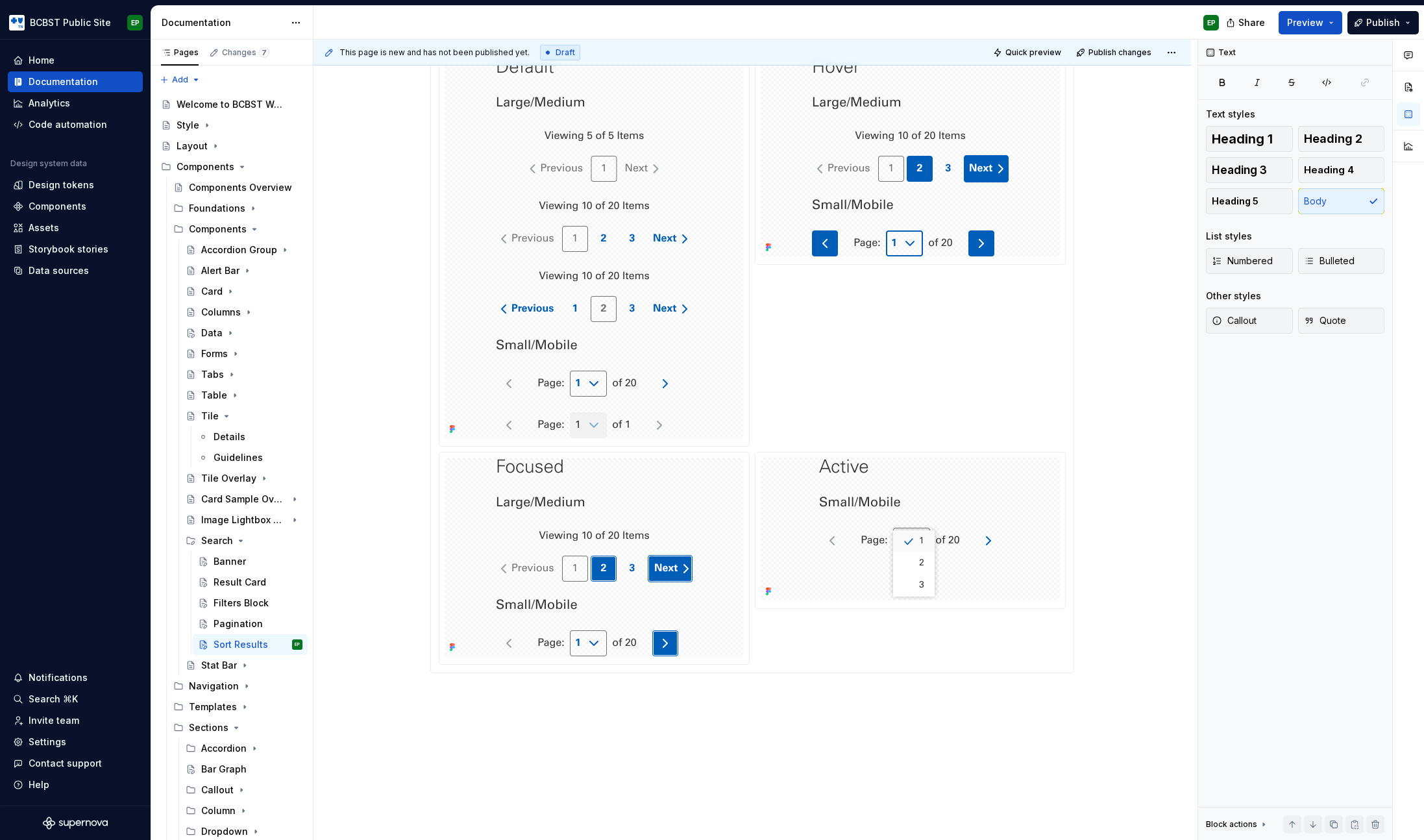
scroll to position [393, 0]
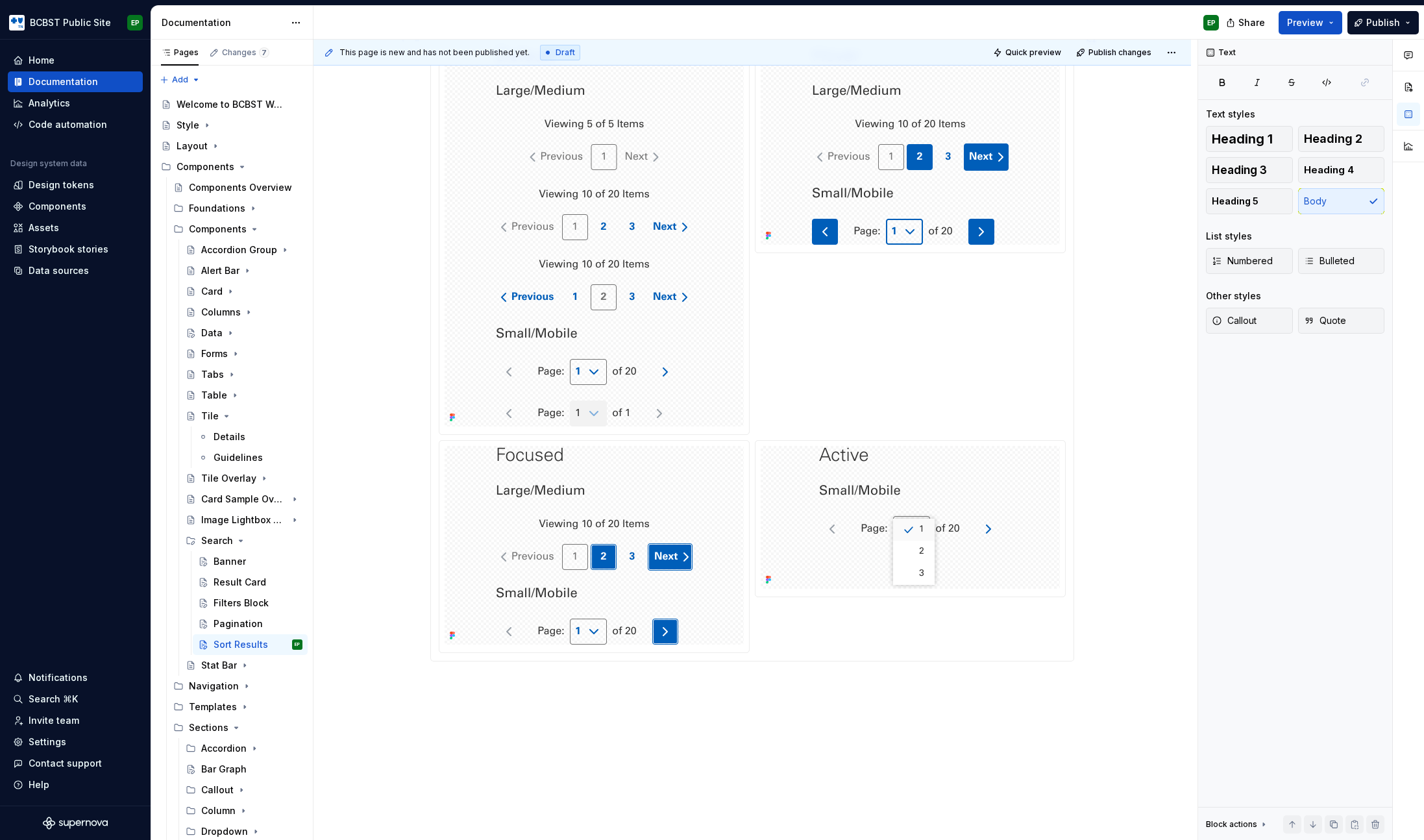
click at [805, 256] on div at bounding box center [753, 347] width 627 height 613
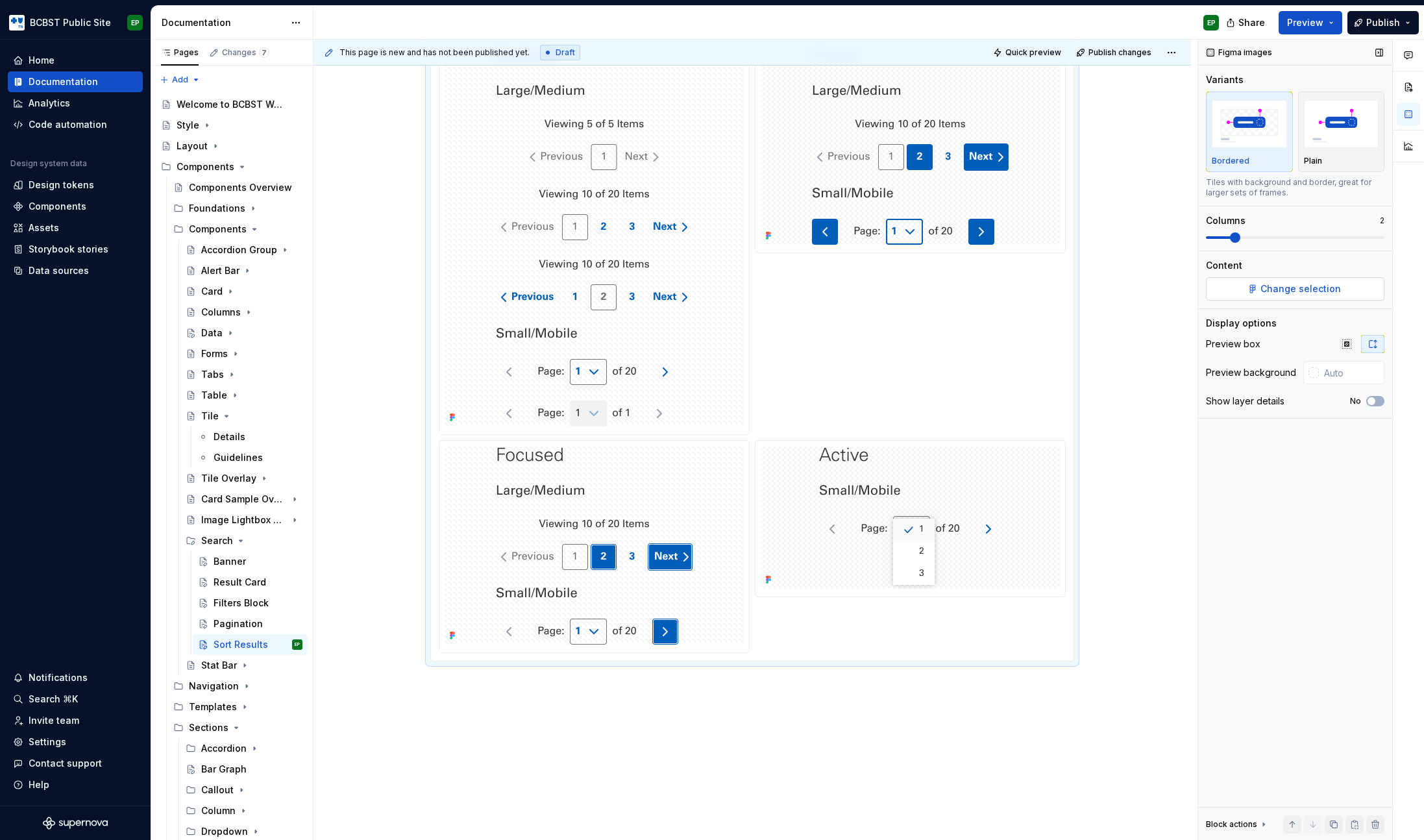
click at [1291, 284] on span "Change selection" at bounding box center [1300, 289] width 80 height 13
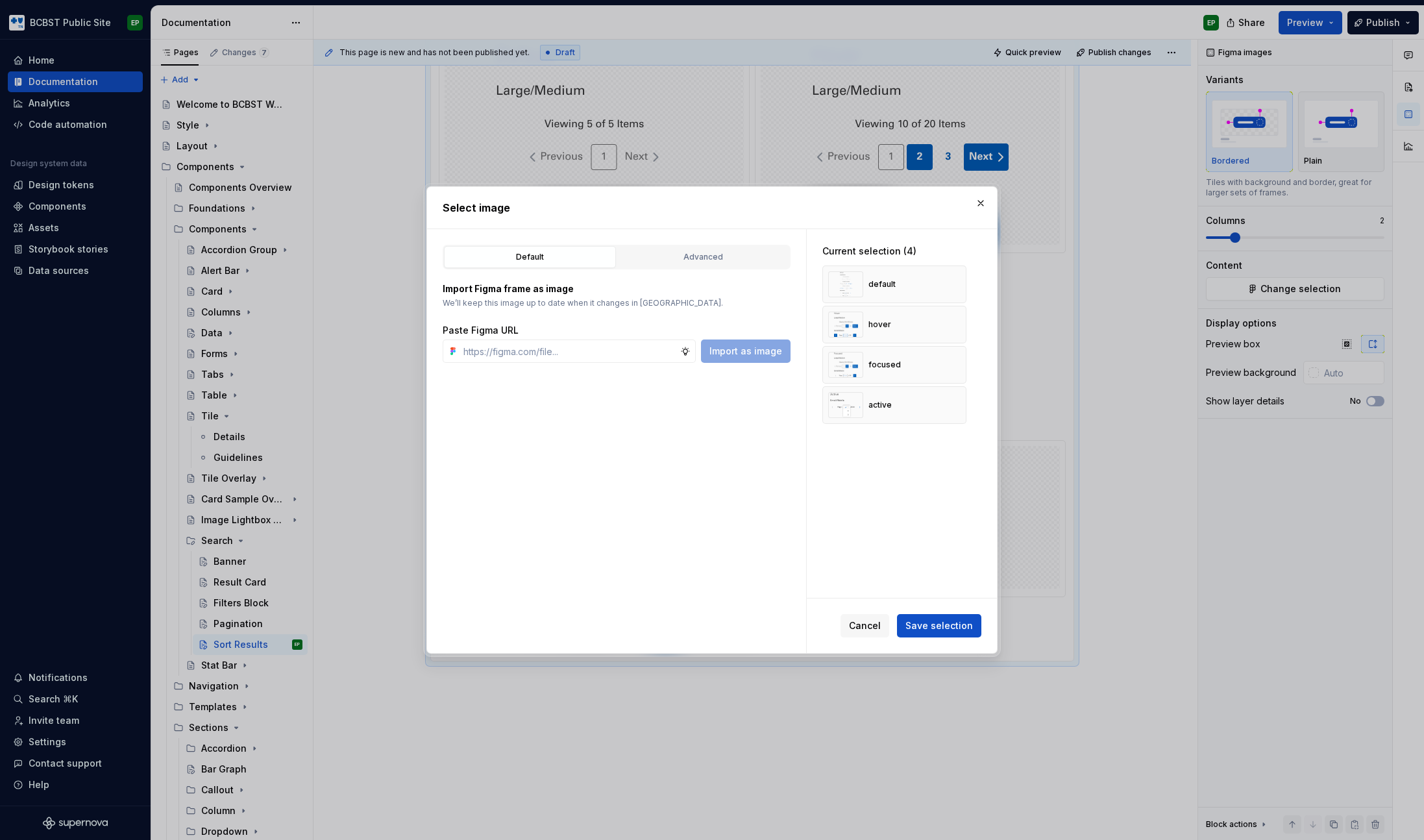
type textarea "*"
click at [949, 286] on button "button" at bounding box center [952, 284] width 18 height 18
click at [949, 315] on button "button" at bounding box center [952, 324] width 18 height 18
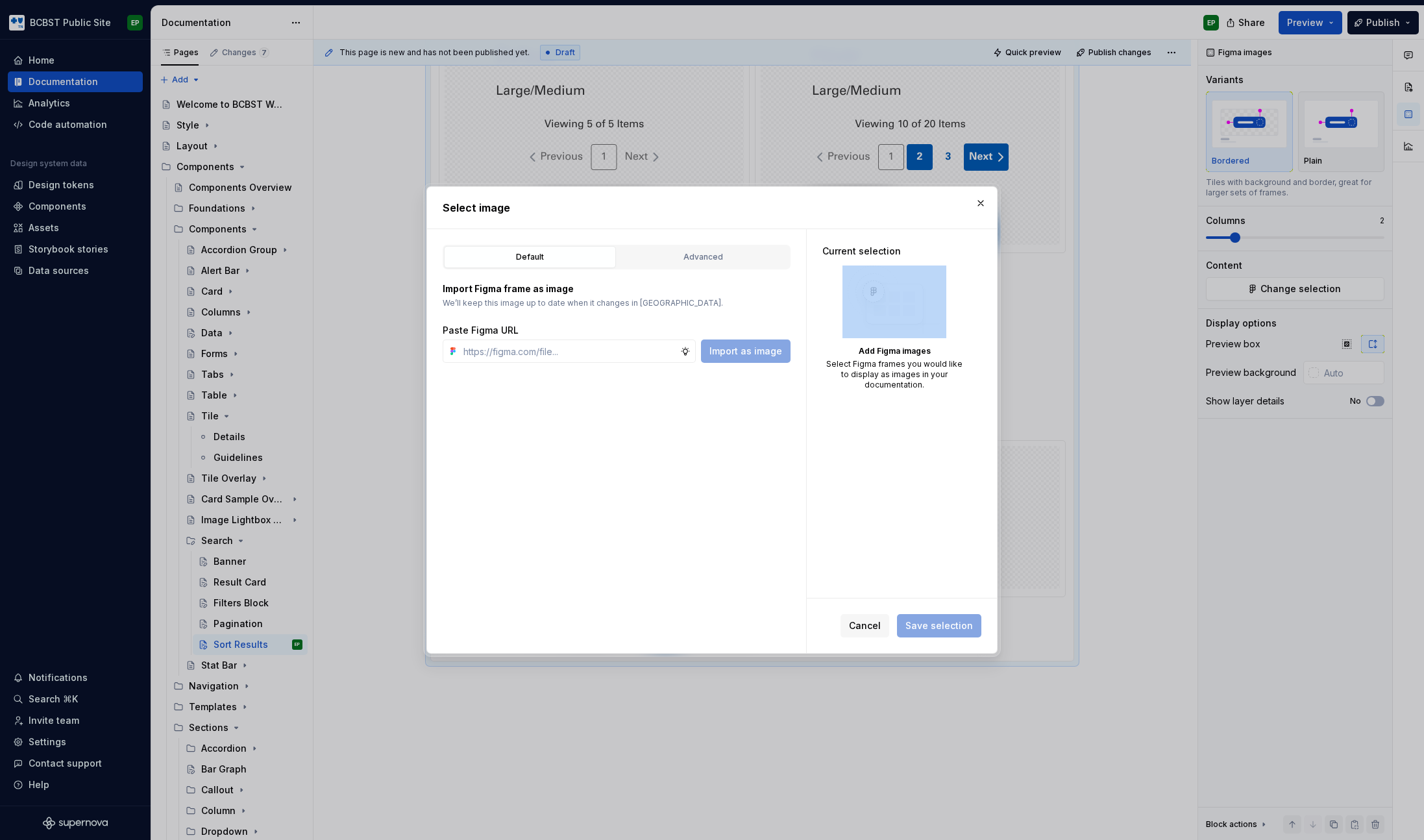
click at [949, 286] on div "Add Figma images Select Figma frames you would like to display as images in you…" at bounding box center [894, 328] width 144 height 125
click at [606, 354] on input "text" at bounding box center [569, 351] width 222 height 23
paste input "[URL][DOMAIN_NAME]"
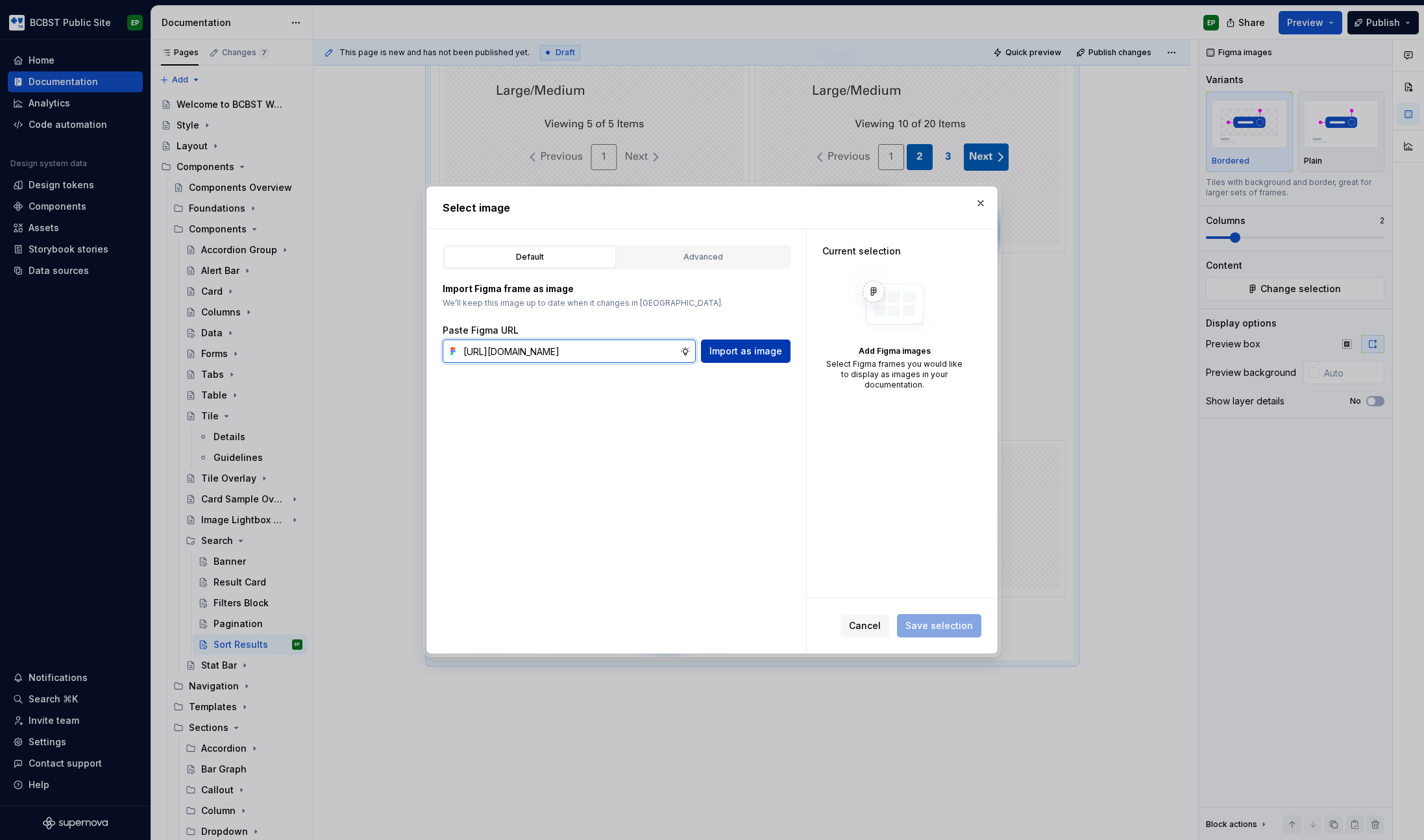
scroll to position [0, 380]
type input "[URL][DOMAIN_NAME]"
click at [769, 351] on span "Import as image" at bounding box center [746, 352] width 73 height 13
click at [565, 358] on input "text" at bounding box center [569, 351] width 222 height 23
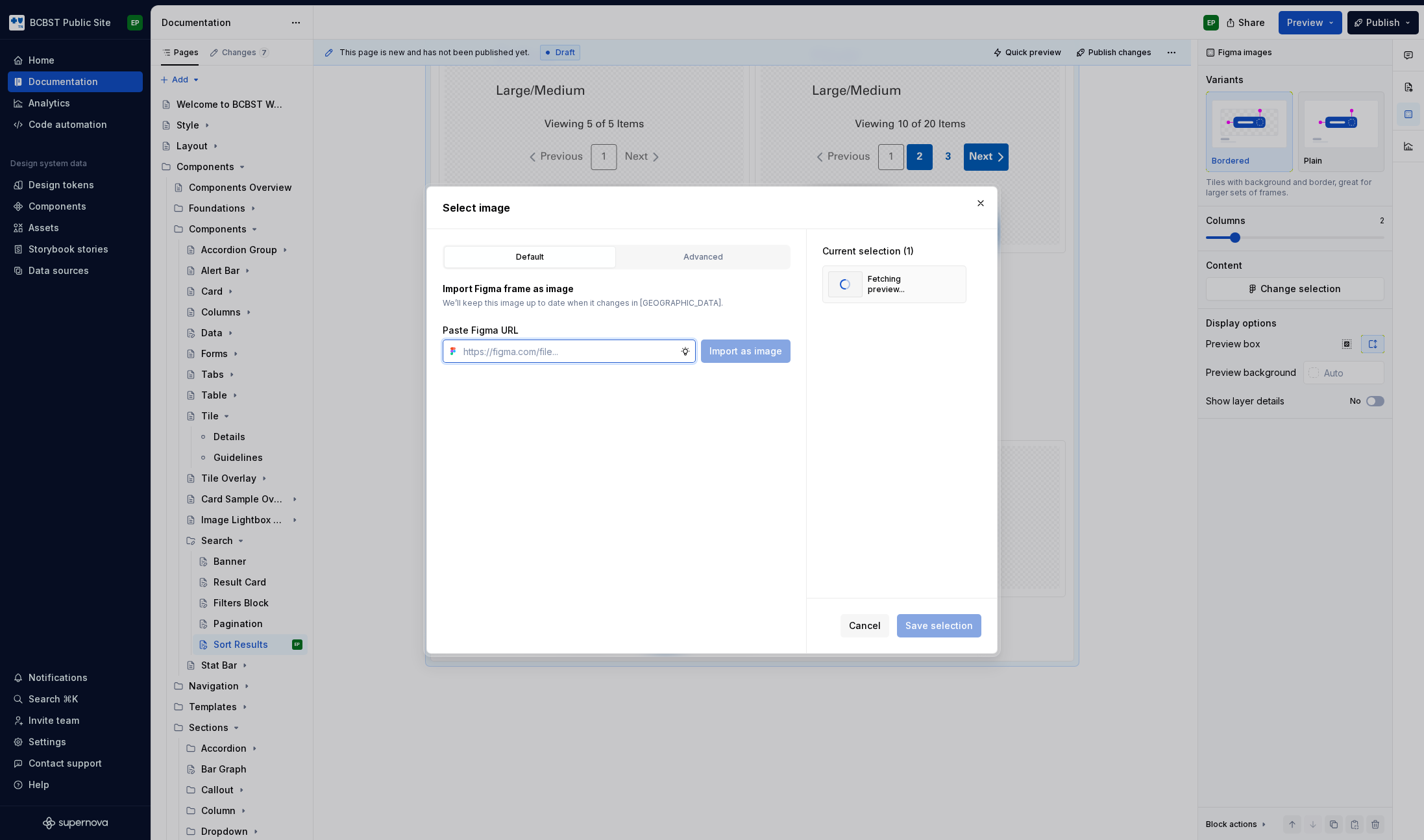
paste input "[URL][DOMAIN_NAME]"
type input "[URL][DOMAIN_NAME]"
click at [744, 353] on span "Import as image" at bounding box center [746, 352] width 73 height 13
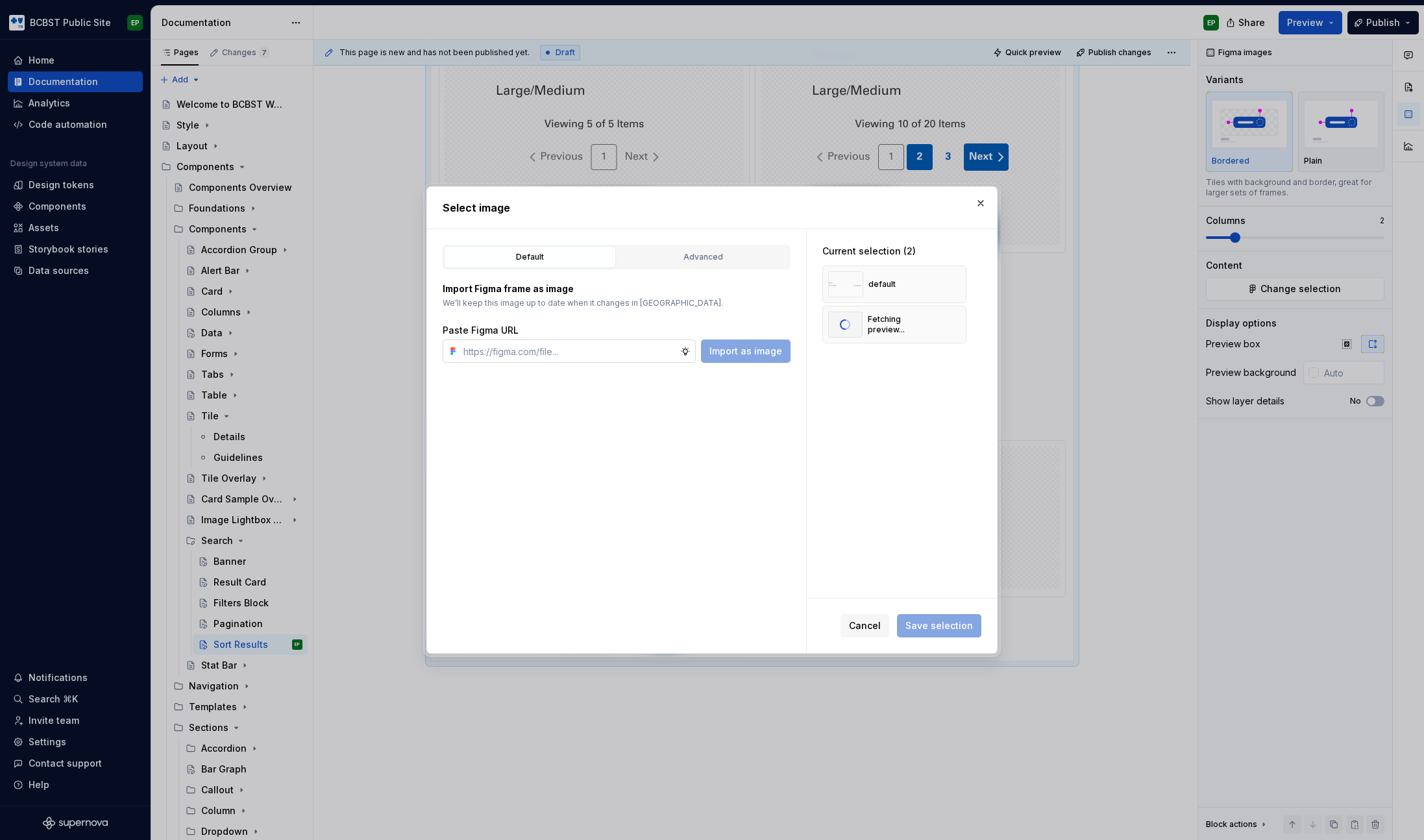
click at [628, 352] on input "text" at bounding box center [569, 351] width 222 height 23
paste input "[URL][DOMAIN_NAME]"
type input "[URL][DOMAIN_NAME]"
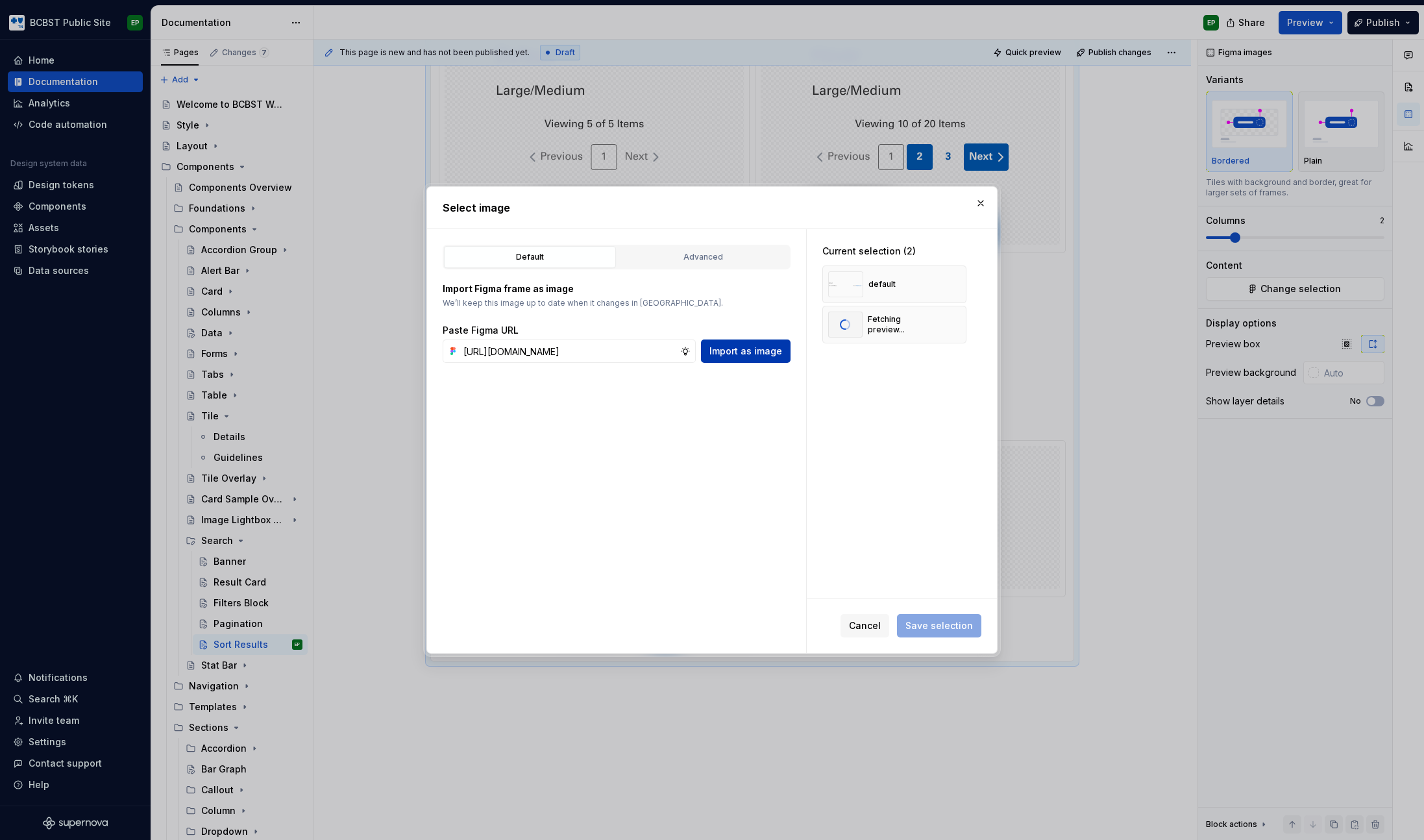
click at [766, 352] on span "Import as image" at bounding box center [746, 352] width 73 height 13
click at [624, 351] on input "text" at bounding box center [569, 351] width 222 height 23
paste input "[URL][DOMAIN_NAME]"
type input "[URL][DOMAIN_NAME]"
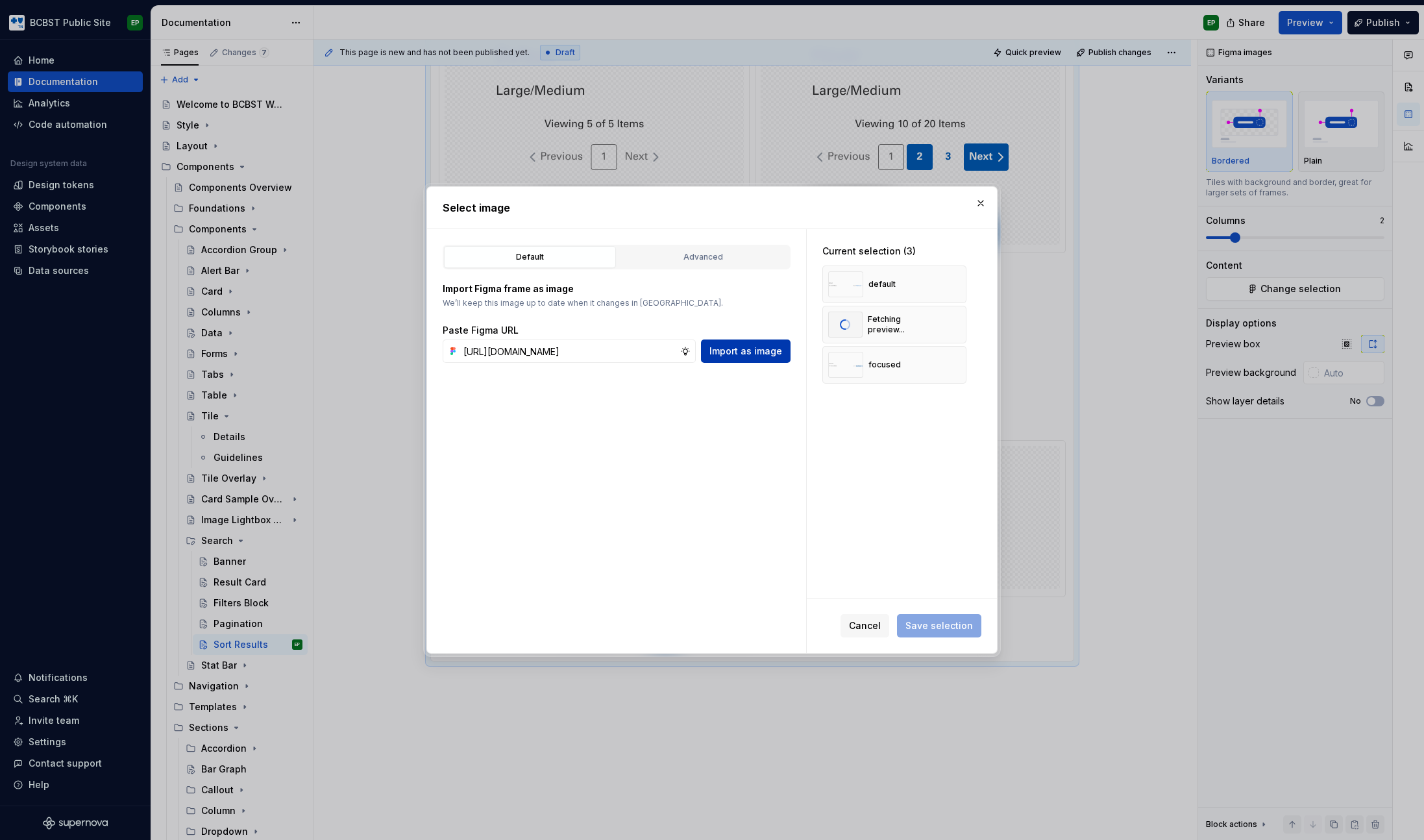
scroll to position [0, 0]
click at [760, 350] on span "Import as image" at bounding box center [746, 352] width 73 height 13
click at [938, 630] on span "Save selection" at bounding box center [940, 625] width 84 height 23
click at [871, 623] on span "Cancel" at bounding box center [864, 626] width 32 height 13
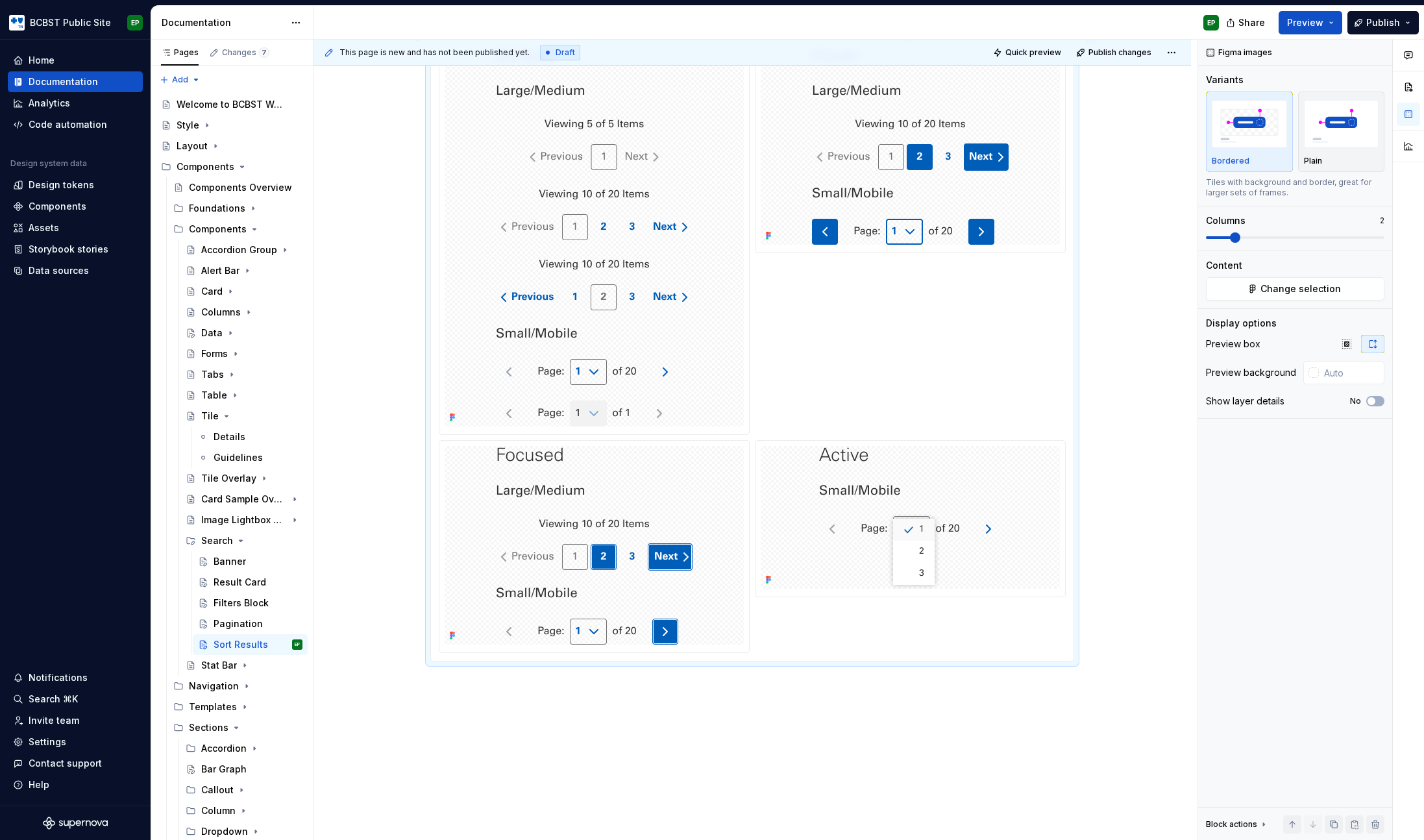
click at [953, 172] on img at bounding box center [910, 145] width 197 height 198
click at [1320, 288] on span "Change selection" at bounding box center [1300, 289] width 80 height 13
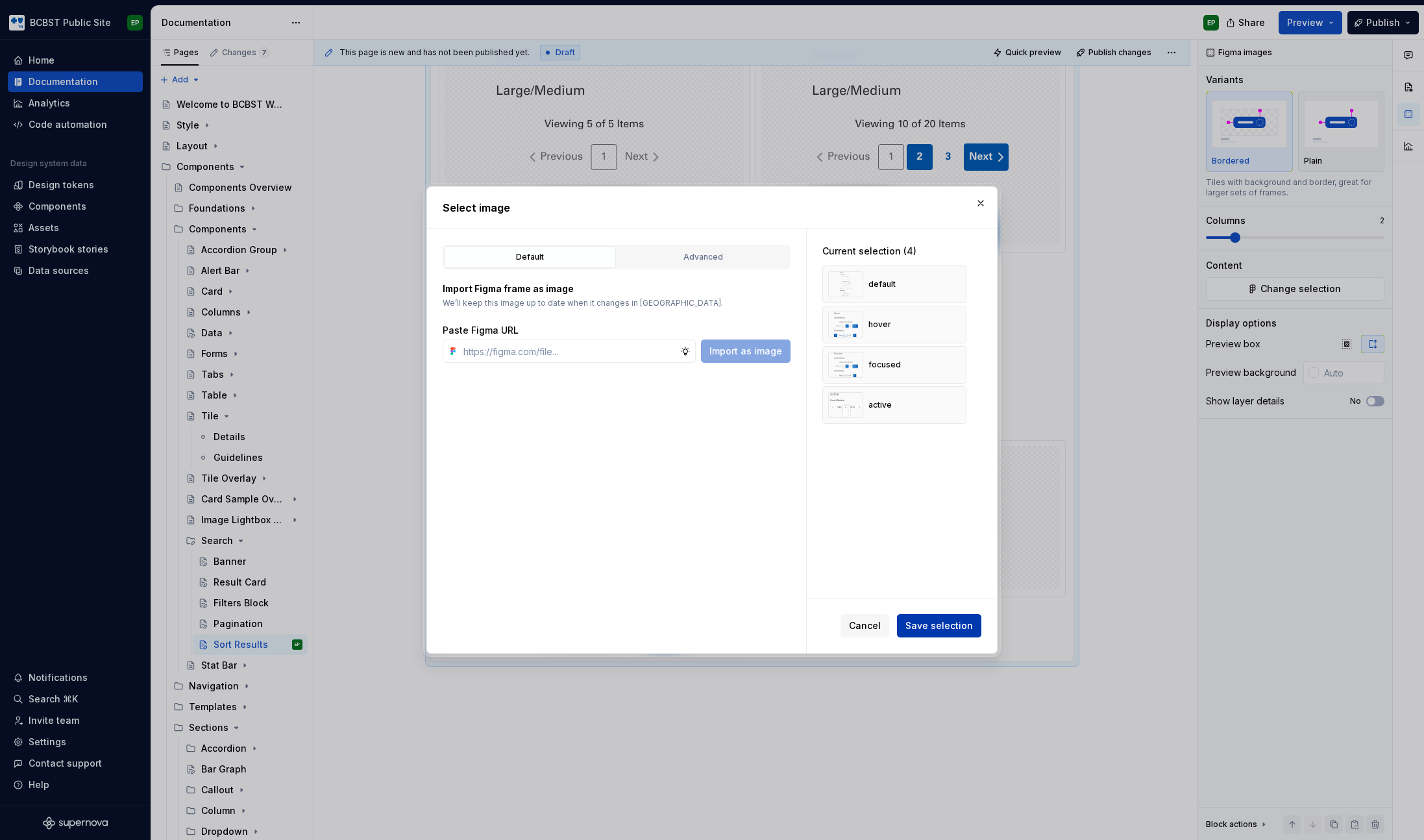
type textarea "*"
click at [583, 345] on input "text" at bounding box center [569, 351] width 222 height 23
click at [953, 279] on button "button" at bounding box center [952, 284] width 18 height 18
click at [953, 315] on button "button" at bounding box center [952, 324] width 18 height 18
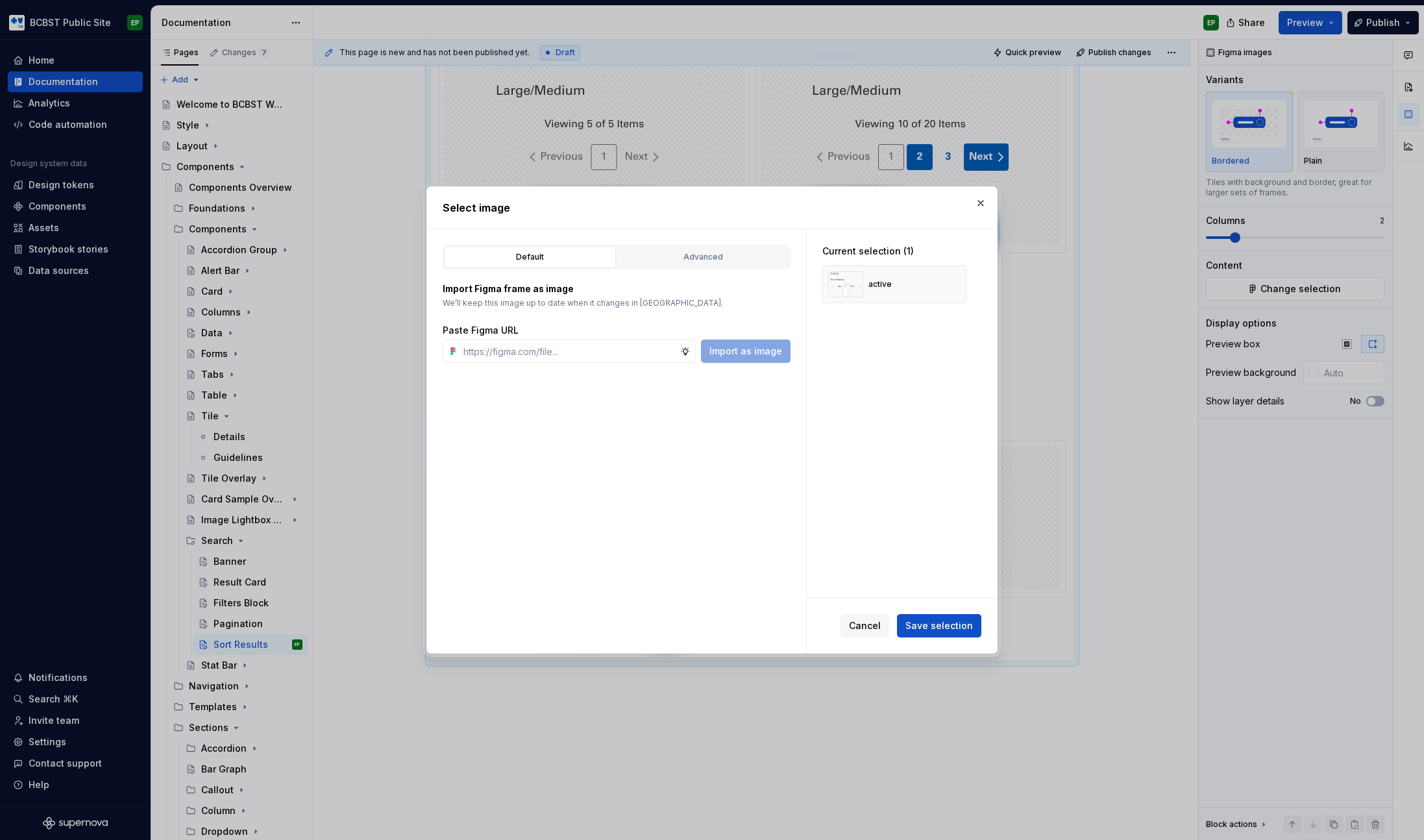
click at [953, 279] on button "button" at bounding box center [952, 284] width 18 height 18
click at [562, 348] on input "text" at bounding box center [569, 351] width 222 height 23
paste input "[URL][DOMAIN_NAME]"
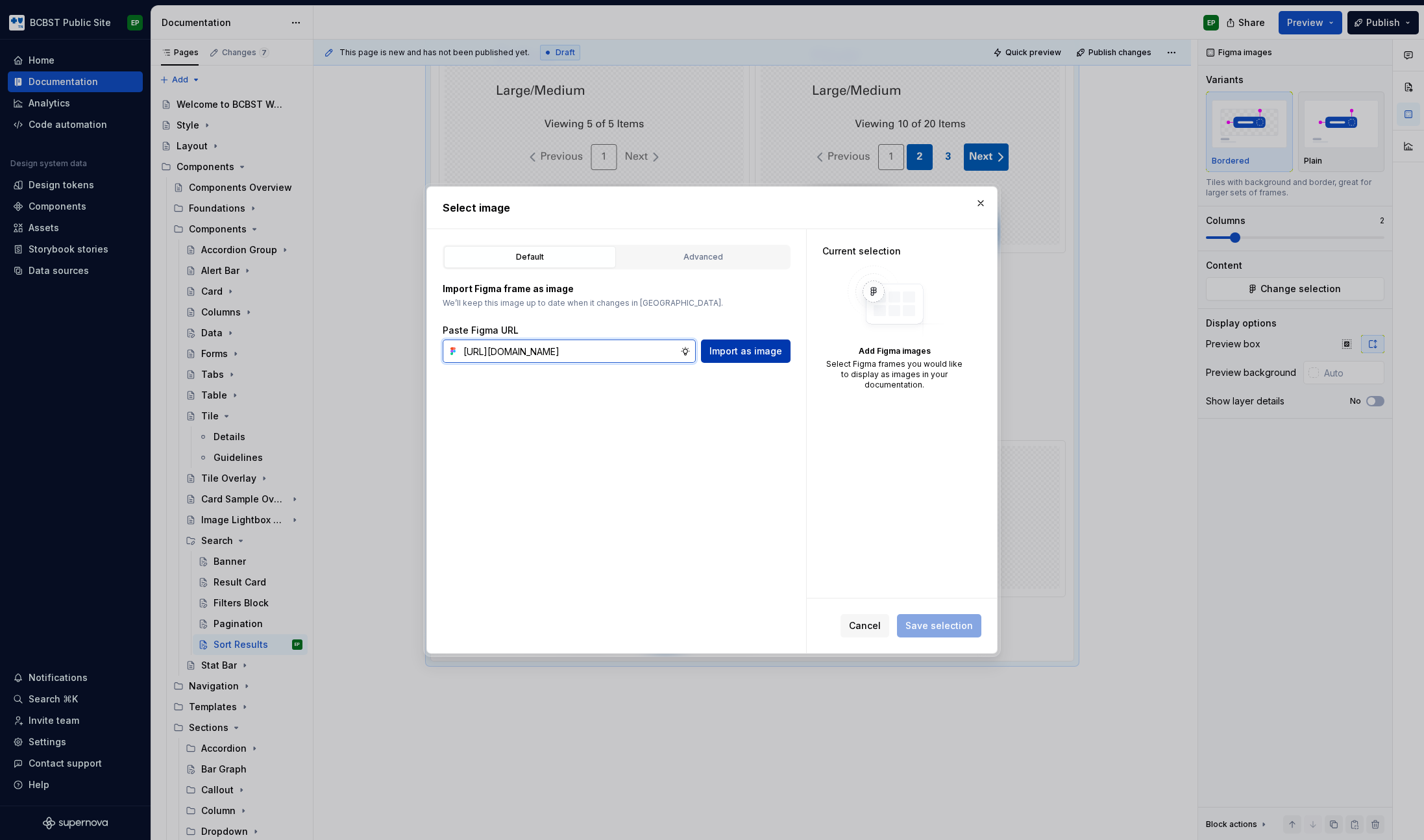
scroll to position [0, 380]
type input "[URL][DOMAIN_NAME]"
drag, startPoint x: 740, startPoint y: 353, endPoint x: 985, endPoint y: 252, distance: 265.0
click at [741, 353] on span "Import as image" at bounding box center [746, 352] width 73 height 13
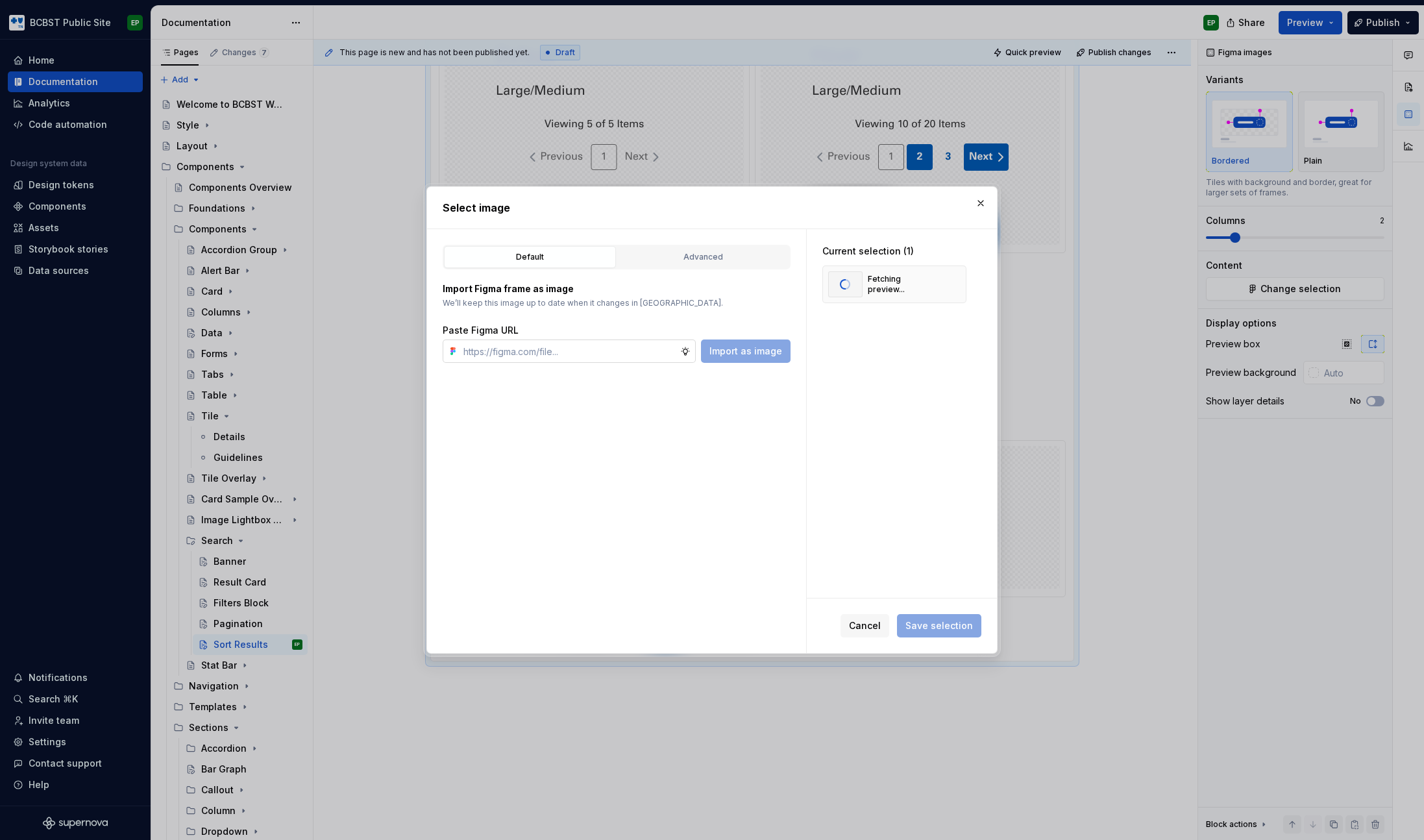
click at [532, 361] on input "text" at bounding box center [569, 351] width 222 height 23
paste input "[URL][DOMAIN_NAME]"
type input "[URL][DOMAIN_NAME]"
click at [764, 342] on button "Import as image" at bounding box center [745, 351] width 90 height 23
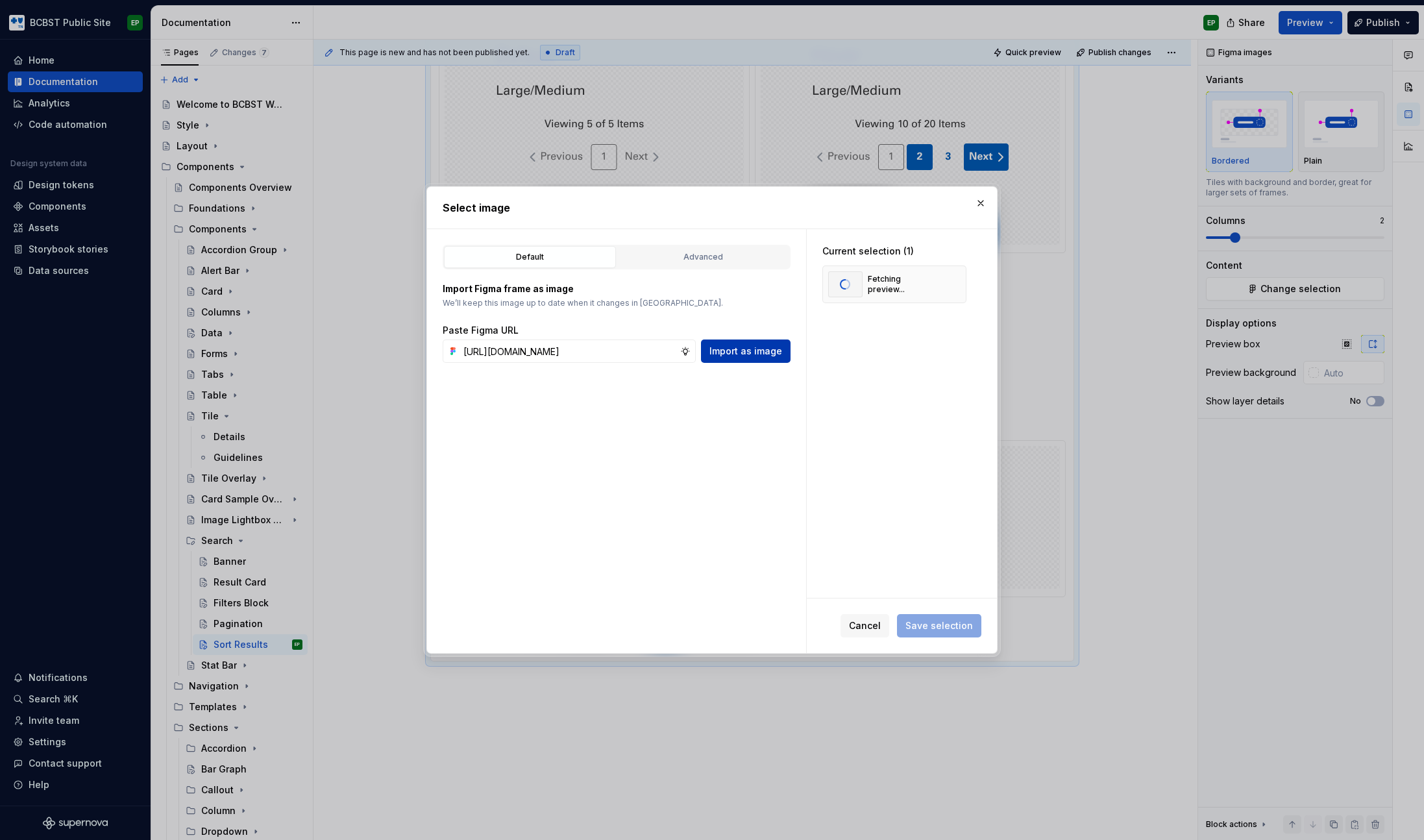
scroll to position [0, 0]
click at [648, 358] on input "text" at bounding box center [569, 351] width 222 height 23
paste input "[URL][DOMAIN_NAME]"
type input "[URL][DOMAIN_NAME]"
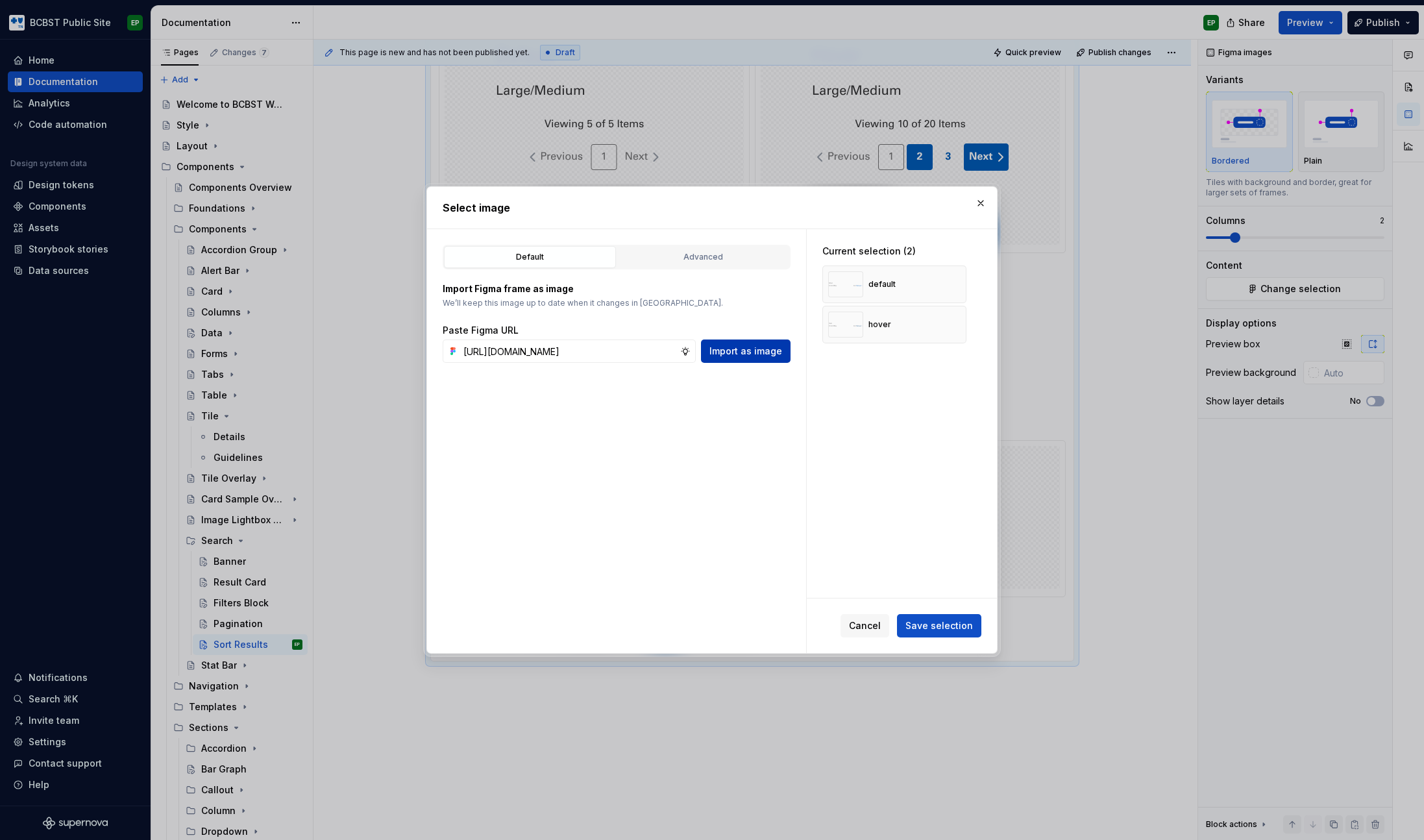
click at [761, 356] on span "Import as image" at bounding box center [746, 352] width 73 height 13
click at [630, 351] on input "text" at bounding box center [569, 351] width 222 height 23
paste input "[URL][DOMAIN_NAME]"
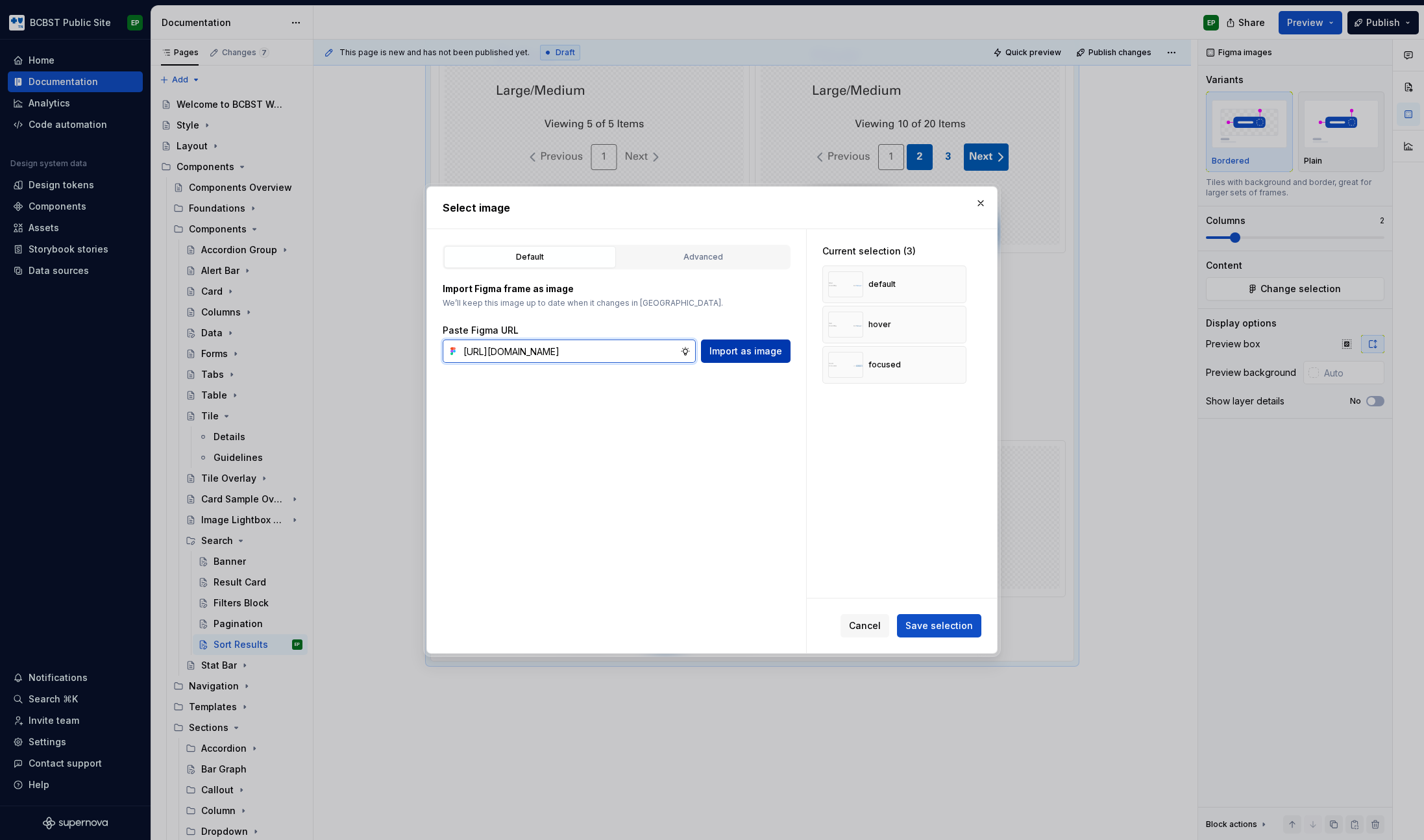
type input "[URL][DOMAIN_NAME]"
click at [740, 350] on span "Import as image" at bounding box center [746, 352] width 73 height 13
click at [926, 626] on span "Save selection" at bounding box center [939, 626] width 67 height 13
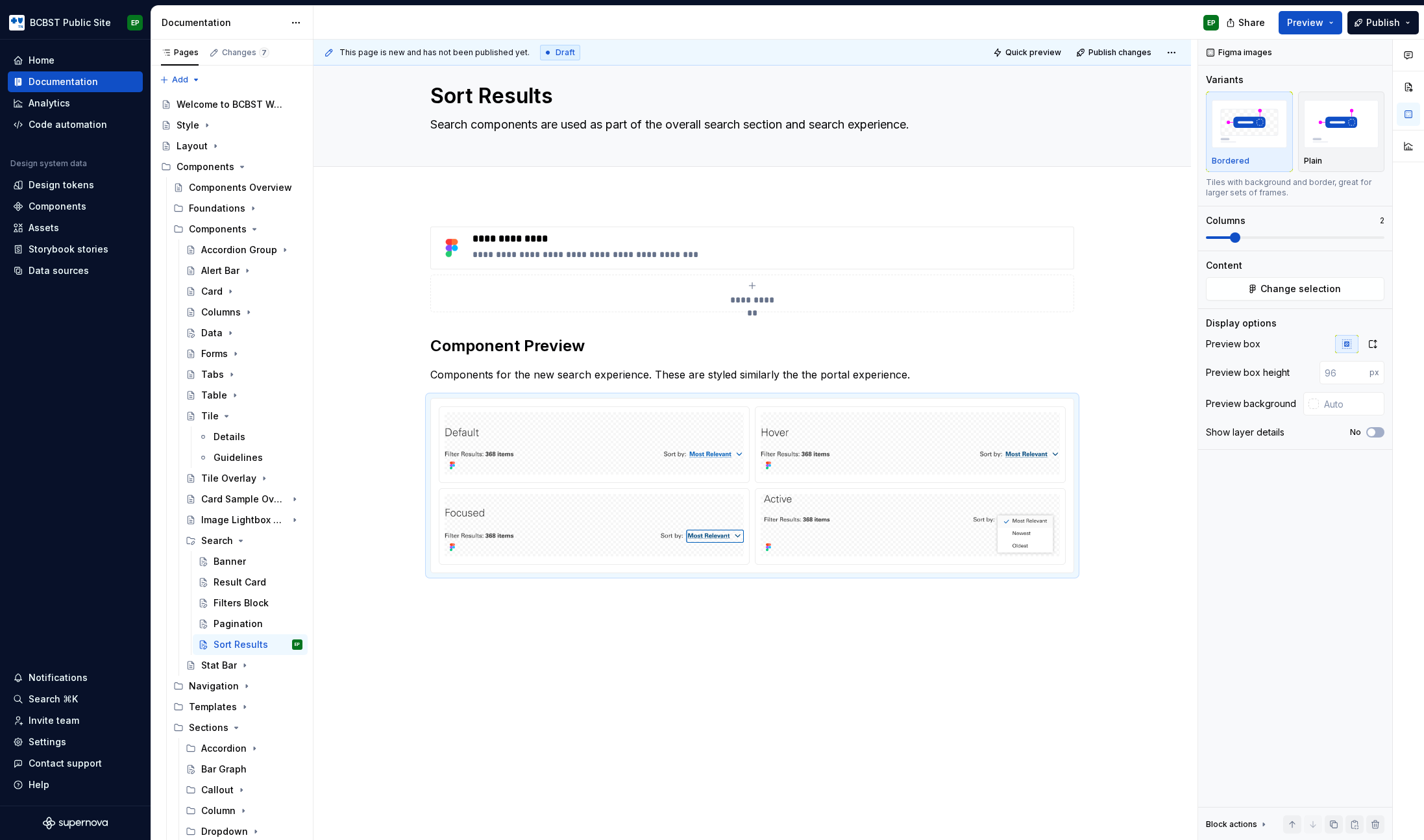
scroll to position [27, 0]
click at [1375, 338] on button "button" at bounding box center [1372, 344] width 23 height 18
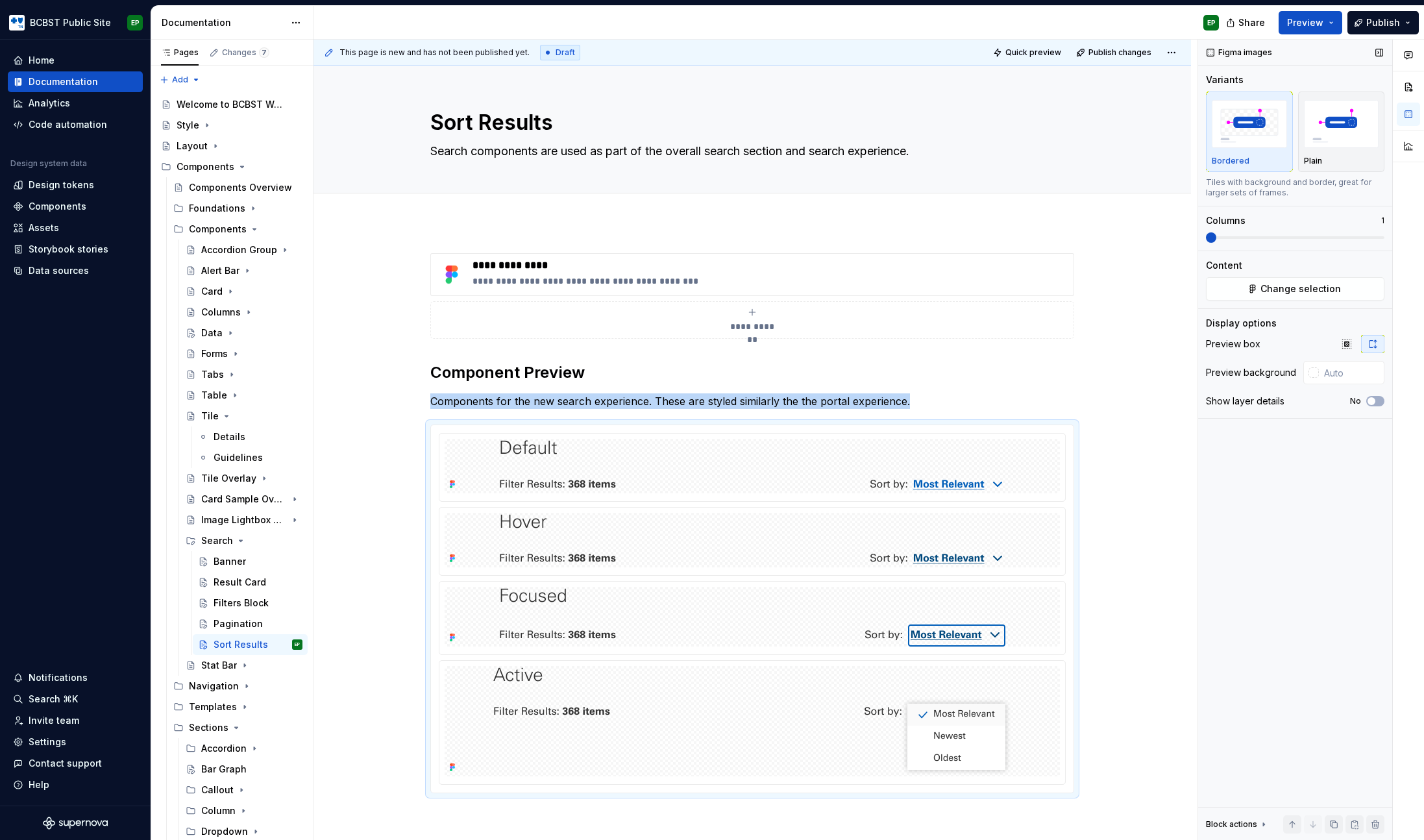
click at [1206, 241] on span at bounding box center [1211, 237] width 11 height 11
click at [1391, 31] on button "Publish" at bounding box center [1383, 23] width 71 height 23
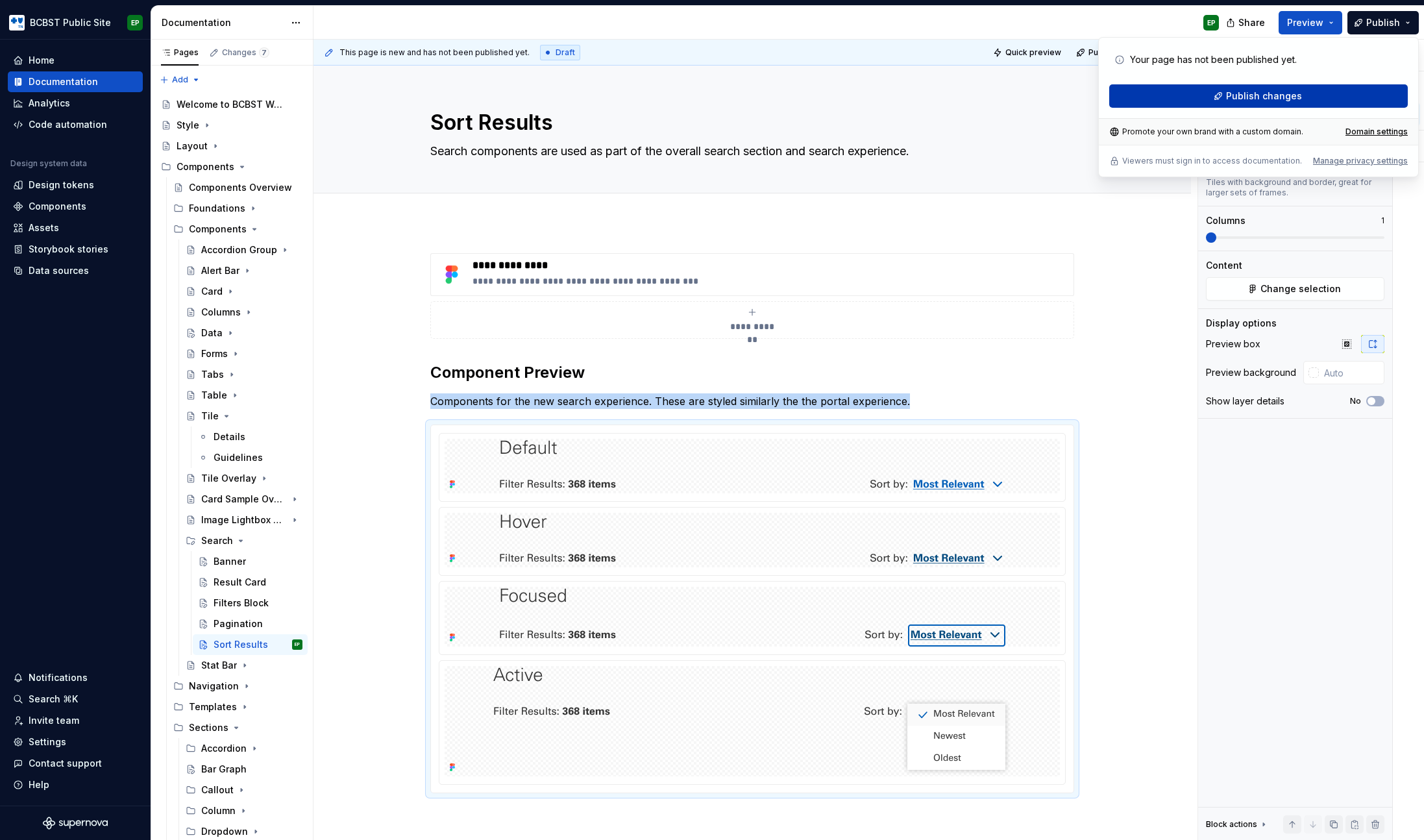
click at [1244, 100] on span "Publish changes" at bounding box center [1264, 96] width 76 height 13
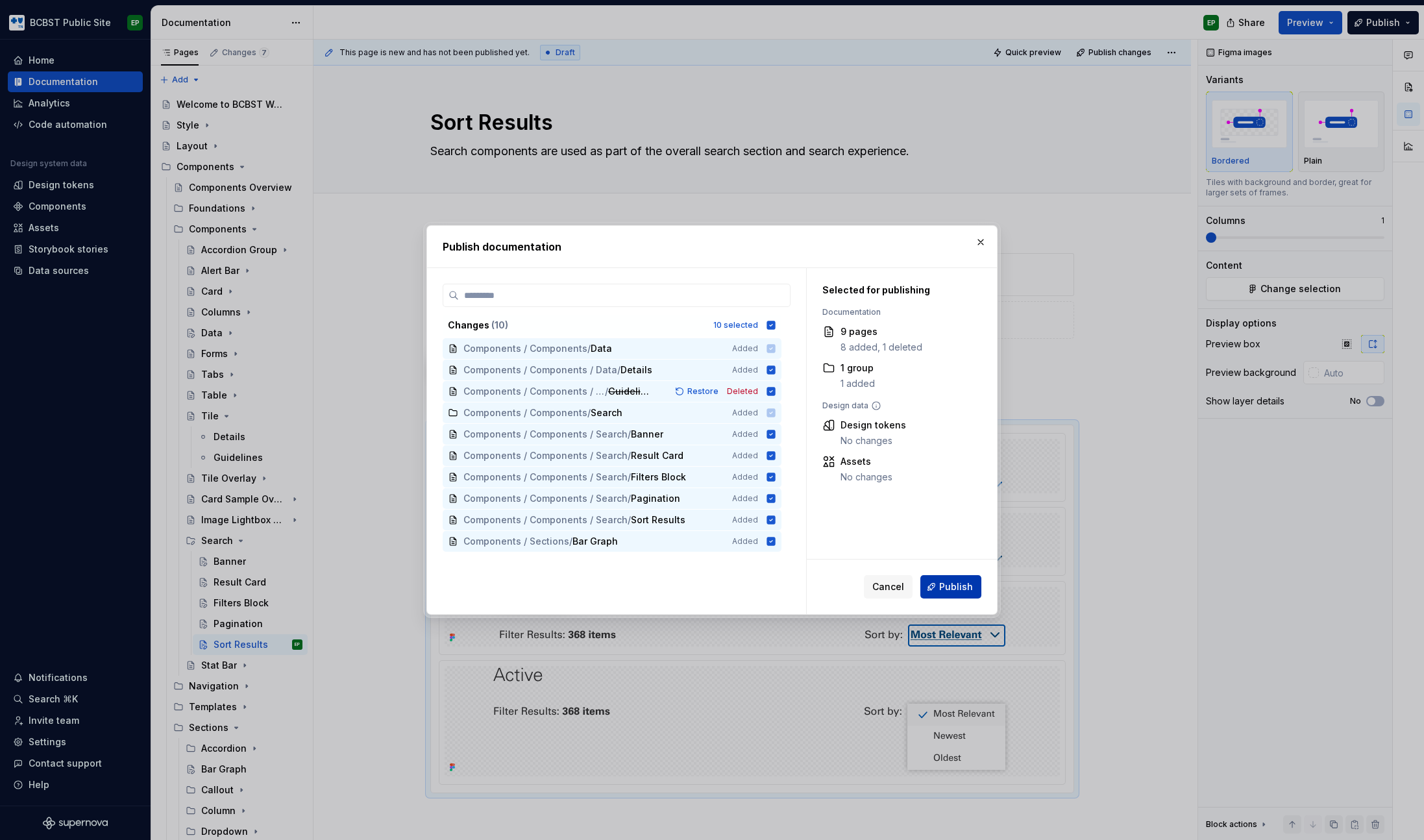
click at [961, 590] on span "Publish" at bounding box center [957, 586] width 34 height 13
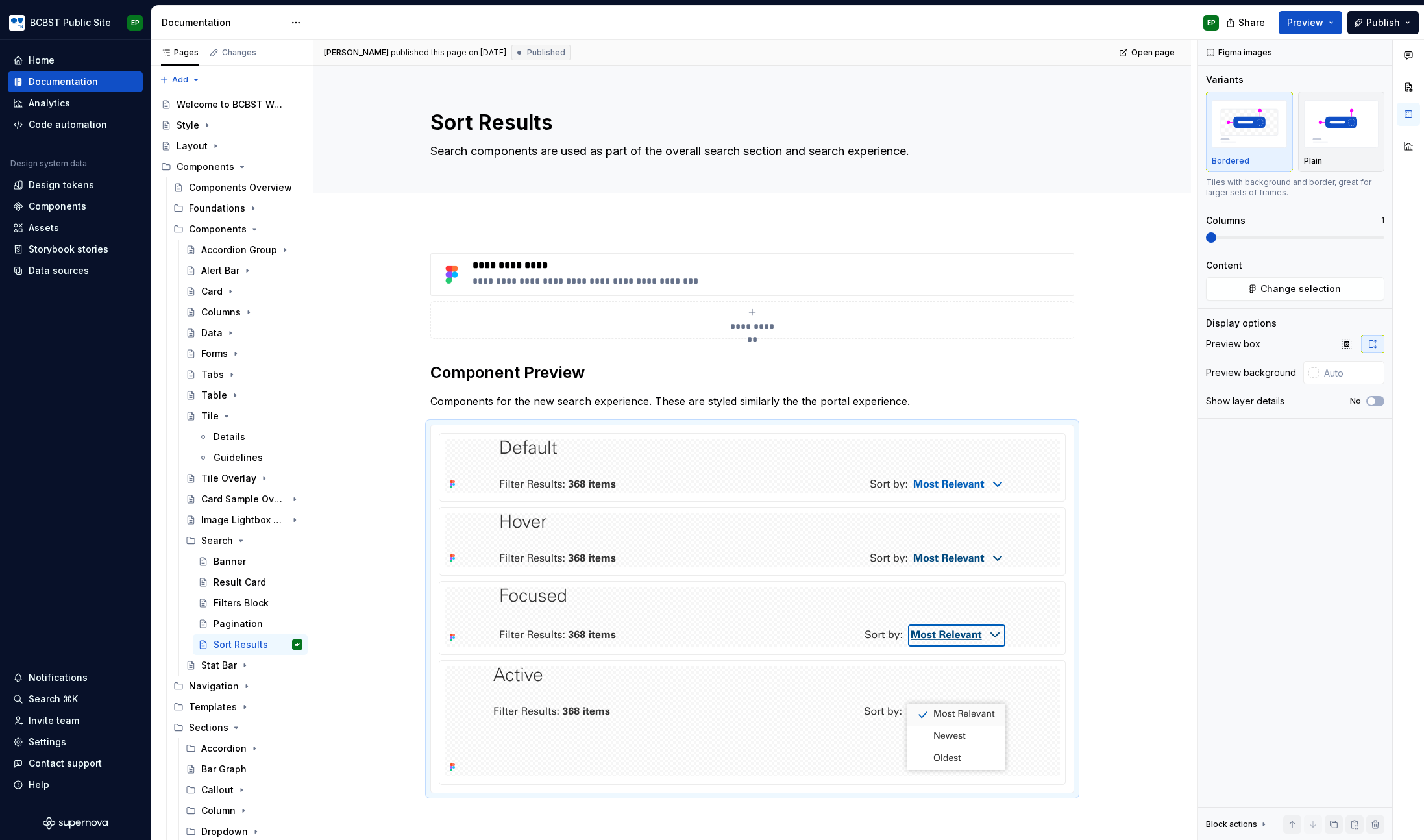
type textarea "*"
